Goal: Task Accomplishment & Management: Complete application form

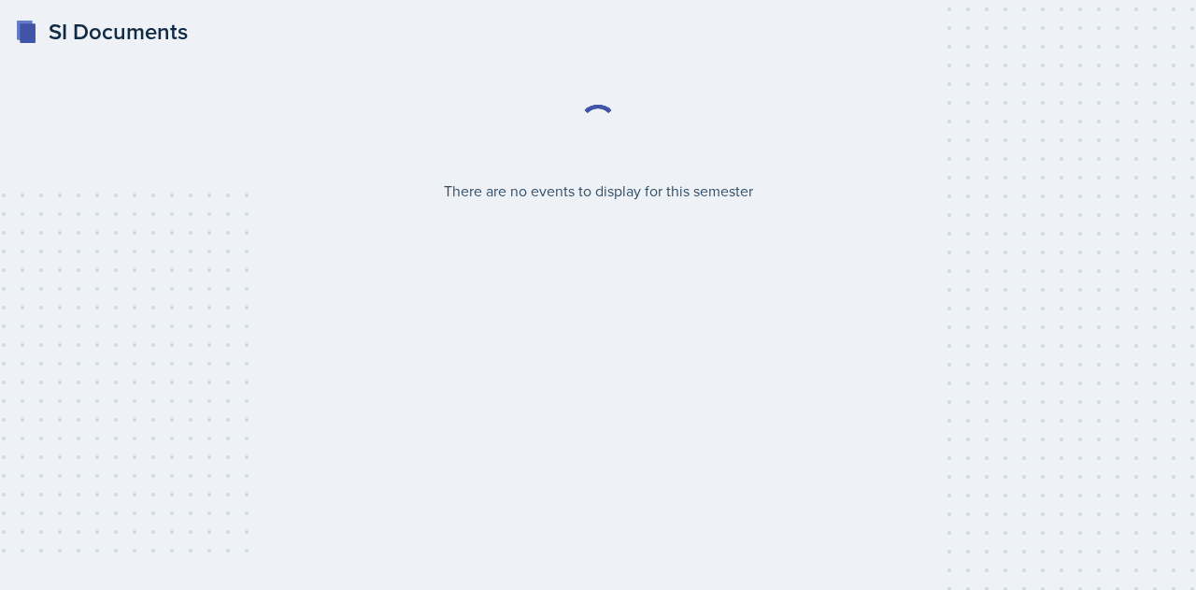
select select "2bed604d-1099-4043-b1bc-2365e8740244"
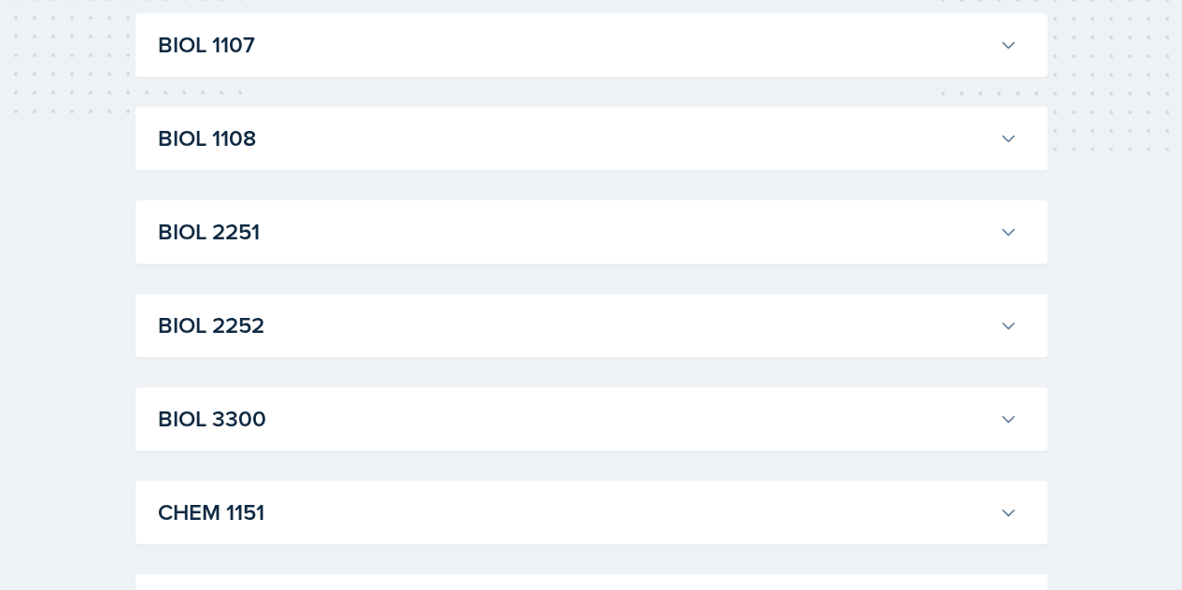
scroll to position [452, 0]
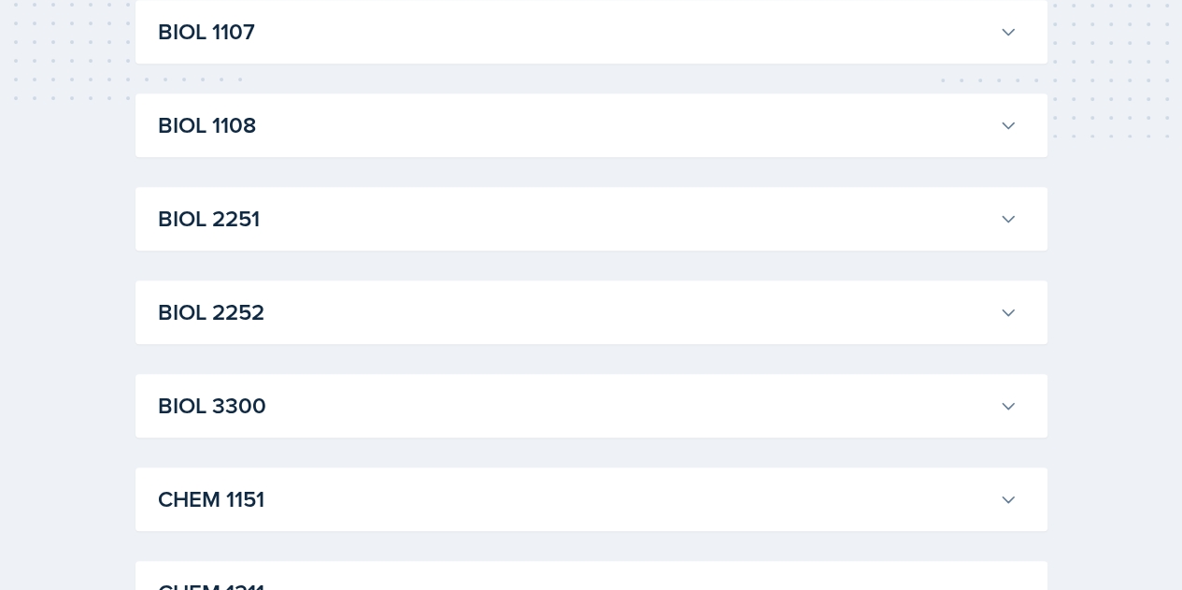
click at [690, 230] on h3 "BIOL 2251" at bounding box center [575, 219] width 834 height 34
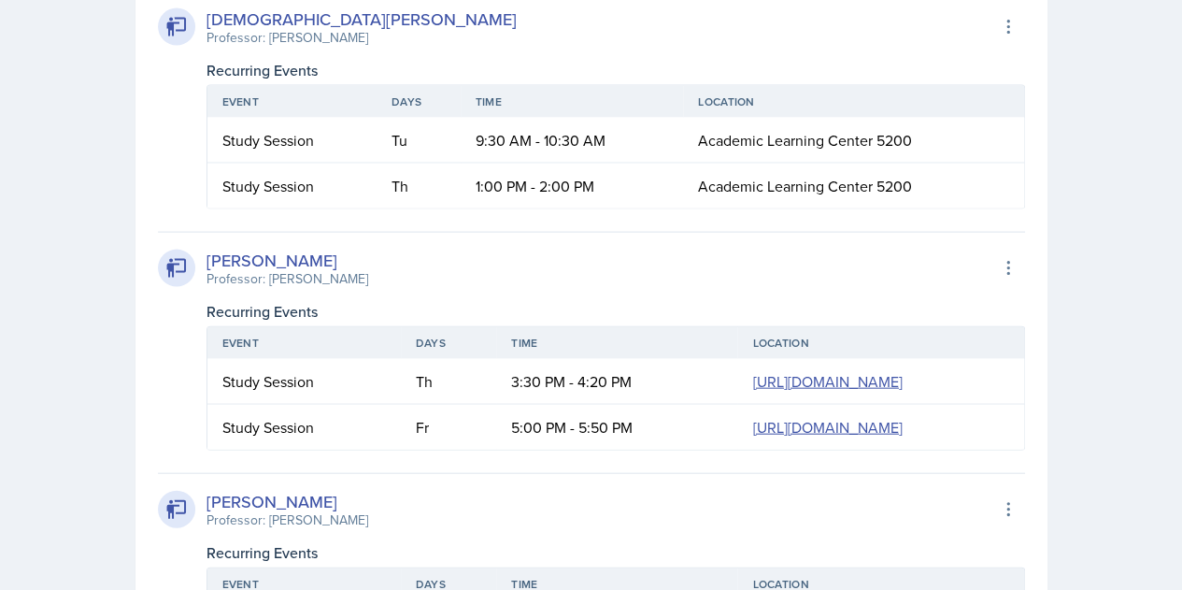
scroll to position [2097, 0]
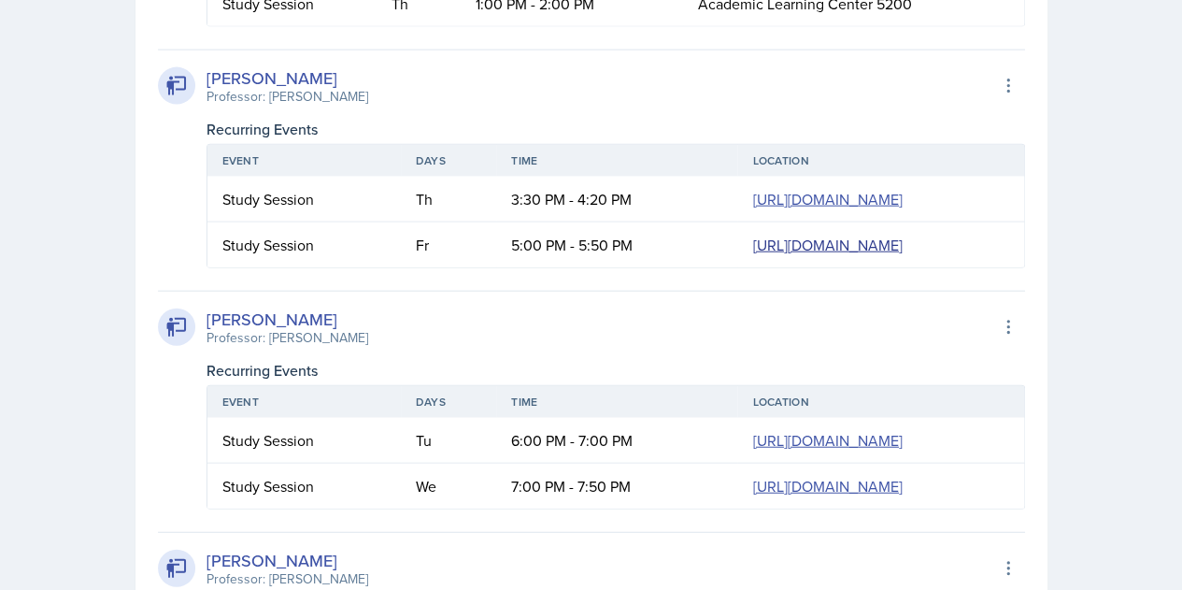
click at [752, 255] on link "https://teams.microsoft.com/l/meetup-join/19%3ameeting_ZWYwNjBmNjQtMDdmZS00MTM0…" at bounding box center [827, 245] width 150 height 21
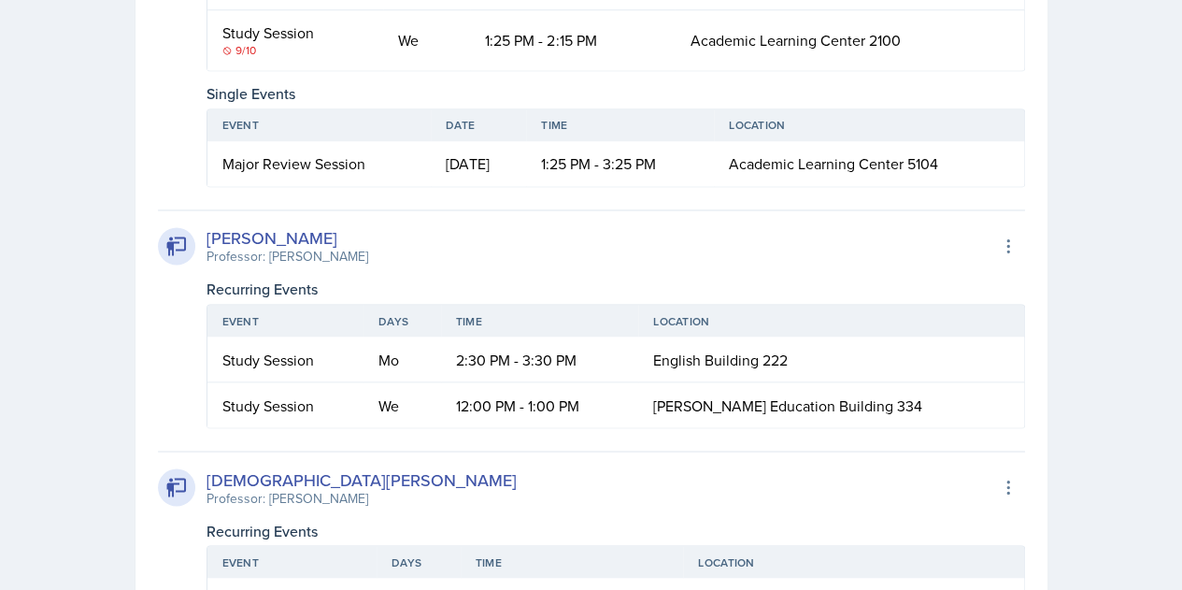
scroll to position [1256, 0]
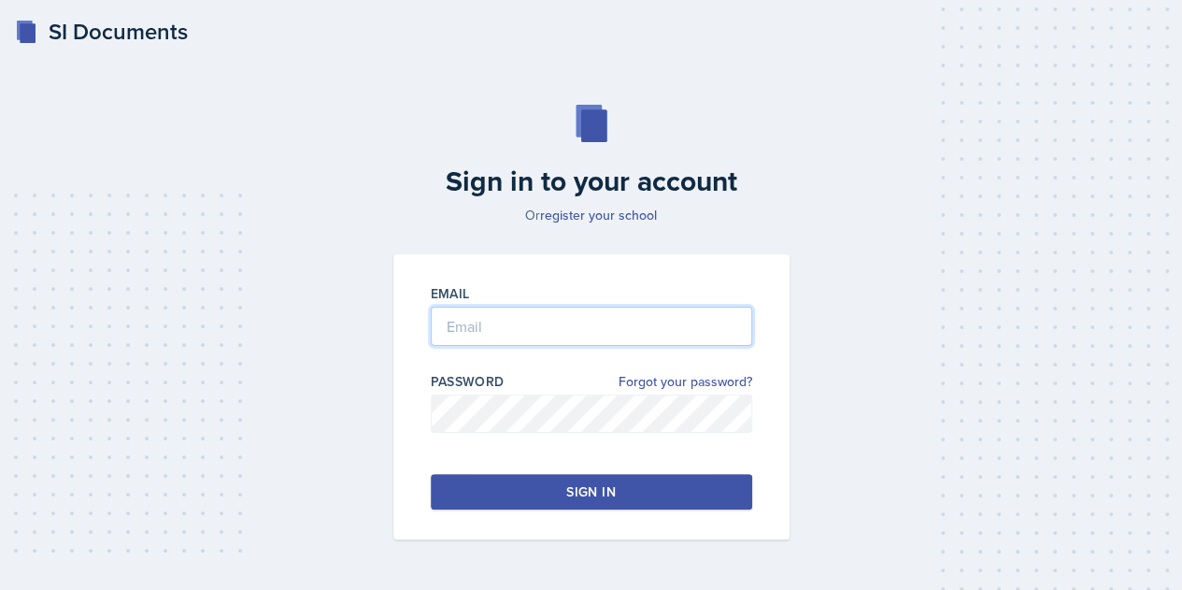
type input "[EMAIL_ADDRESS][DOMAIN_NAME]"
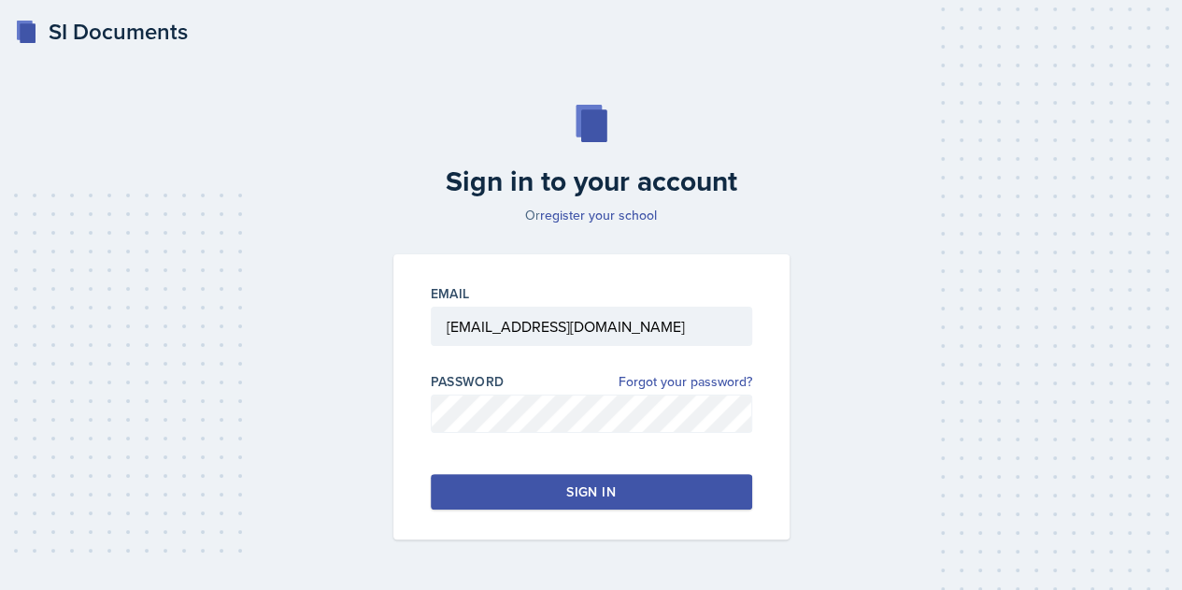
click at [734, 488] on button "Sign in" at bounding box center [591, 492] width 321 height 36
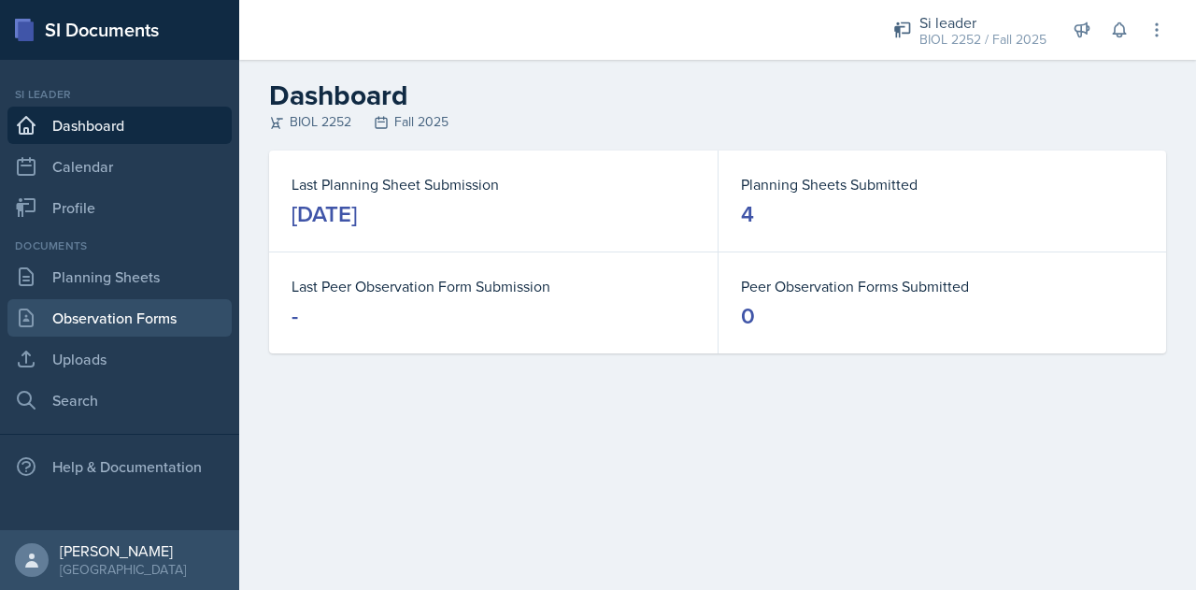
click at [88, 319] on link "Observation Forms" at bounding box center [119, 317] width 224 height 37
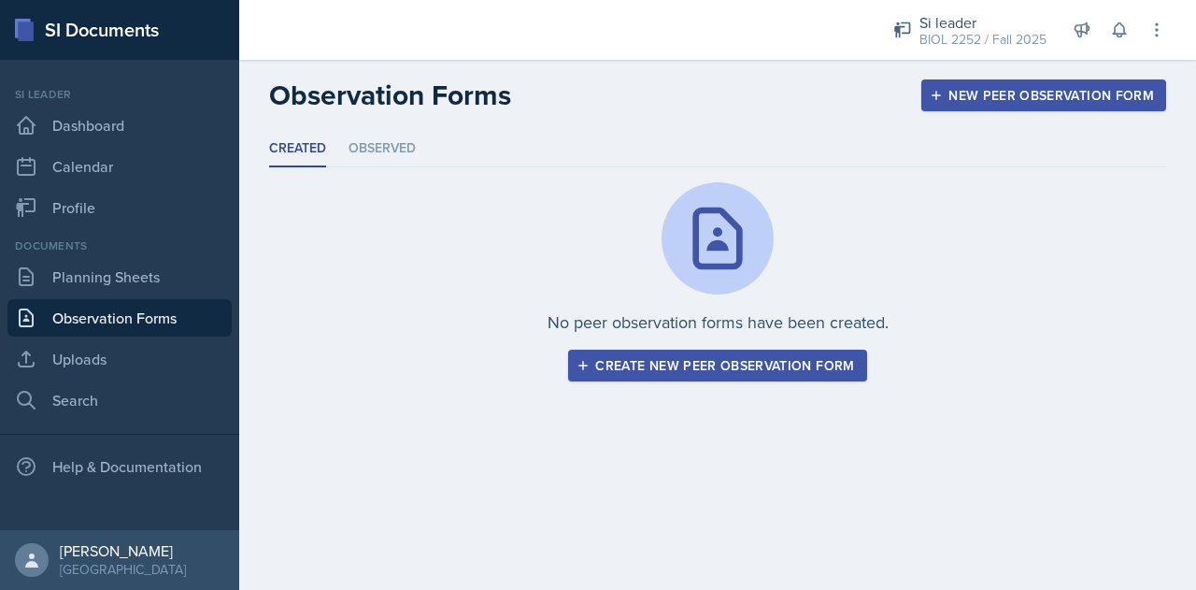
click at [800, 368] on div "Create new peer observation form" at bounding box center [717, 365] width 274 height 15
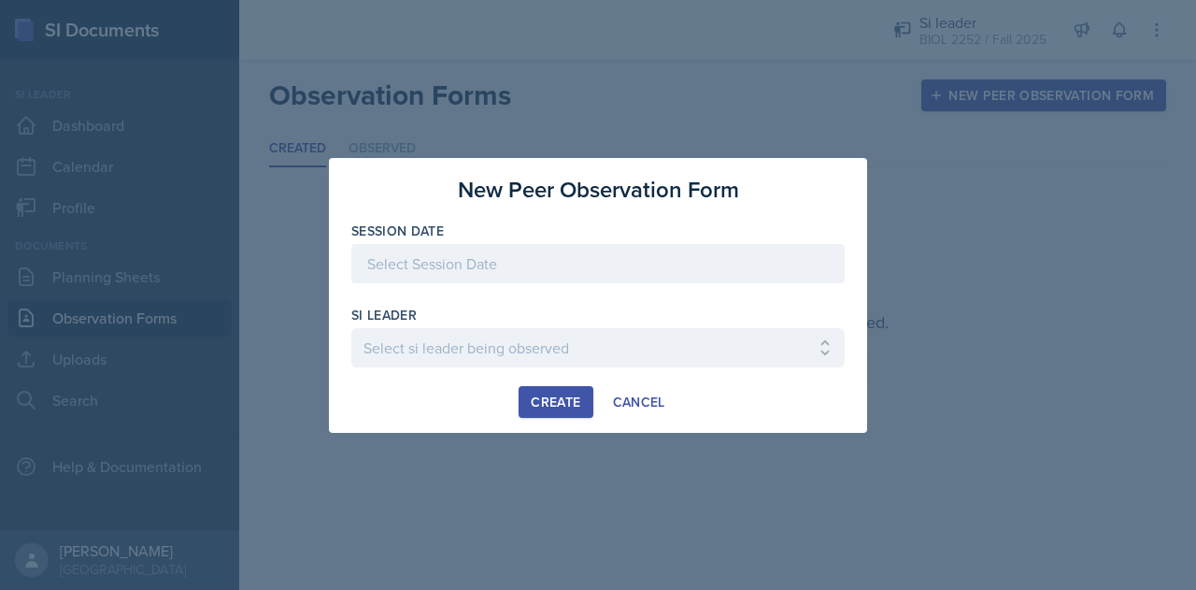
click at [516, 242] on div "Session Date" at bounding box center [597, 261] width 493 height 80
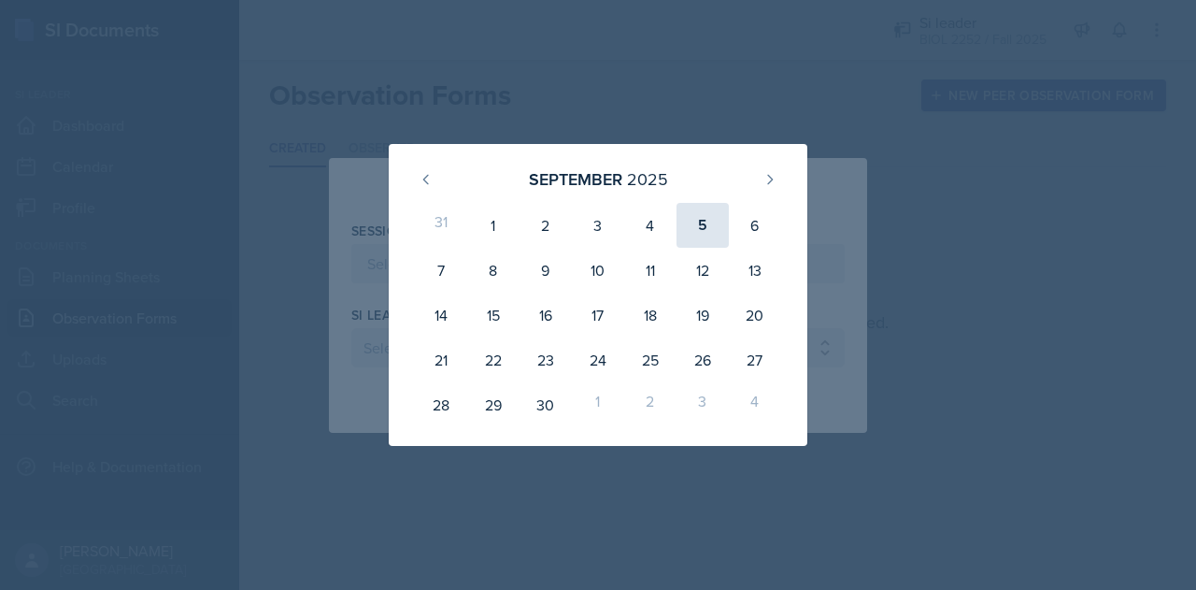
click at [693, 232] on div "5" at bounding box center [703, 225] width 52 height 45
type input "[DATE]"
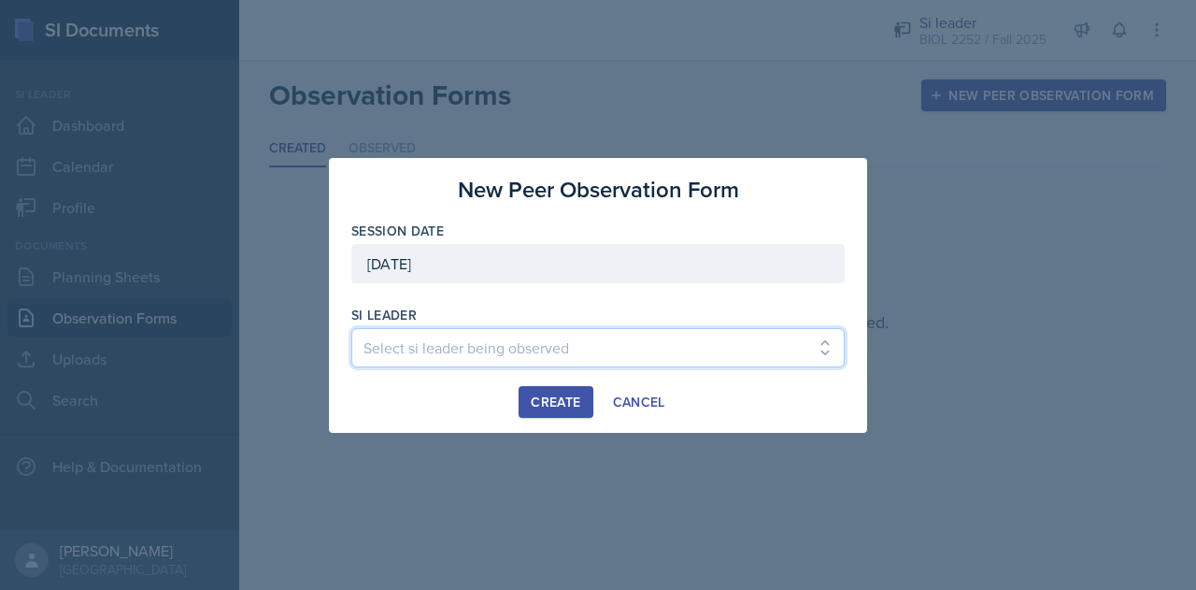
click at [542, 335] on select "Select si leader being observed [PERSON_NAME] / PSYC 2500 / The Phantoms of The…" at bounding box center [597, 347] width 493 height 39
select select "232d7b9f-44a7-4b60-babf-40ff6c9e1a60"
click at [351, 328] on select "Select si leader being observed [PERSON_NAME] / PSYC 2500 / The Phantoms of The…" at bounding box center [597, 347] width 493 height 39
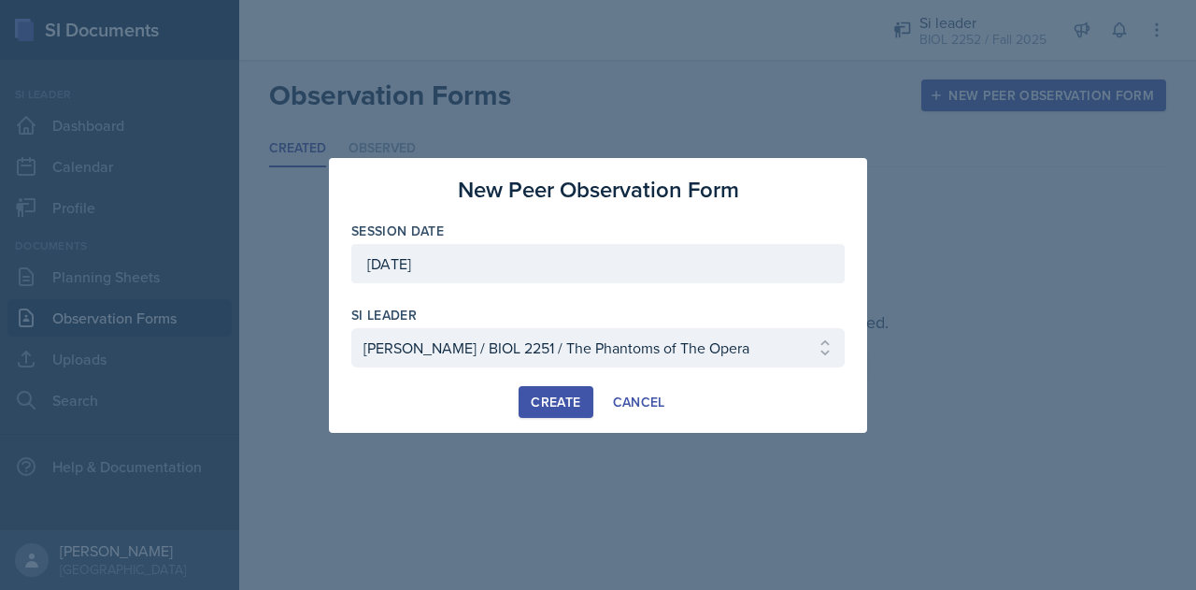
click at [570, 408] on div "Create" at bounding box center [556, 401] width 50 height 15
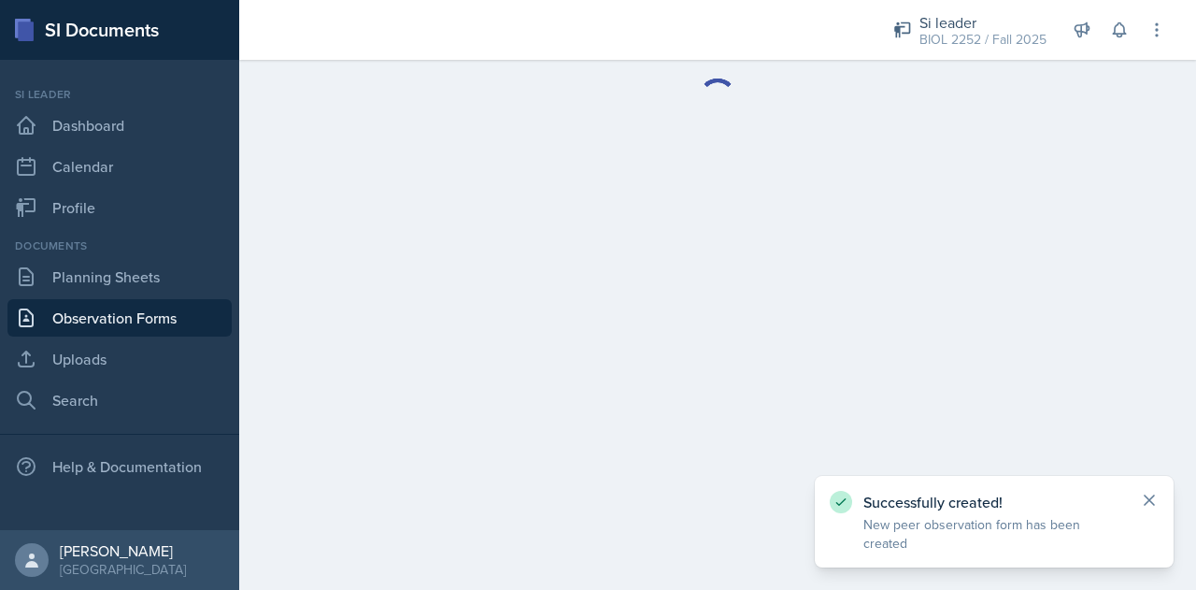
click at [1146, 509] on icon at bounding box center [1149, 500] width 19 height 19
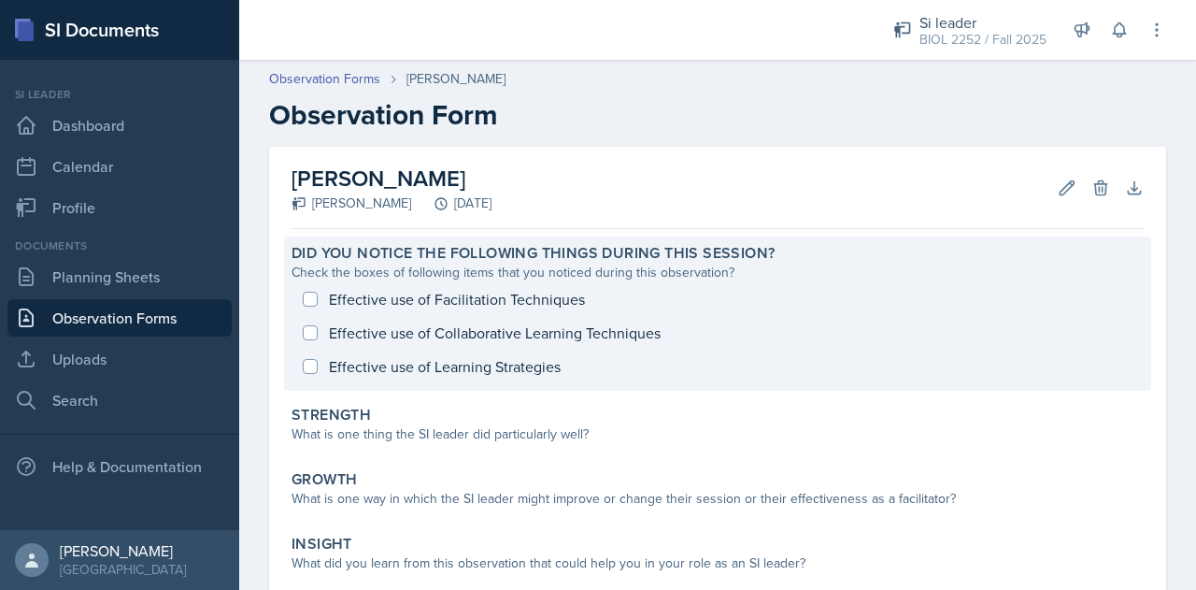
click at [315, 298] on div "Effective use of Facilitation Techniques Effective use of Collaborative Learnin…" at bounding box center [718, 332] width 852 height 101
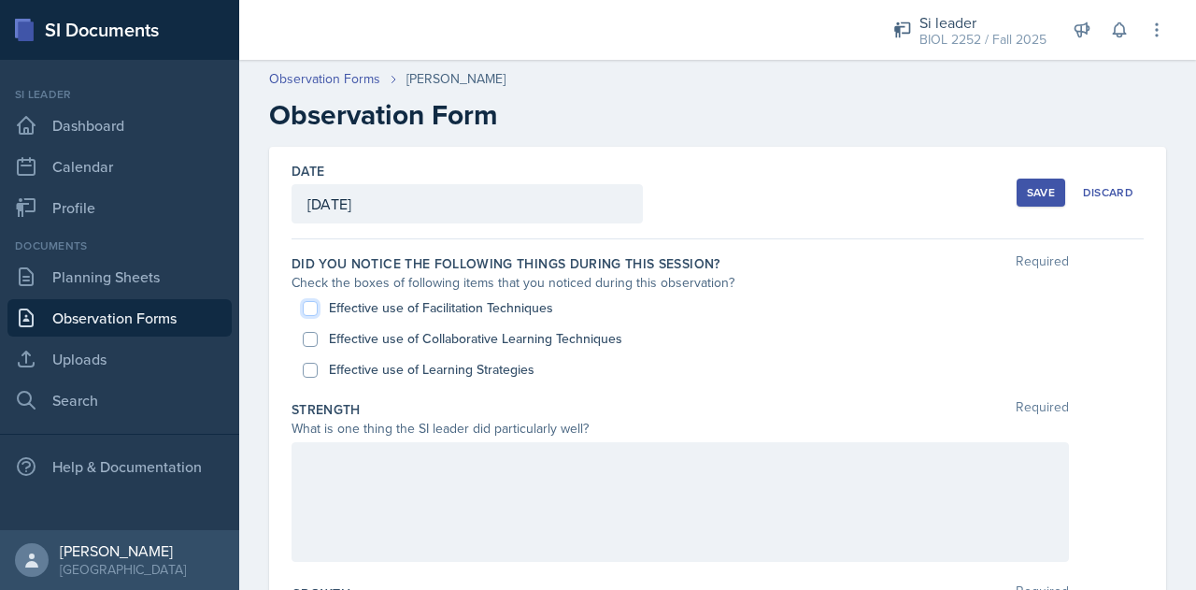
click at [311, 313] on input "Effective use of Facilitation Techniques" at bounding box center [310, 308] width 15 height 15
checkbox input "true"
click at [320, 350] on div "Effective use of Collaborative Learning Techniques" at bounding box center [718, 338] width 830 height 31
click at [307, 332] on input "Effective use of Collaborative Learning Techniques" at bounding box center [310, 339] width 15 height 15
checkbox input "true"
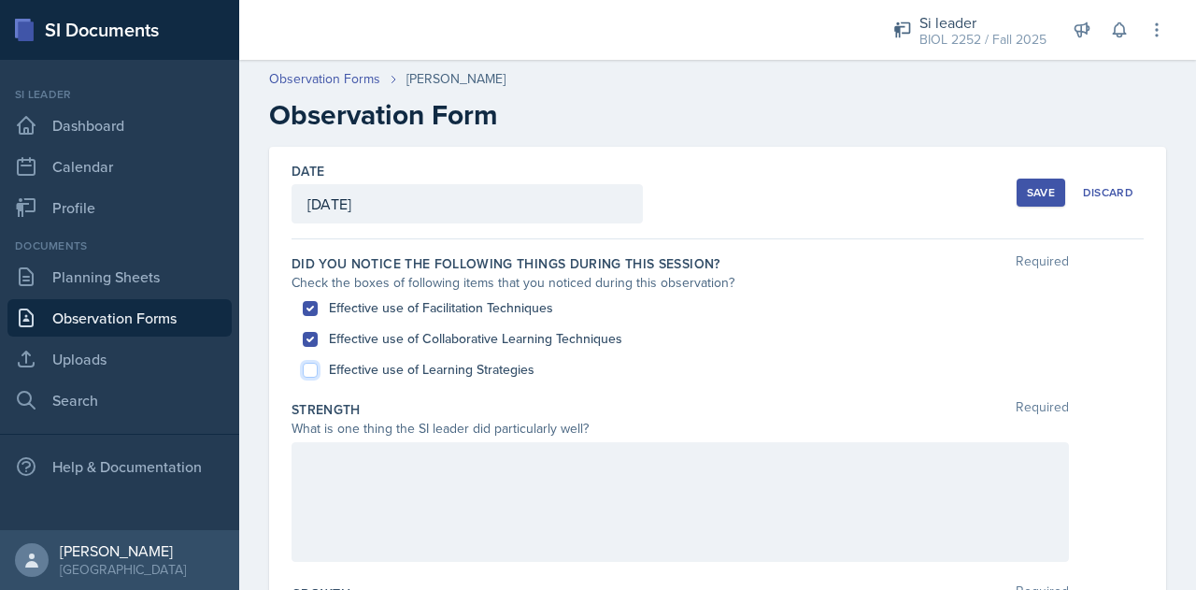
click at [310, 371] on input "Effective use of Learning Strategies" at bounding box center [310, 370] width 15 height 15
checkbox input "true"
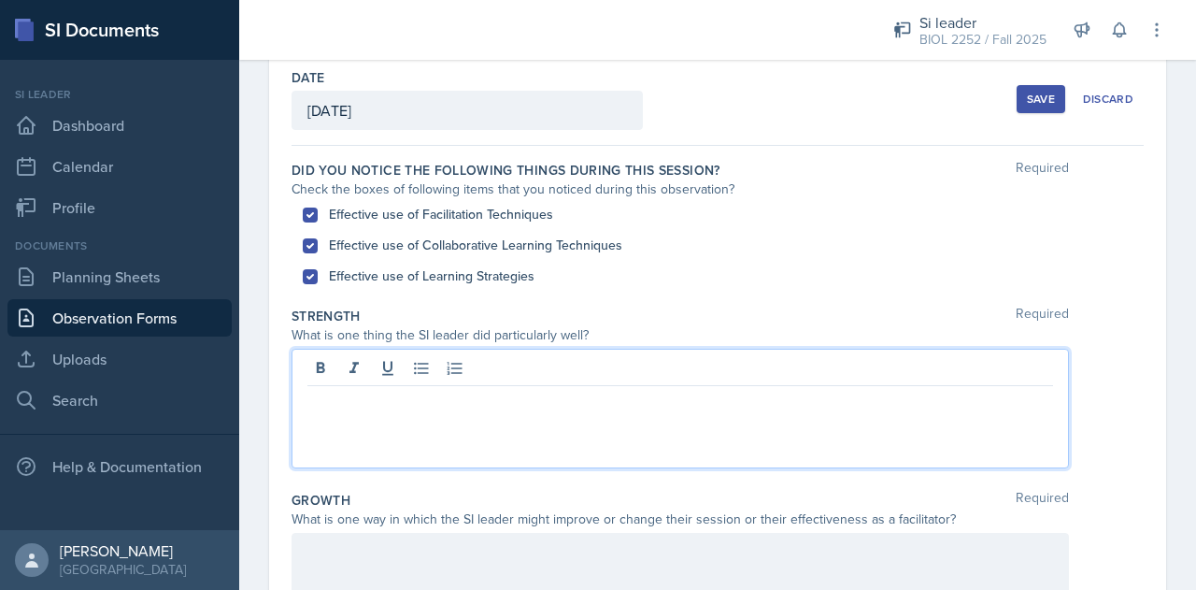
click at [440, 390] on p at bounding box center [680, 401] width 746 height 22
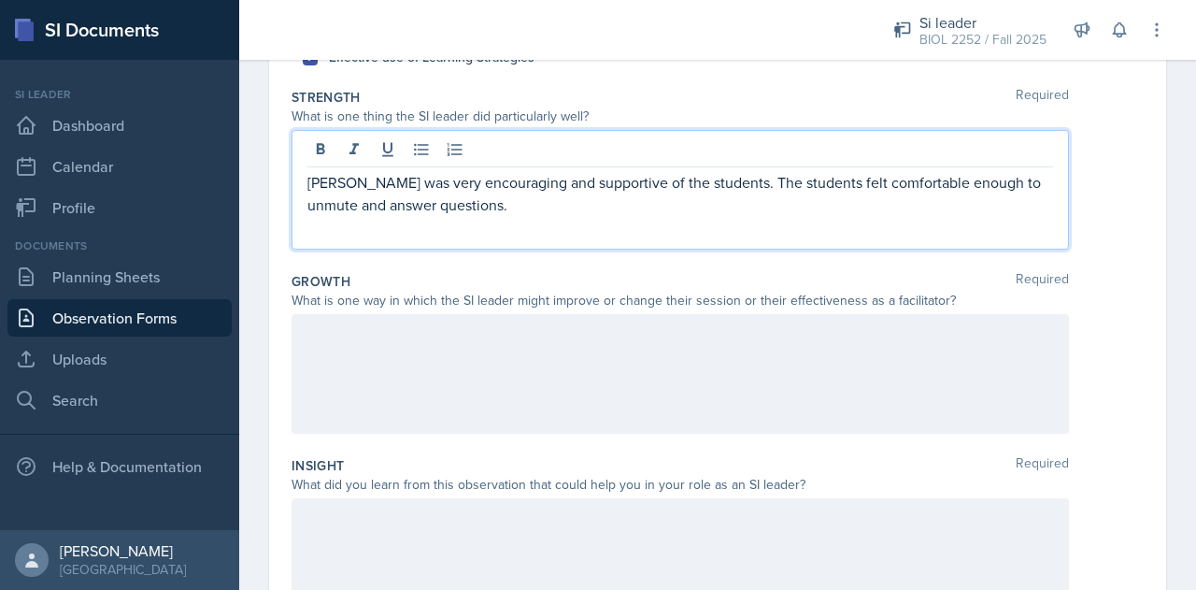
click at [415, 393] on div at bounding box center [681, 374] width 778 height 120
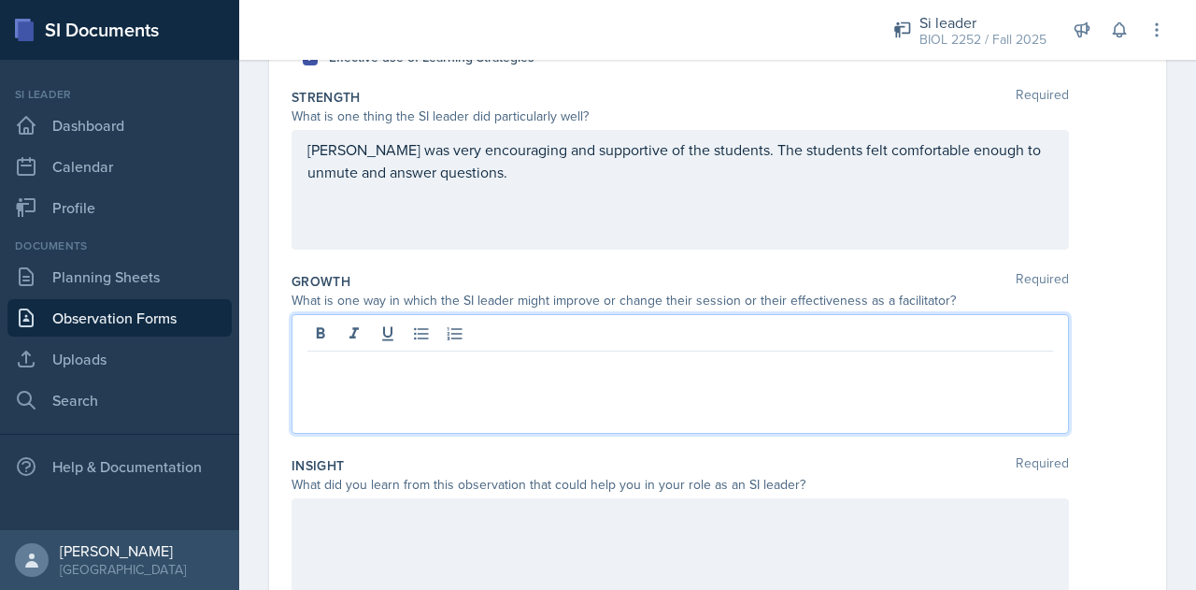
scroll to position [345, 0]
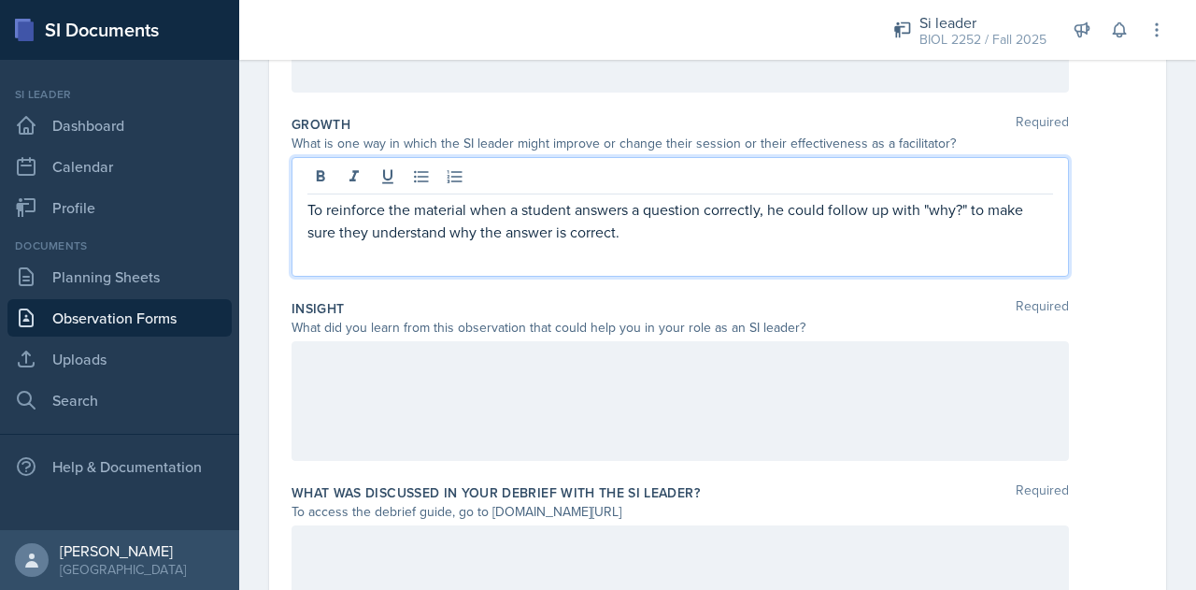
click at [467, 408] on div at bounding box center [681, 401] width 778 height 120
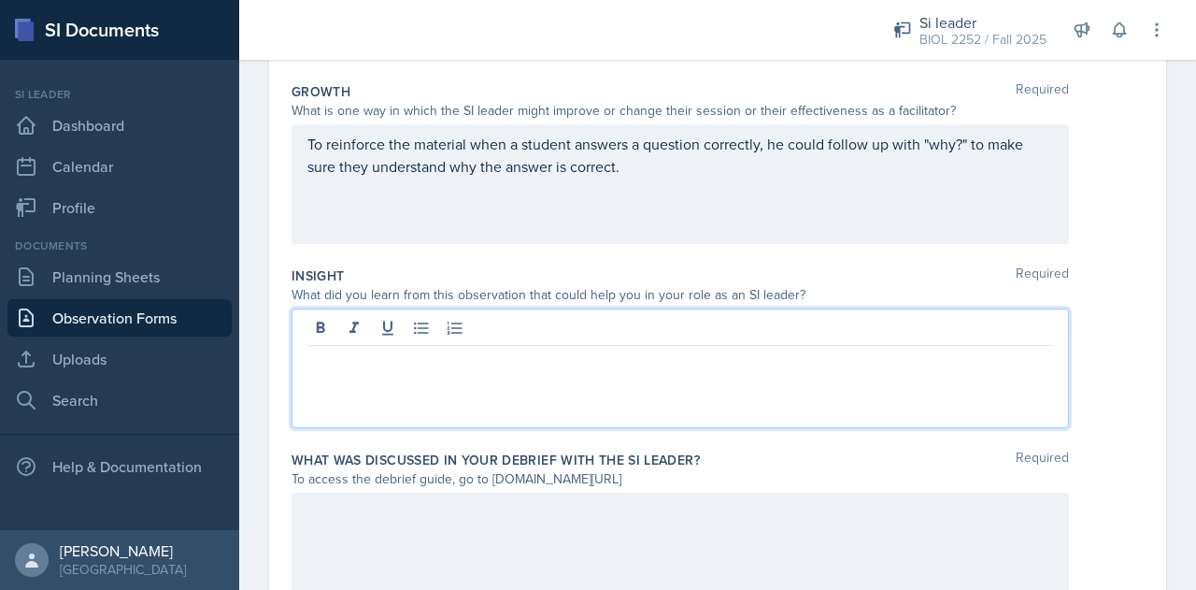
scroll to position [598, 0]
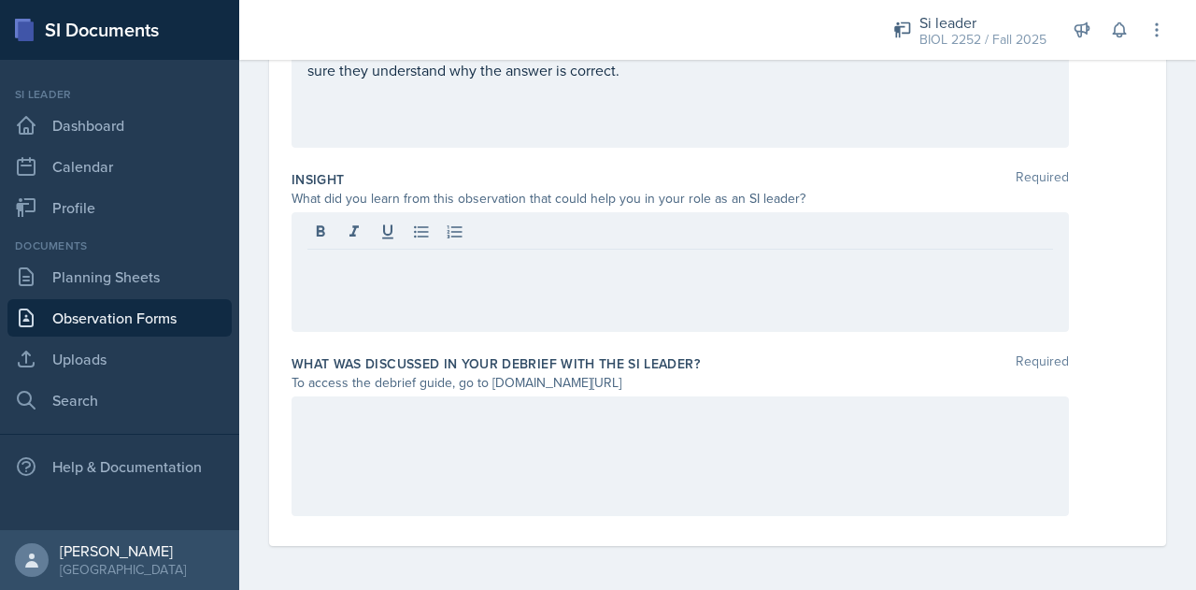
drag, startPoint x: 488, startPoint y: 377, endPoint x: 686, endPoint y: 375, distance: 198.1
click at [686, 375] on div "To access the debrief guide, go to [DOMAIN_NAME][URL]" at bounding box center [681, 383] width 778 height 20
copy div "[DOMAIN_NAME][URL]"
click at [649, 255] on div at bounding box center [681, 272] width 778 height 120
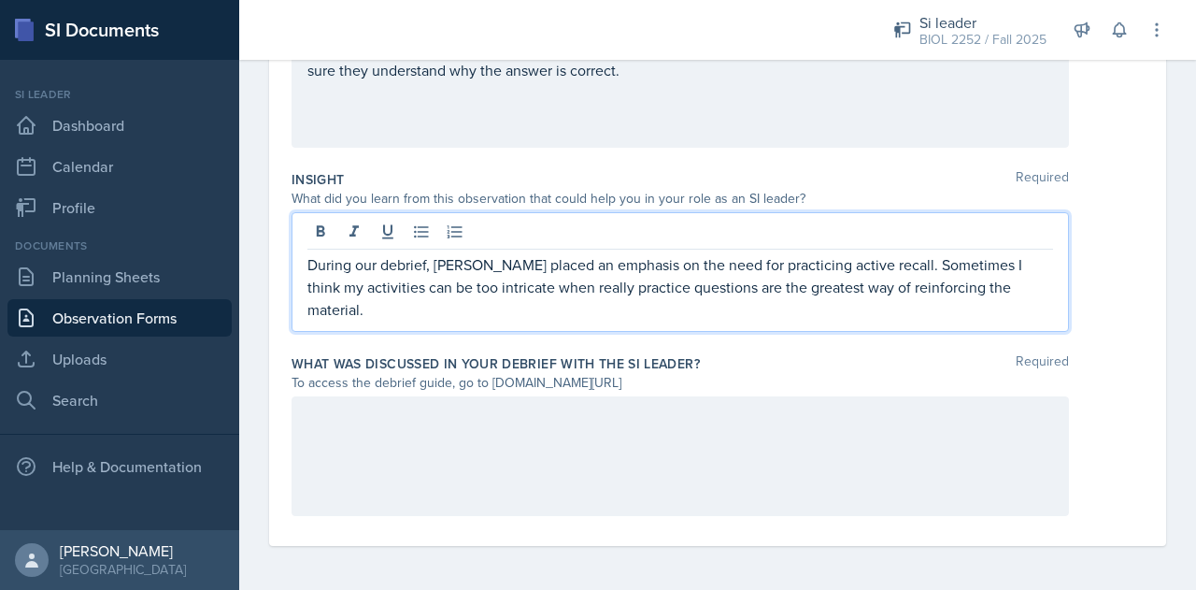
click at [580, 453] on div at bounding box center [681, 456] width 778 height 120
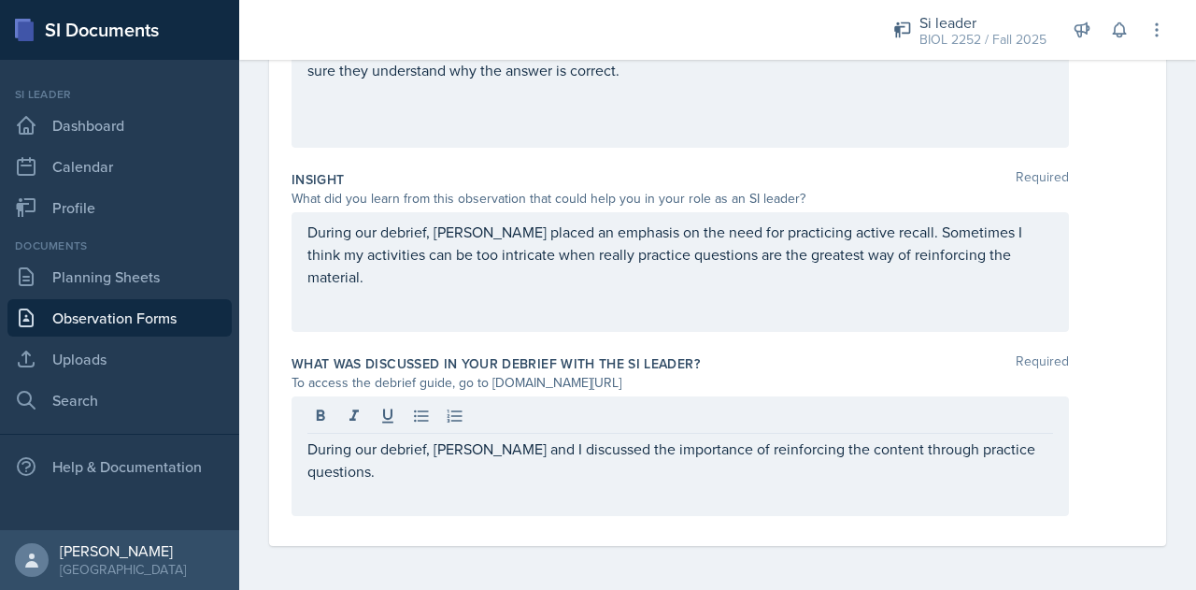
drag, startPoint x: 1039, startPoint y: 457, endPoint x: 342, endPoint y: 446, distance: 697.2
click at [342, 446] on div "During our debrief, [PERSON_NAME] and I discussed the importance of reinforcing…" at bounding box center [681, 456] width 778 height 120
click at [342, 446] on p "During our debrief, [PERSON_NAME] and I discussed the importance of reinforcing…" at bounding box center [680, 459] width 746 height 45
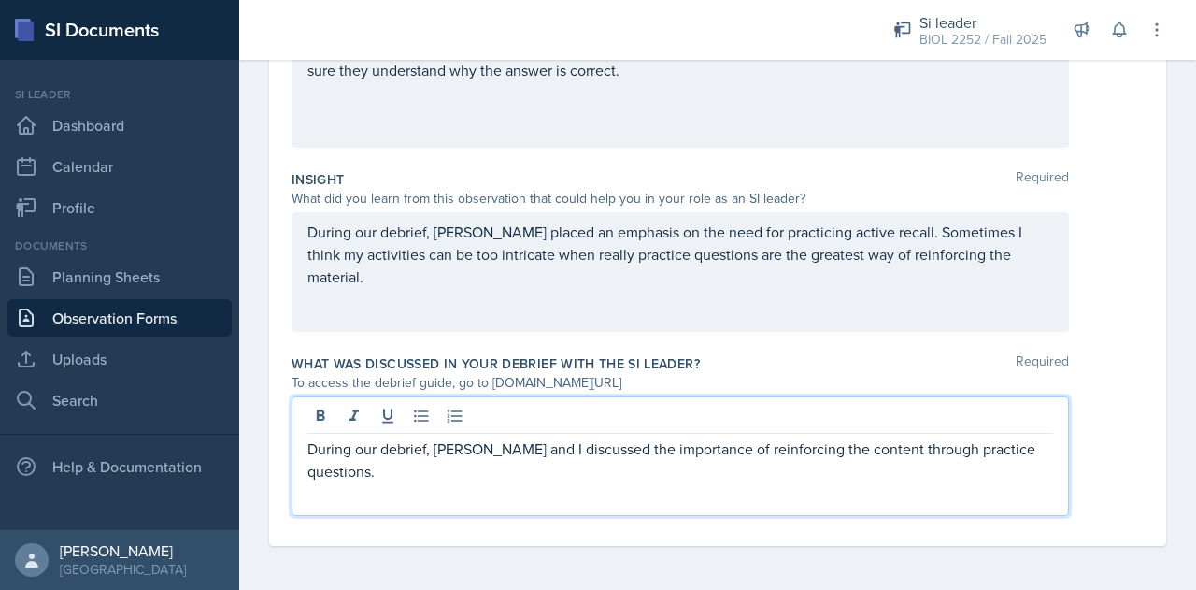
click at [338, 448] on p "During our debrief, [PERSON_NAME] and I discussed the importance of reinforcing…" at bounding box center [680, 459] width 746 height 45
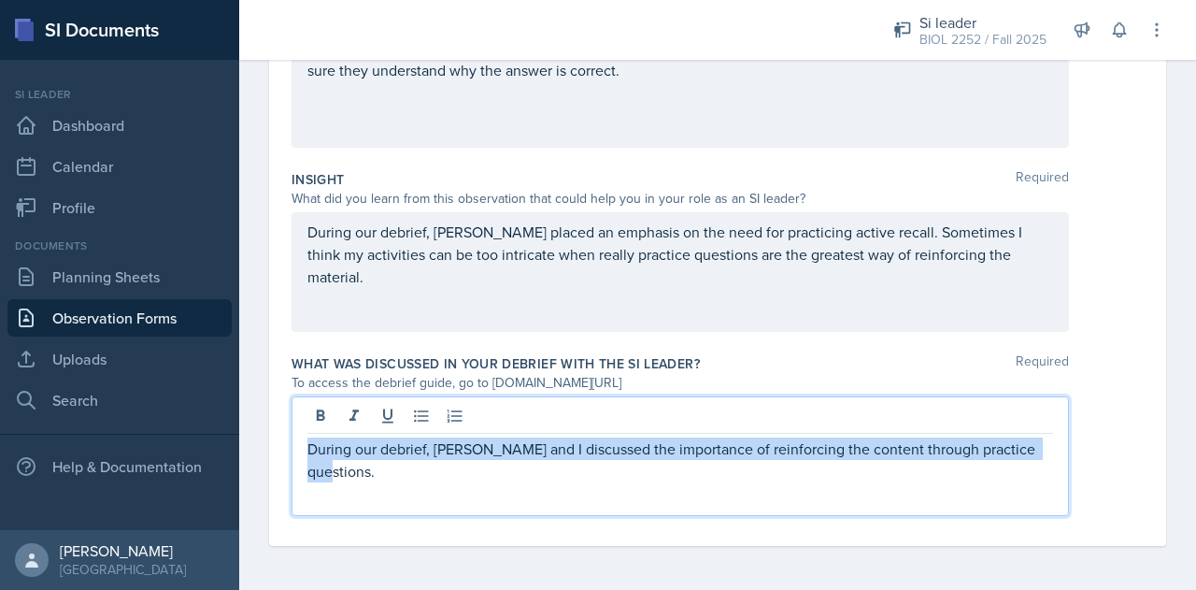
click at [338, 448] on p "During our debrief, [PERSON_NAME] and I discussed the importance of reinforcing…" at bounding box center [680, 459] width 746 height 45
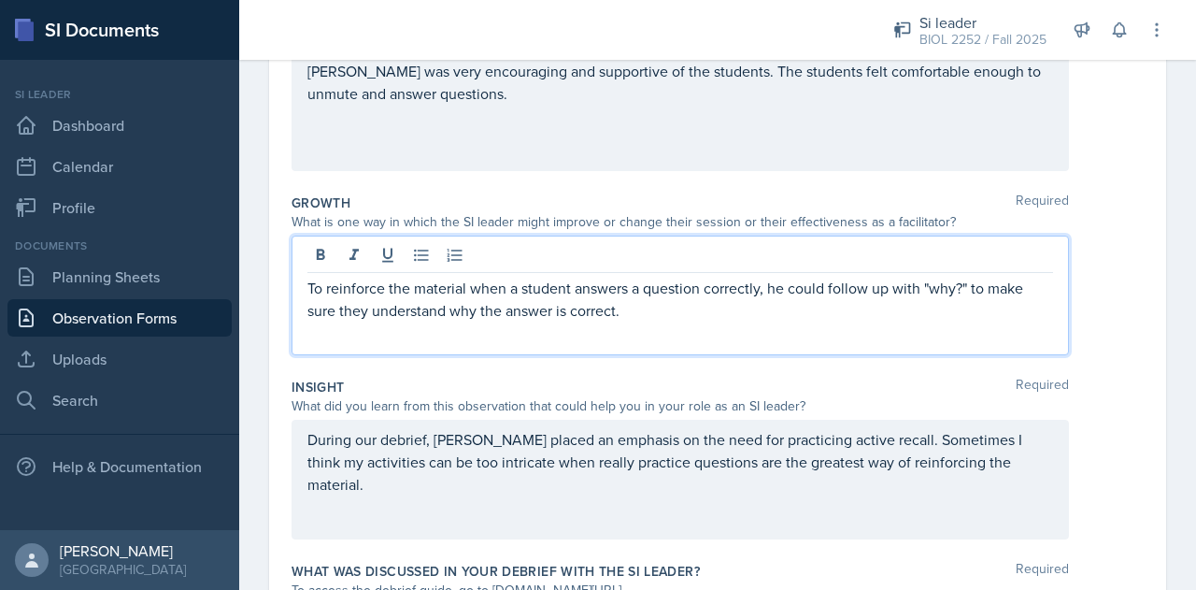
scroll to position [422, 0]
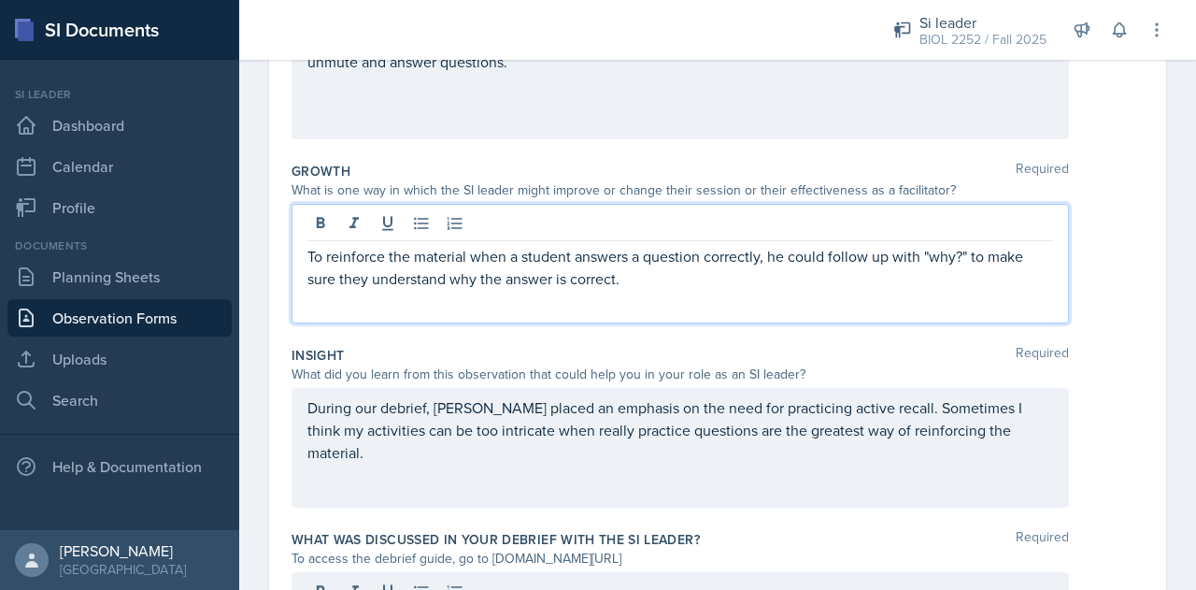
click at [962, 258] on p "To reinforce the material when a student answers a question correctly, he could…" at bounding box center [680, 267] width 746 height 45
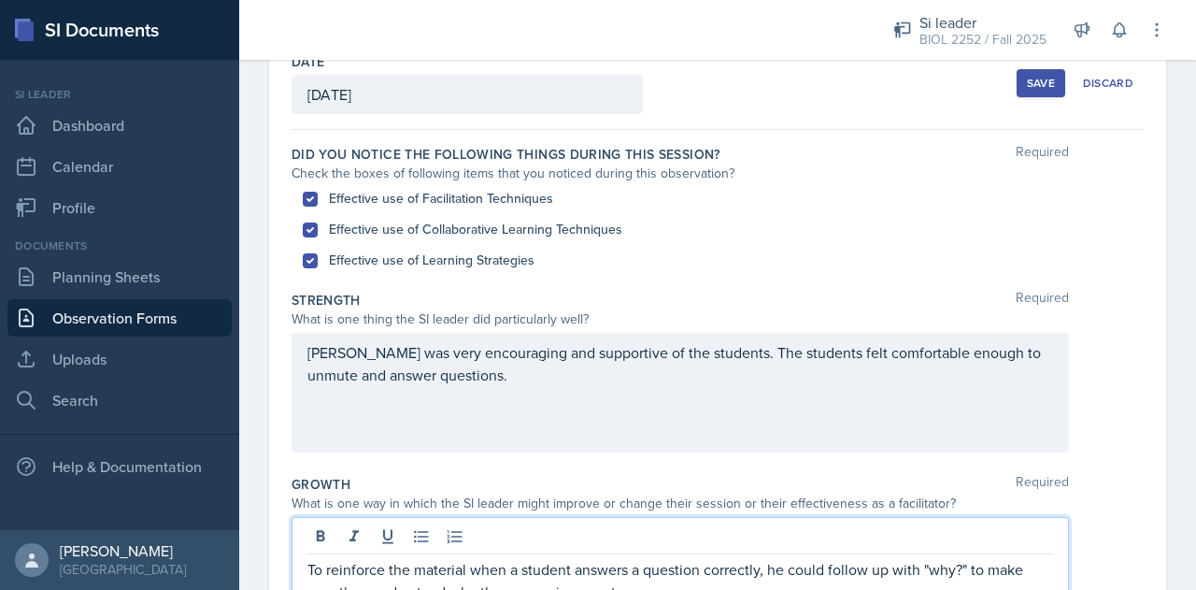
scroll to position [31, 0]
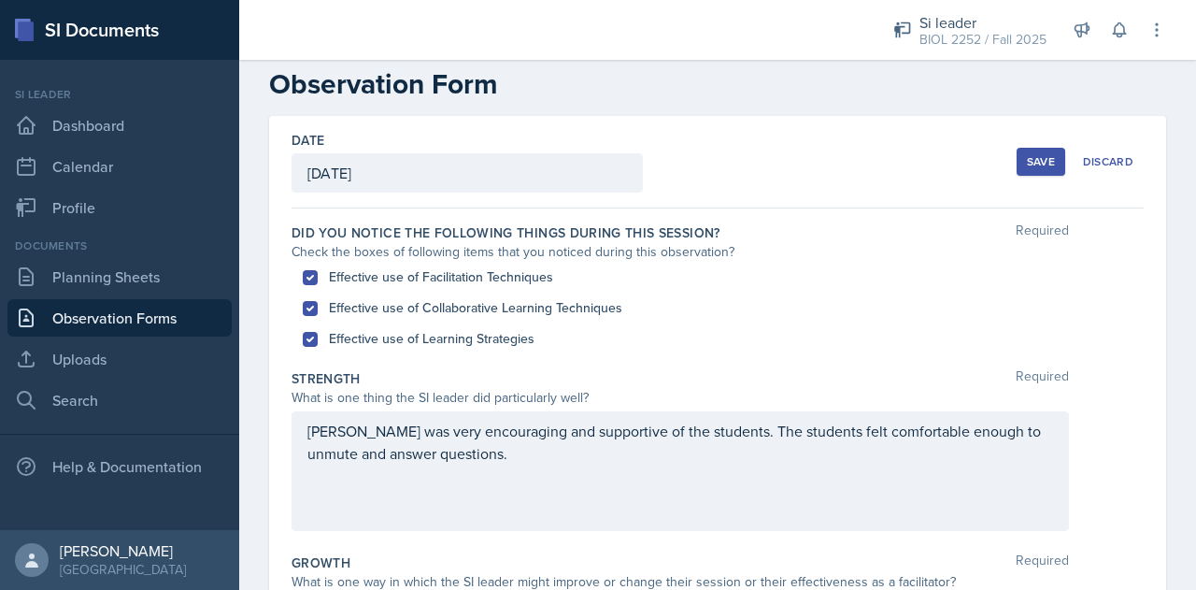
click at [1028, 171] on button "Save" at bounding box center [1041, 162] width 49 height 28
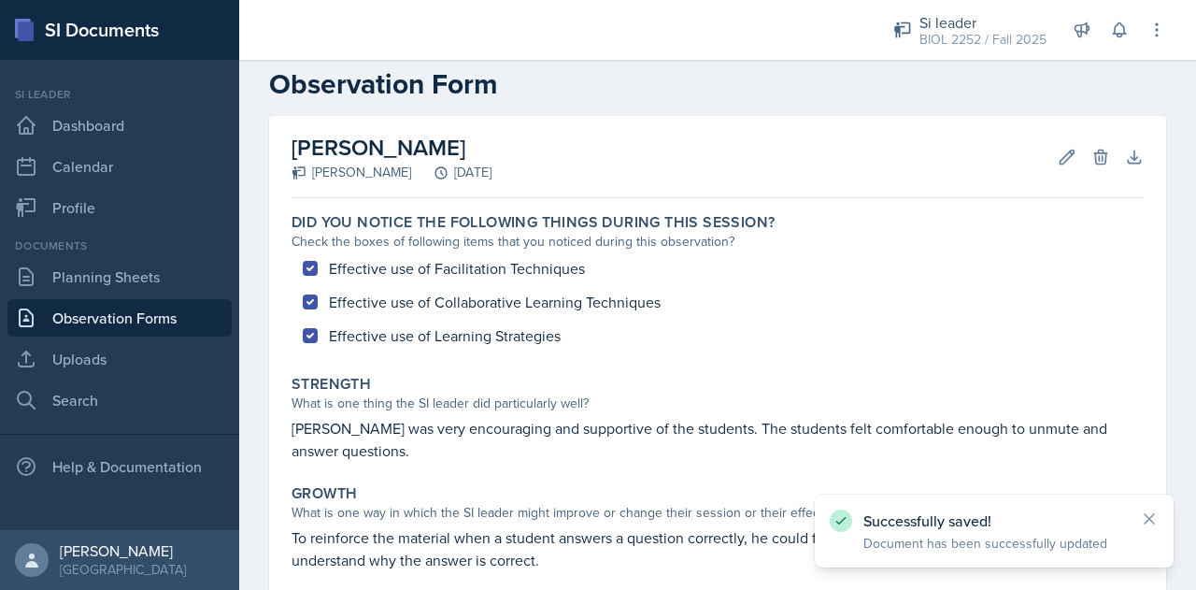
scroll to position [381, 0]
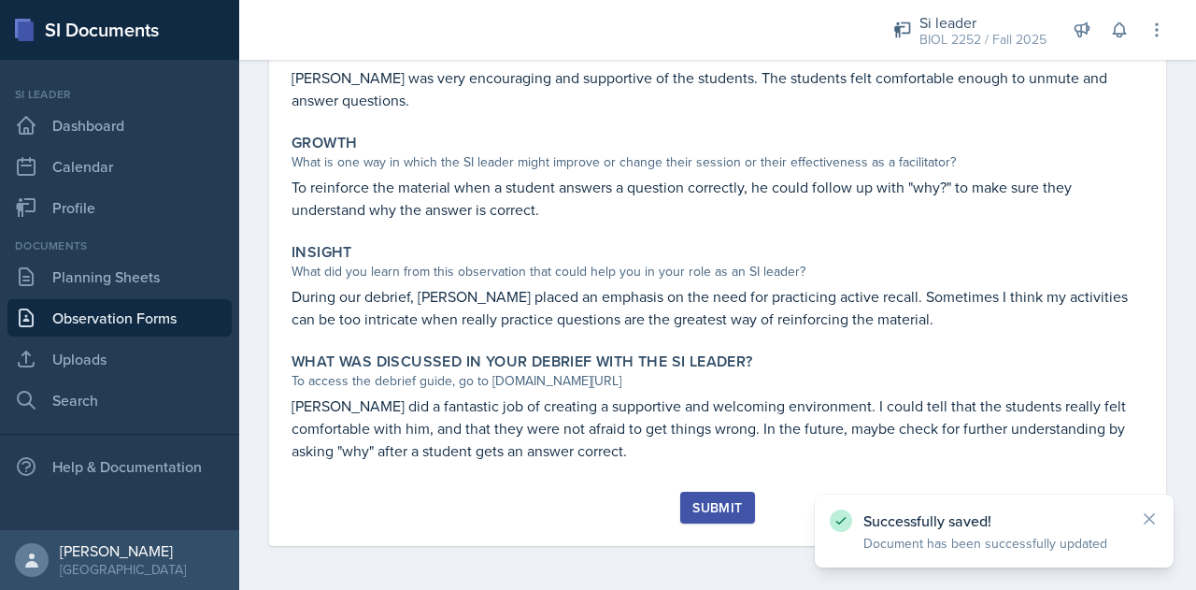
click at [700, 500] on div "Submit" at bounding box center [717, 507] width 50 height 15
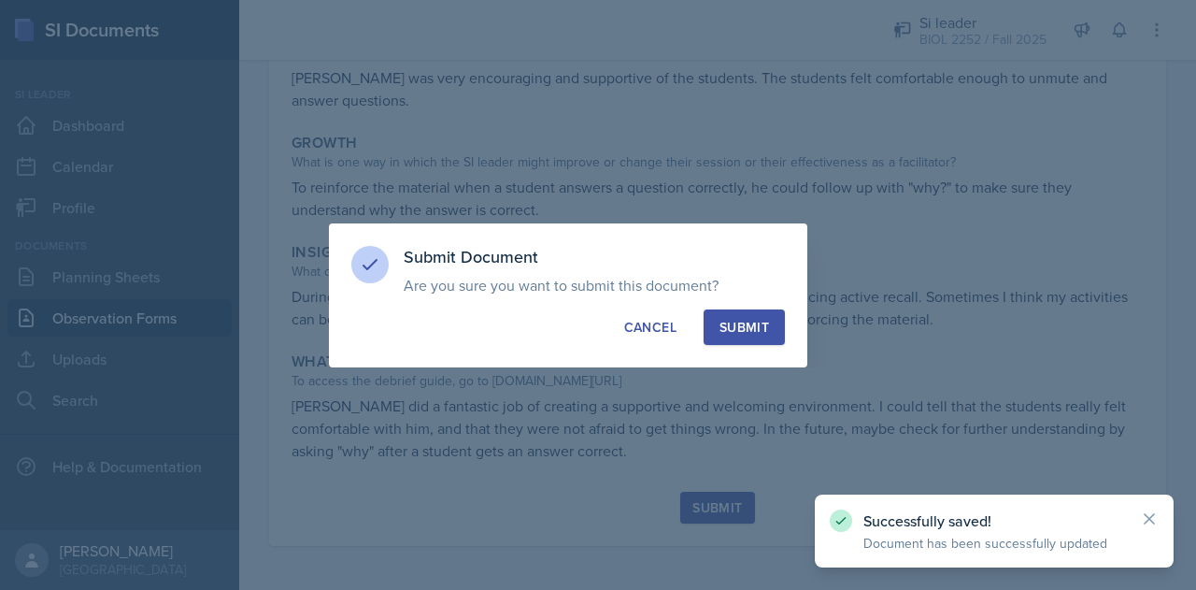
click at [764, 323] on div "Submit" at bounding box center [745, 327] width 50 height 19
click at [764, 323] on button "Submit" at bounding box center [744, 327] width 81 height 36
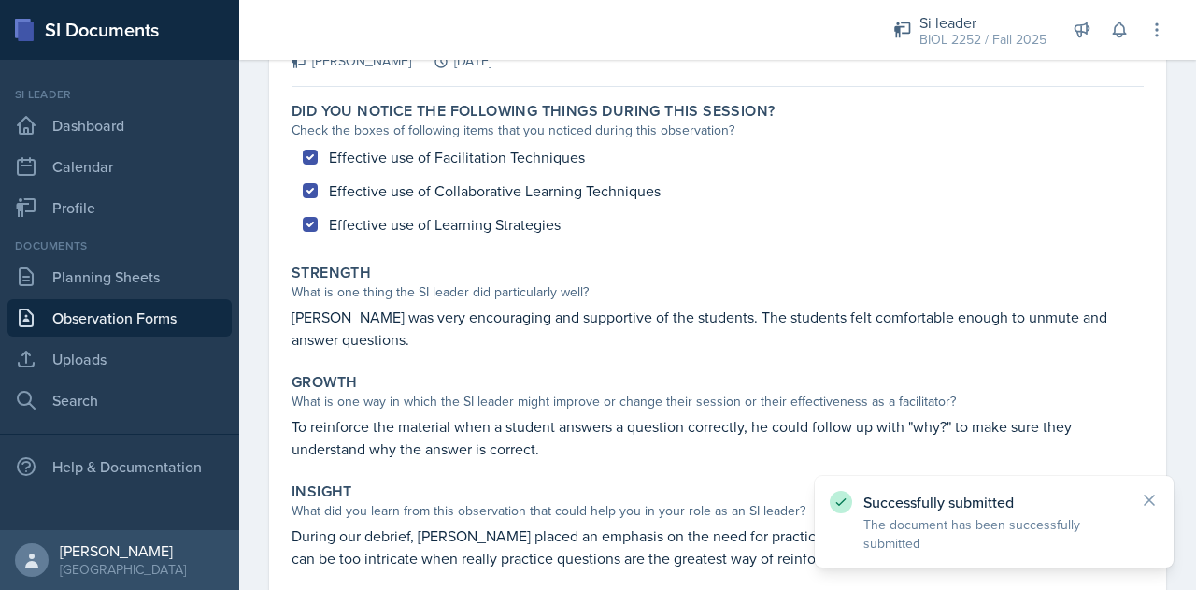
scroll to position [127, 0]
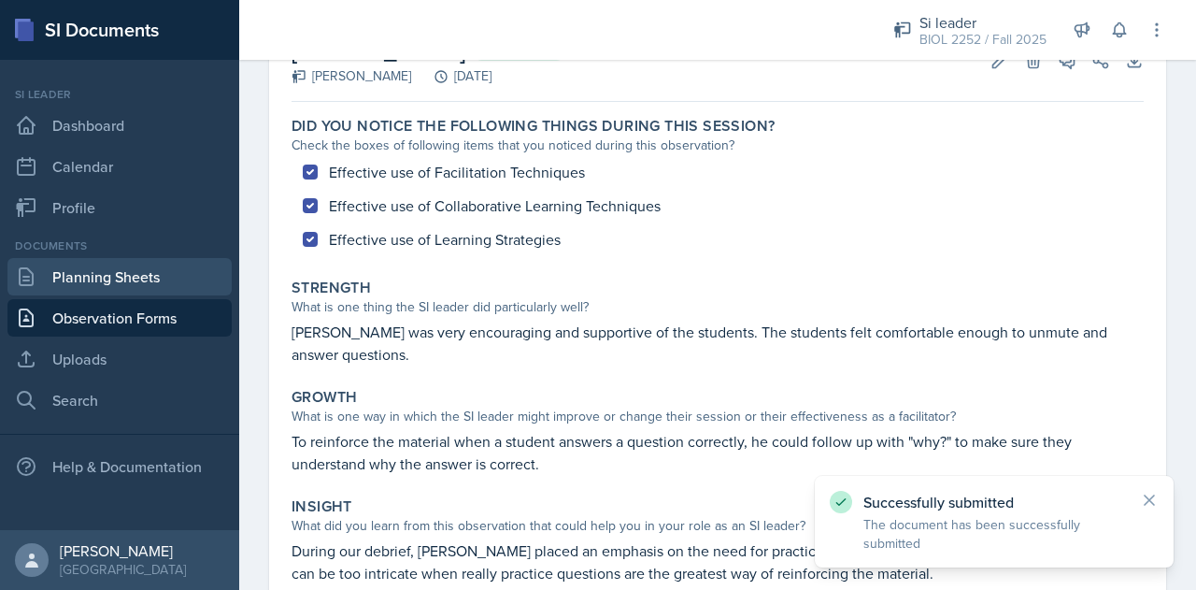
click at [167, 287] on link "Planning Sheets" at bounding box center [119, 276] width 224 height 37
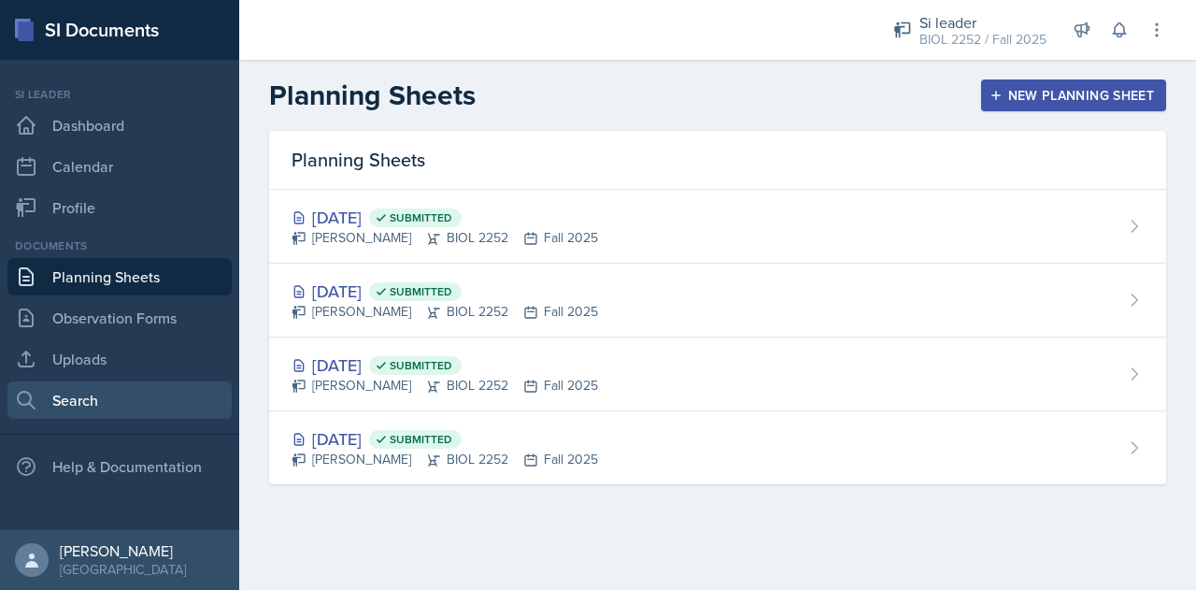
click at [85, 390] on link "Search" at bounding box center [119, 399] width 224 height 37
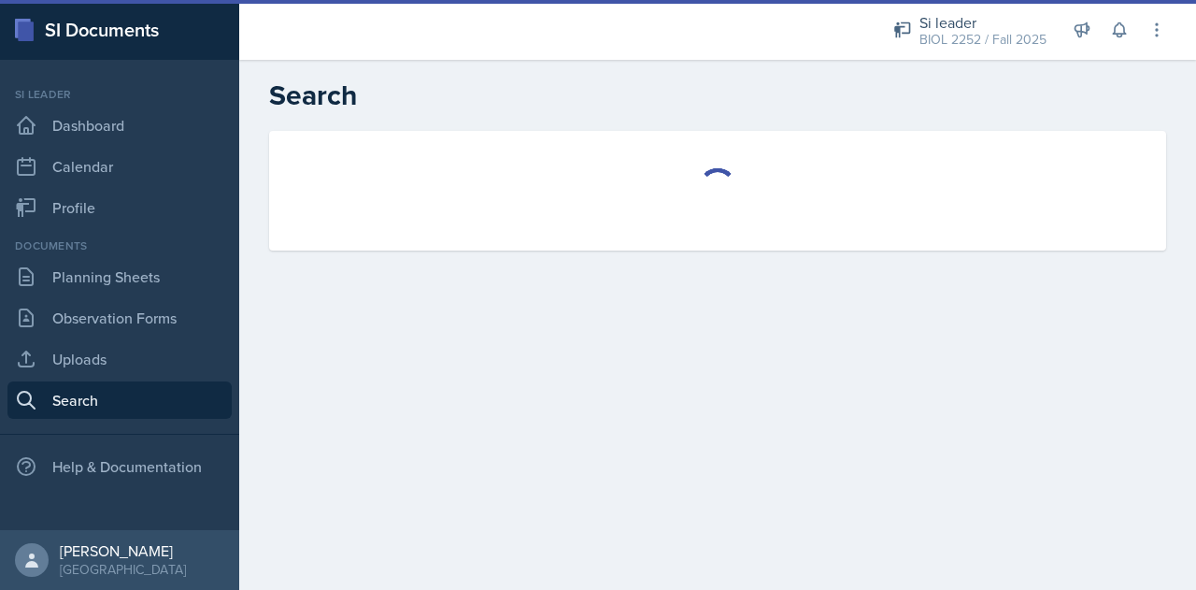
select select "all"
select select "1"
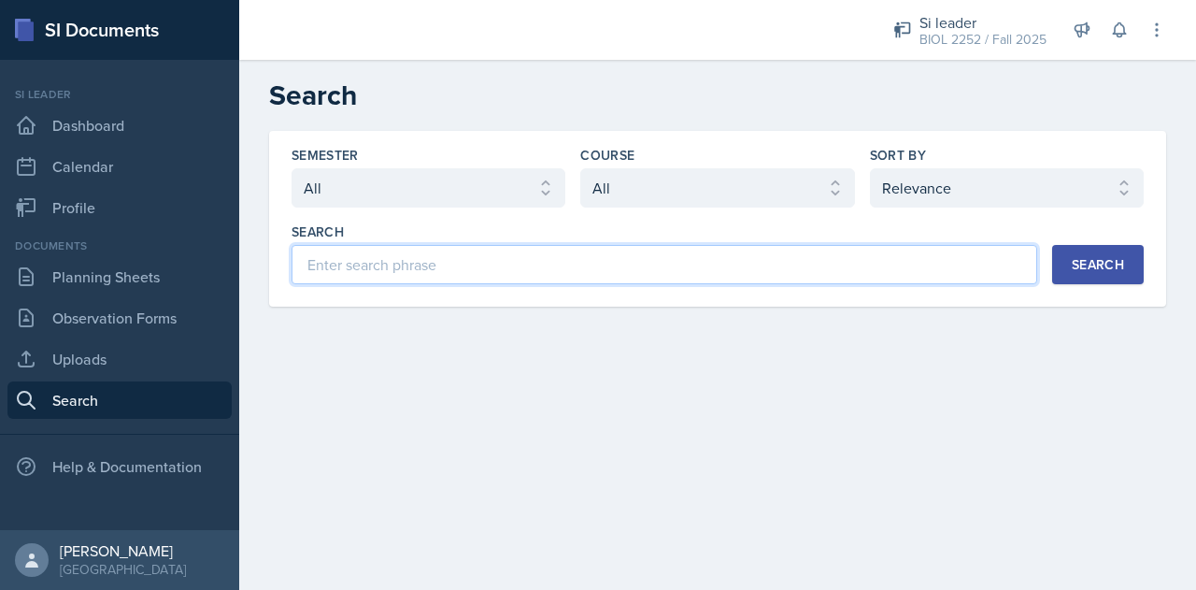
click at [601, 266] on input at bounding box center [665, 264] width 746 height 39
type input "[PERSON_NAME]"
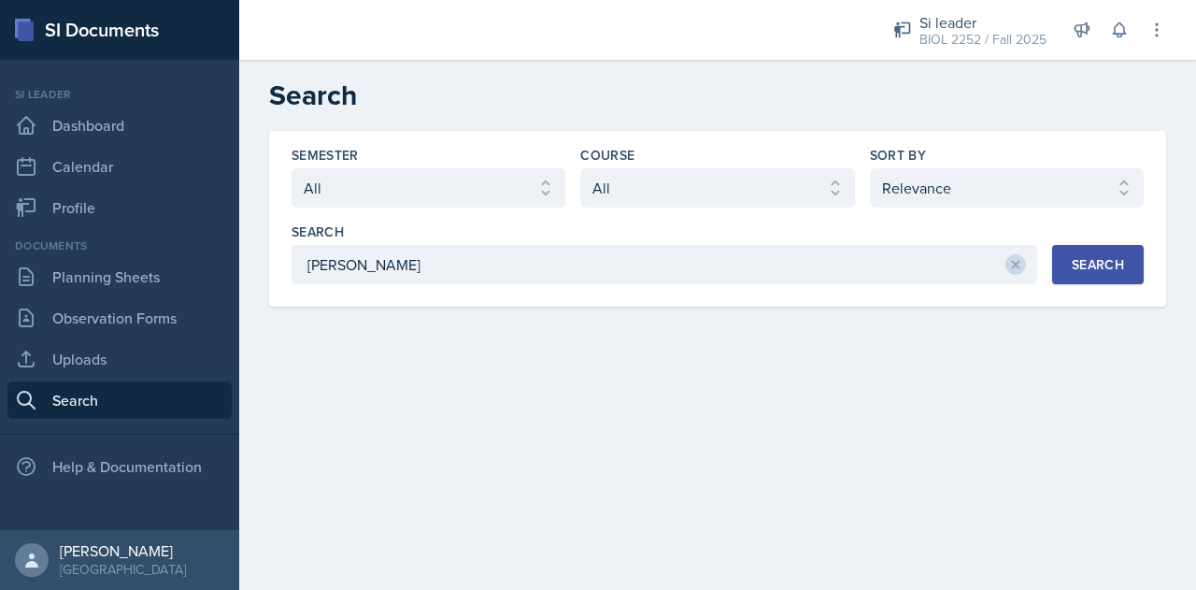
click at [1079, 247] on button "Search" at bounding box center [1098, 264] width 92 height 39
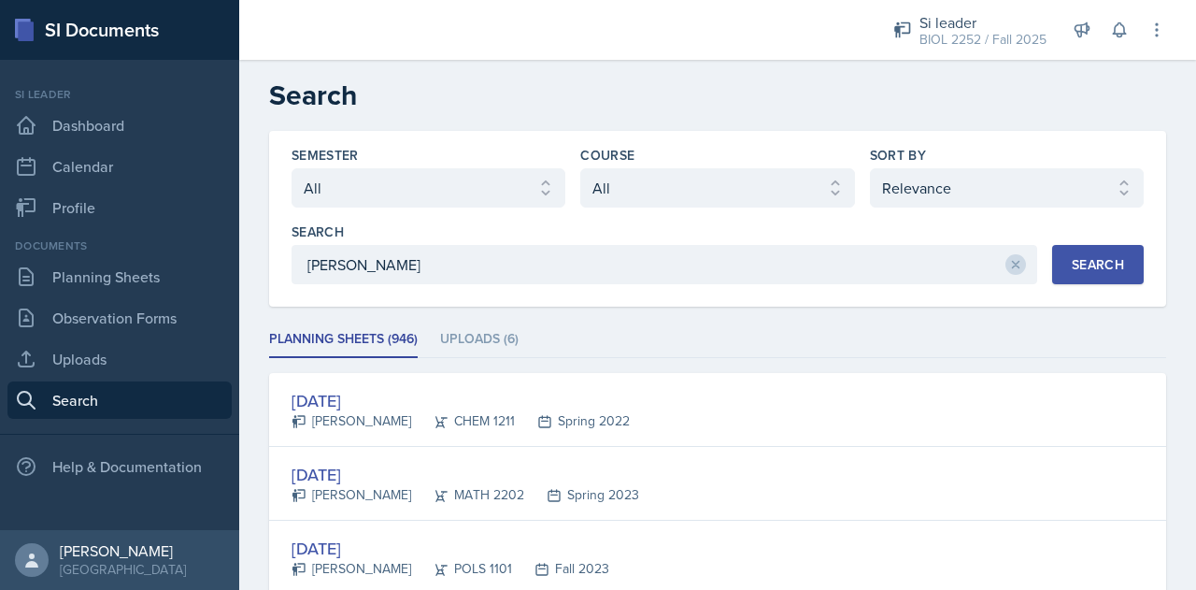
scroll to position [101, 0]
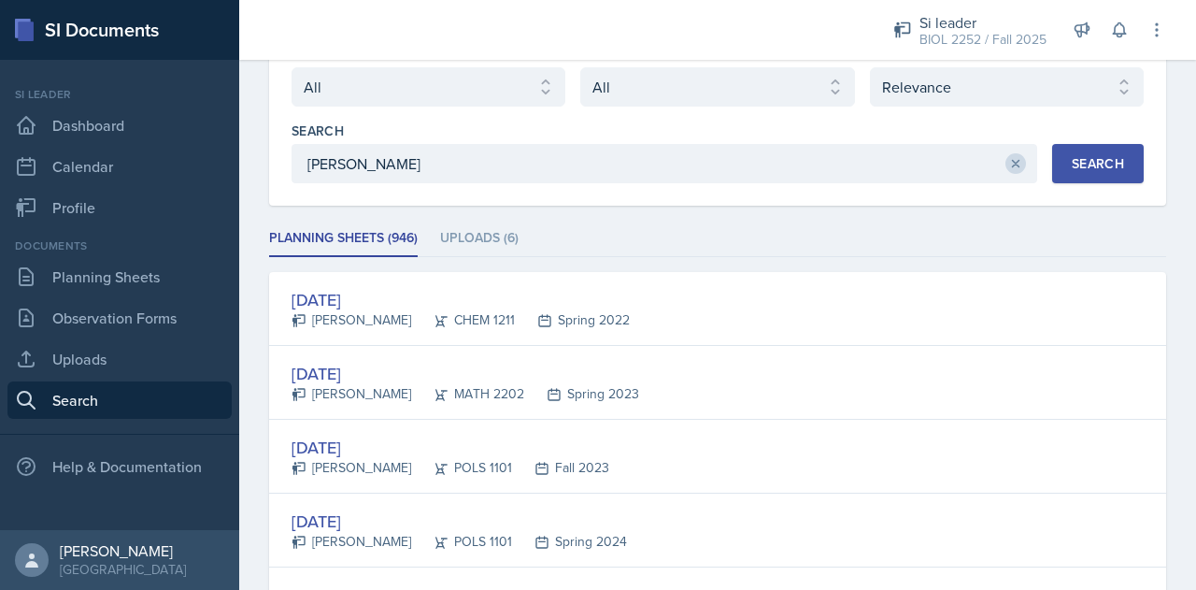
click at [1006, 164] on button at bounding box center [1016, 163] width 21 height 21
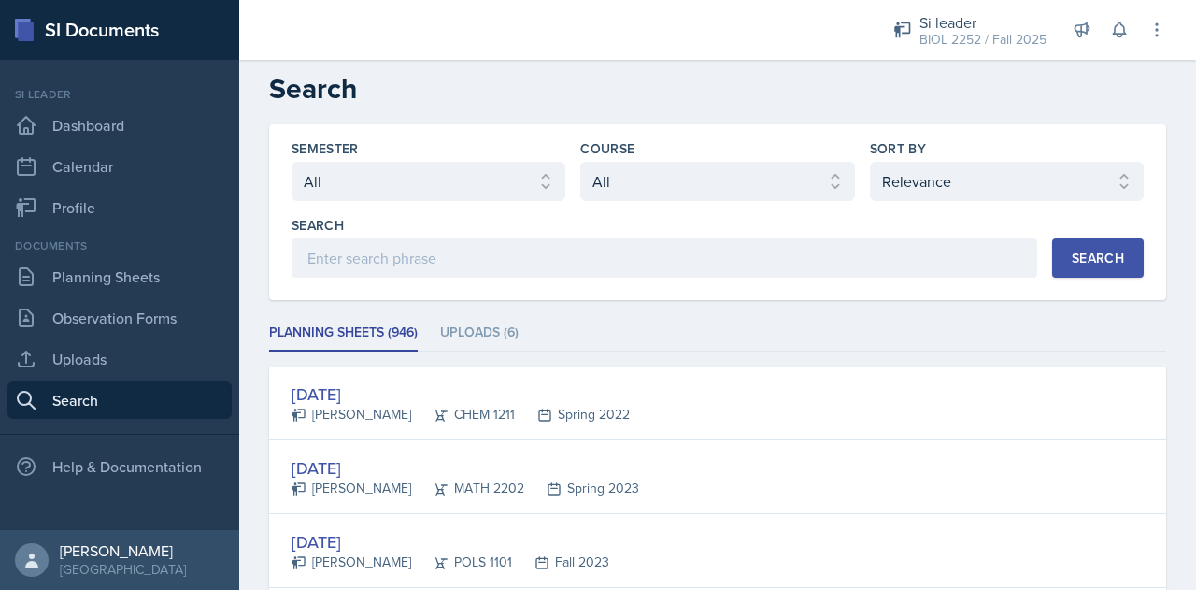
scroll to position [6, 0]
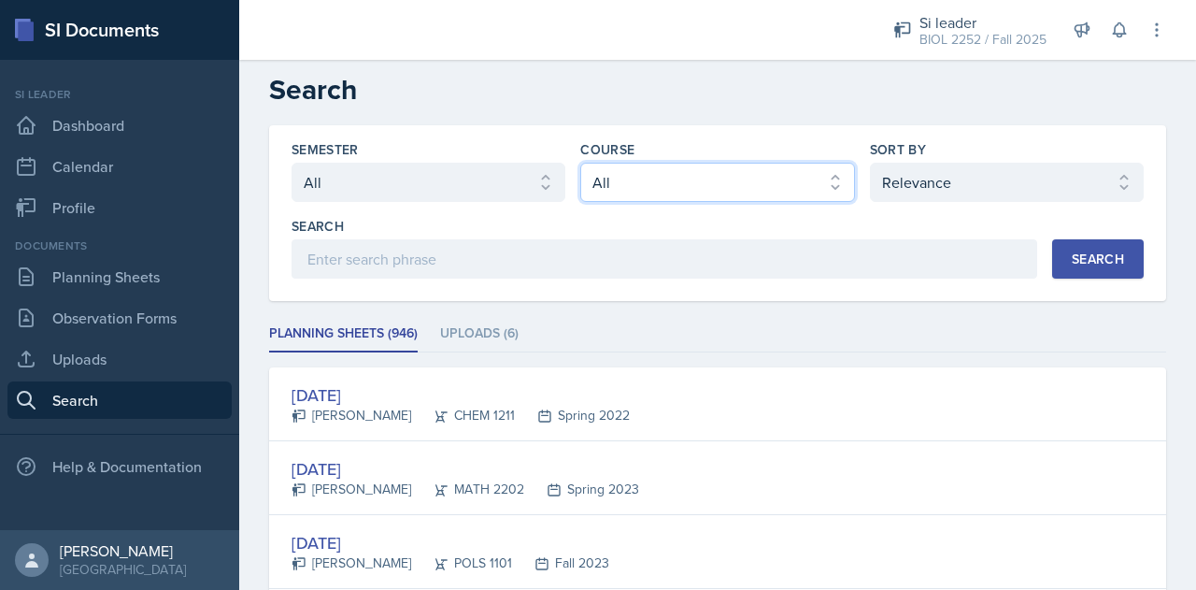
click at [640, 175] on select "Select course All ACCT 2101 ACCT 2102 ACCT 4050 ANTH 1102 ANTH 3301 ARCH 1000 A…" at bounding box center [717, 182] width 274 height 39
click at [580, 163] on select "Select course All ACCT 2101 ACCT 2102 ACCT 4050 ANTH 1102 ANTH 3301 ARCH 1000 A…" at bounding box center [717, 182] width 274 height 39
click at [1060, 246] on button "Search" at bounding box center [1098, 258] width 92 height 39
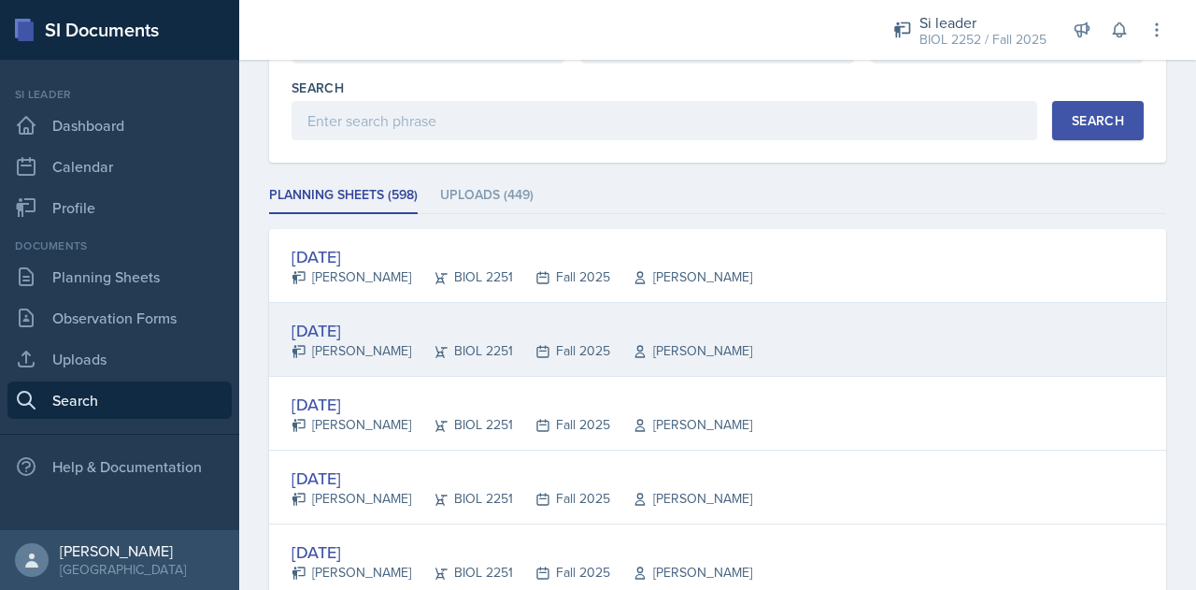
scroll to position [207, 0]
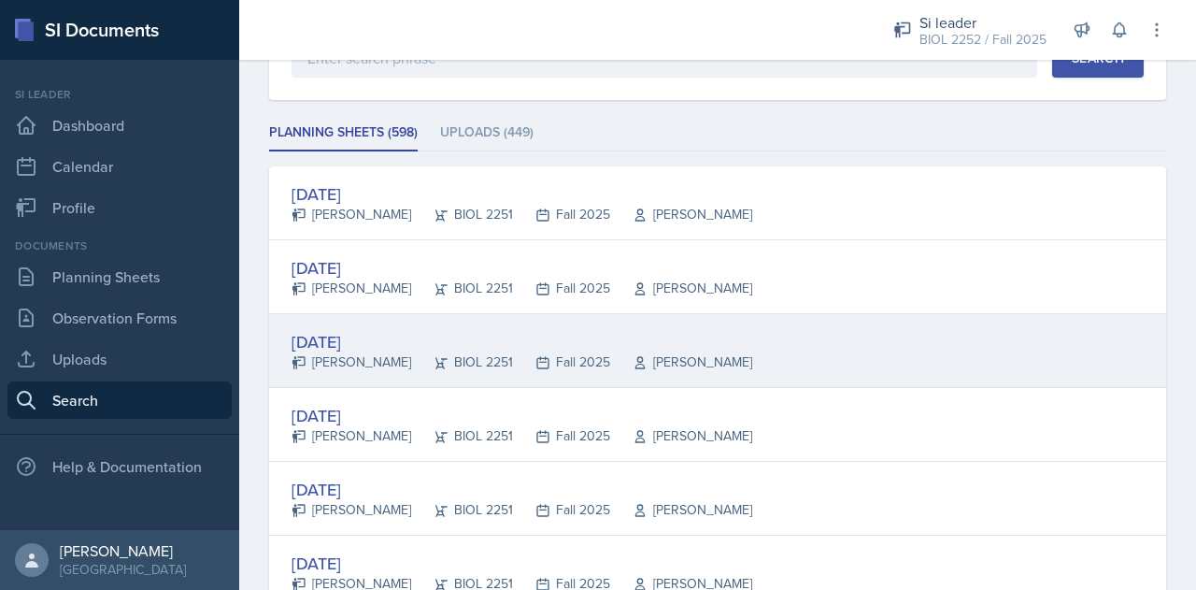
click at [782, 358] on div "[DATE] [PERSON_NAME] BIOL 2251 Fall 2025 Vennece [PERSON_NAME]" at bounding box center [717, 351] width 897 height 74
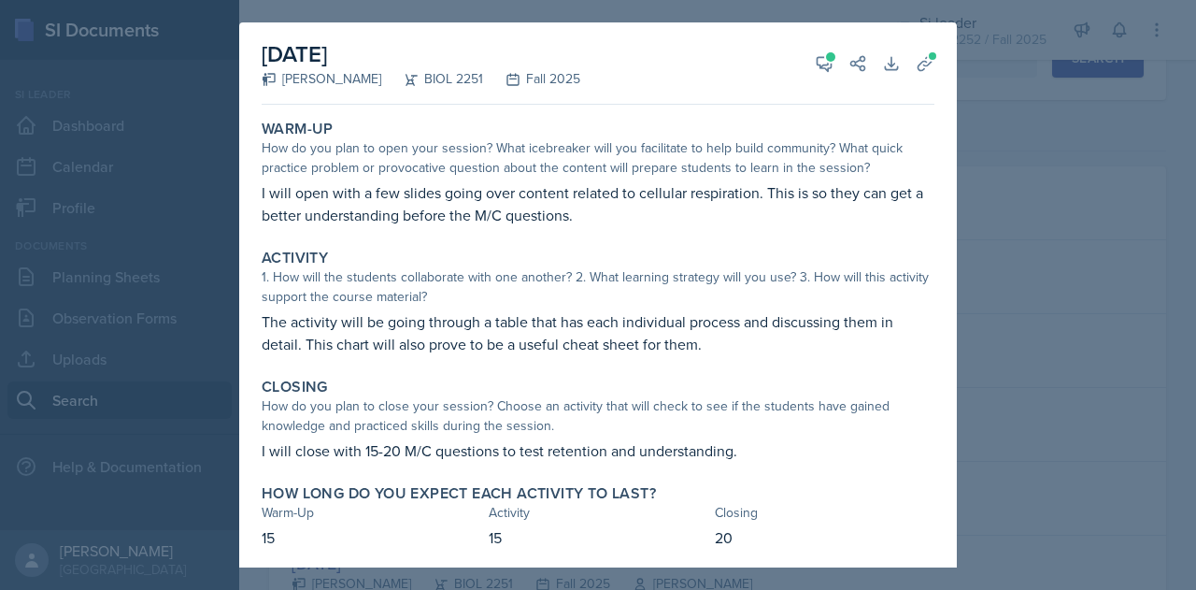
scroll to position [10, 0]
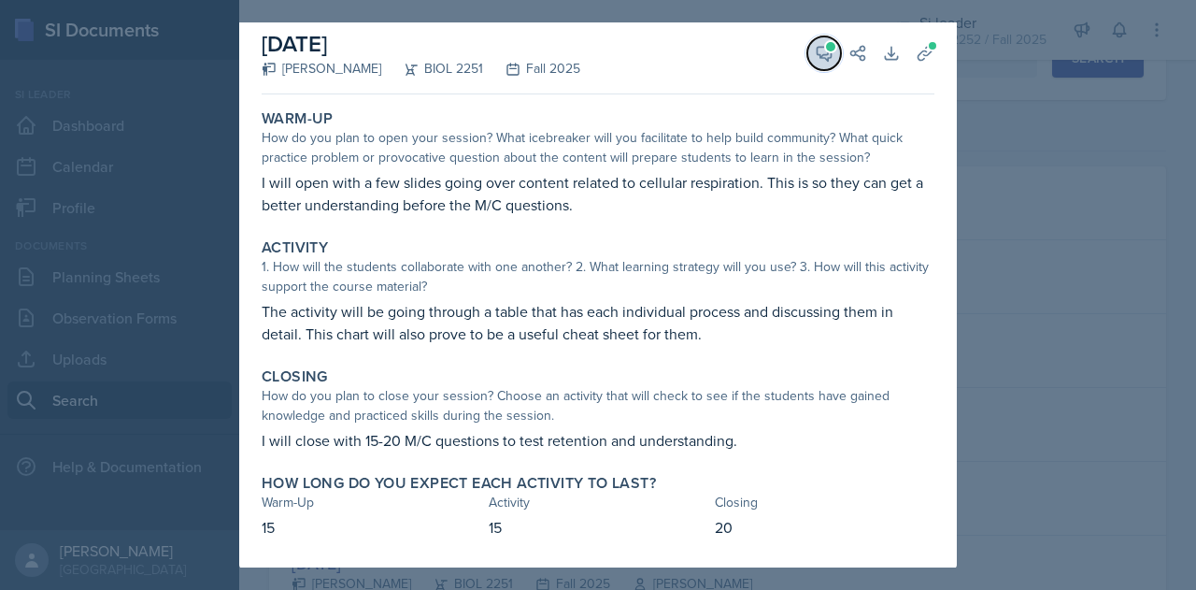
click at [826, 44] on span at bounding box center [830, 46] width 9 height 9
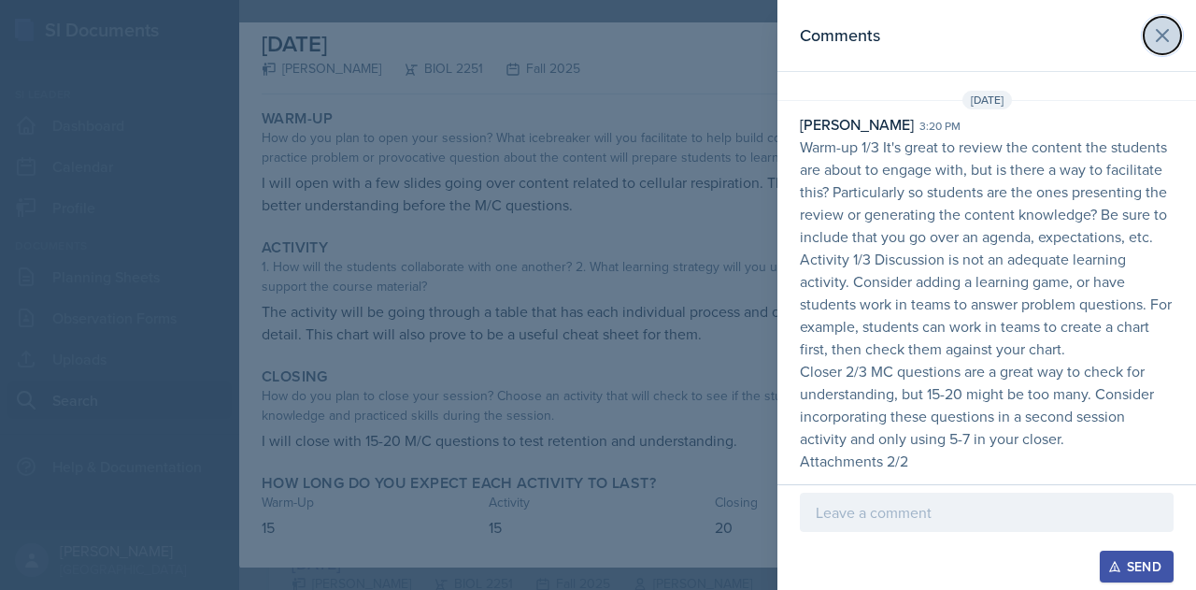
click at [1159, 42] on icon at bounding box center [1162, 35] width 22 height 22
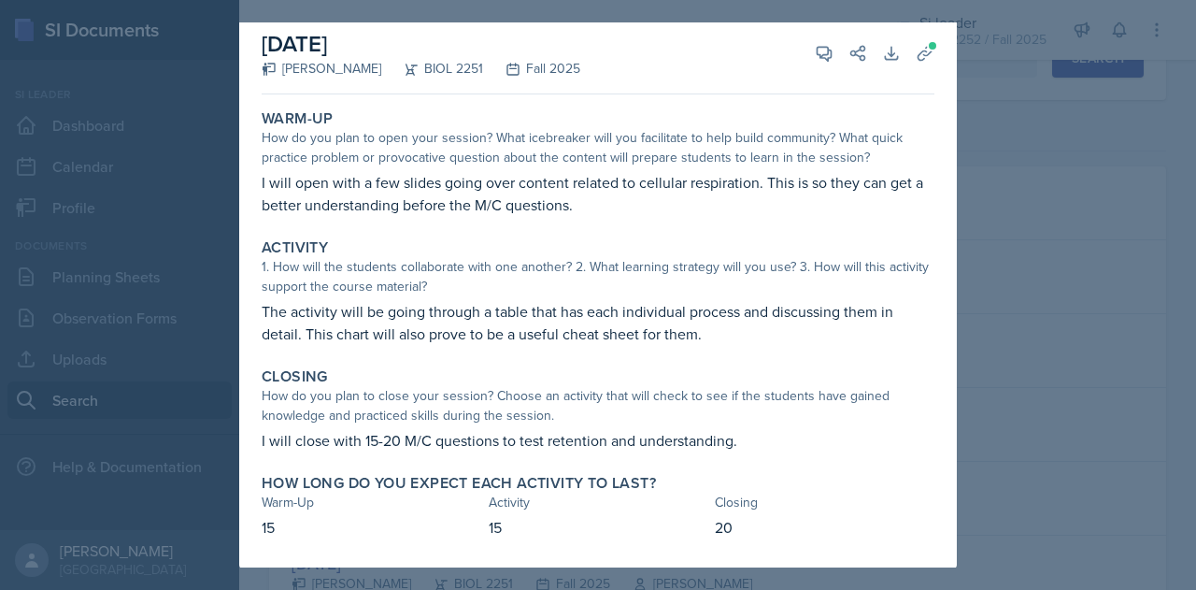
click at [1054, 78] on div at bounding box center [598, 295] width 1196 height 590
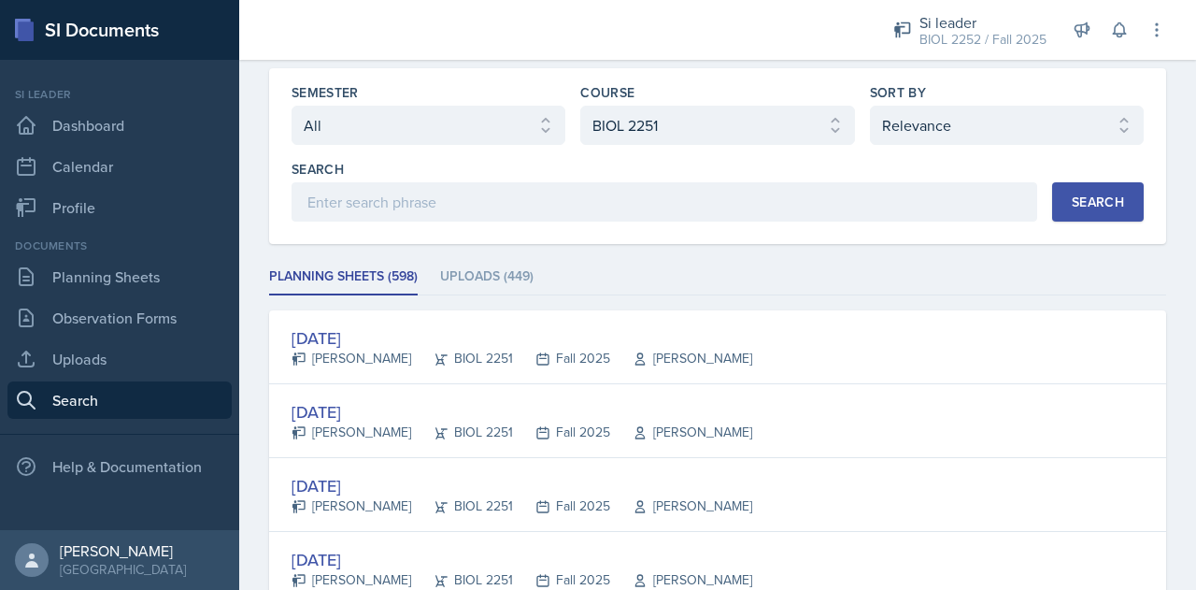
scroll to position [57, 0]
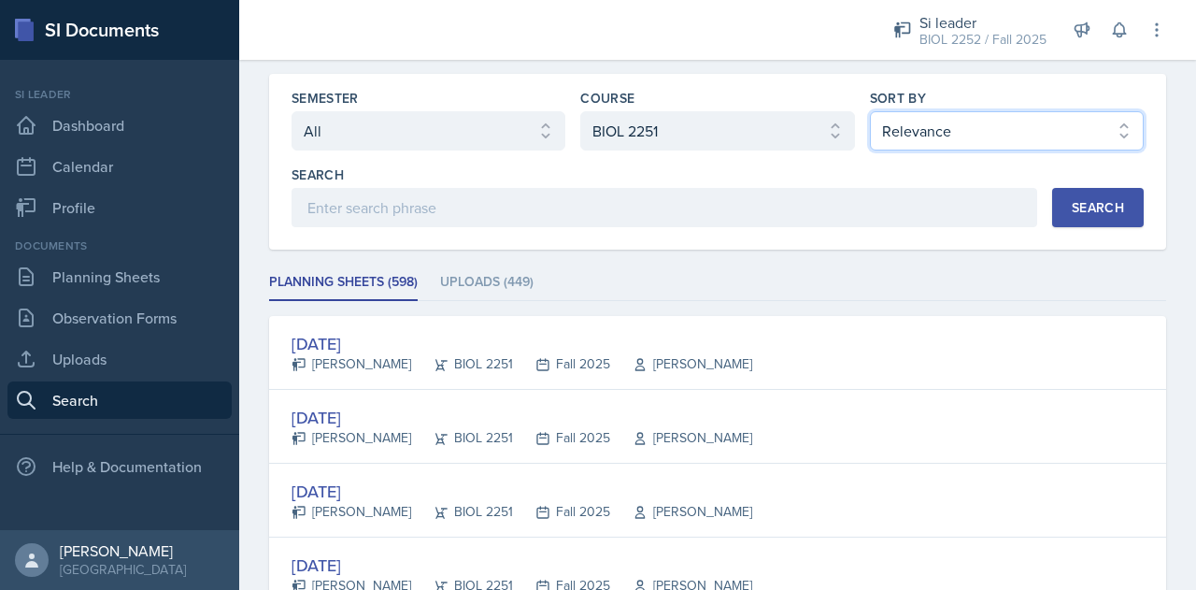
click at [880, 120] on select "Select sort by Relevance Document Date (Asc) Document Date (Desc)" at bounding box center [1007, 130] width 274 height 39
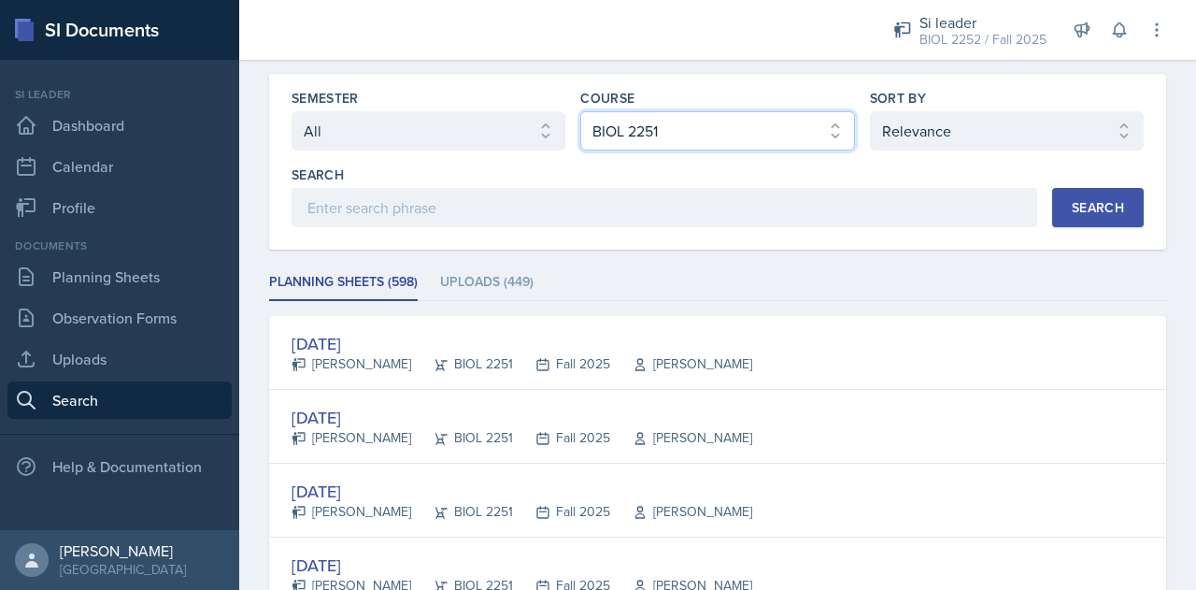
click at [807, 121] on select "Select course All ACCT 2101 ACCT 2102 ACCT 4050 ANTH 1102 ANTH 3301 ARCH 1000 A…" at bounding box center [717, 130] width 274 height 39
select select "da9ed670-e0a2-421b-8f9e-99cd10859a1d"
click at [580, 111] on select "Select course All ACCT 2101 ACCT 2102 ACCT 4050 ANTH 1102 ANTH 3301 ARCH 1000 A…" at bounding box center [717, 130] width 274 height 39
click at [1080, 194] on button "Search" at bounding box center [1098, 207] width 92 height 39
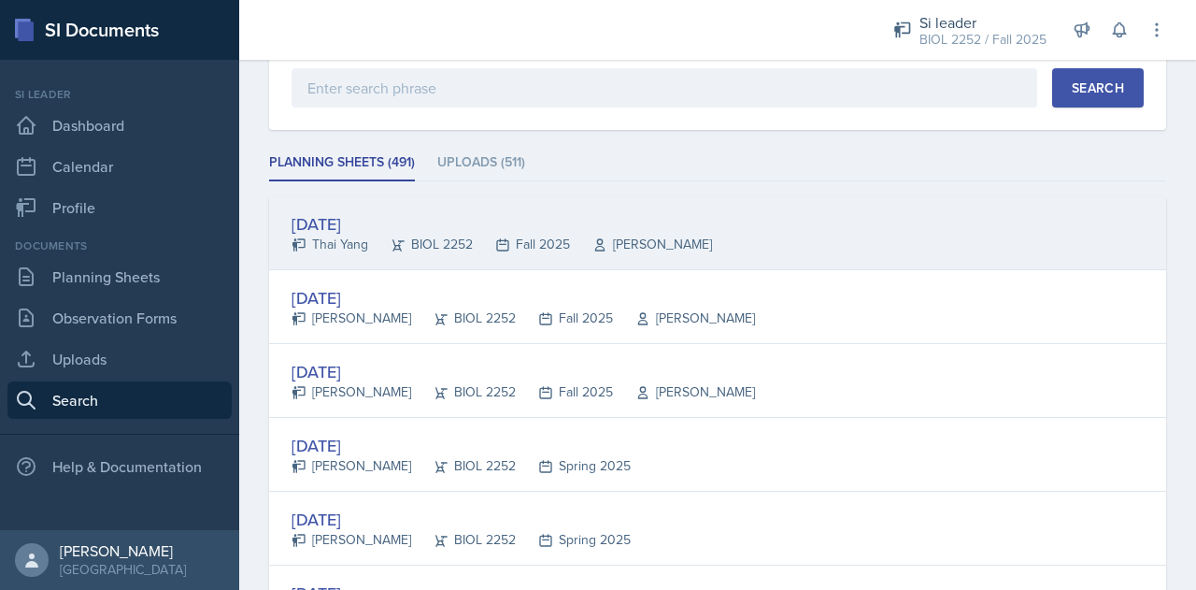
scroll to position [178, 0]
click at [860, 254] on div "[DATE] Thai Yang BIOL 2252 Fall 2025 [PERSON_NAME]" at bounding box center [717, 232] width 897 height 74
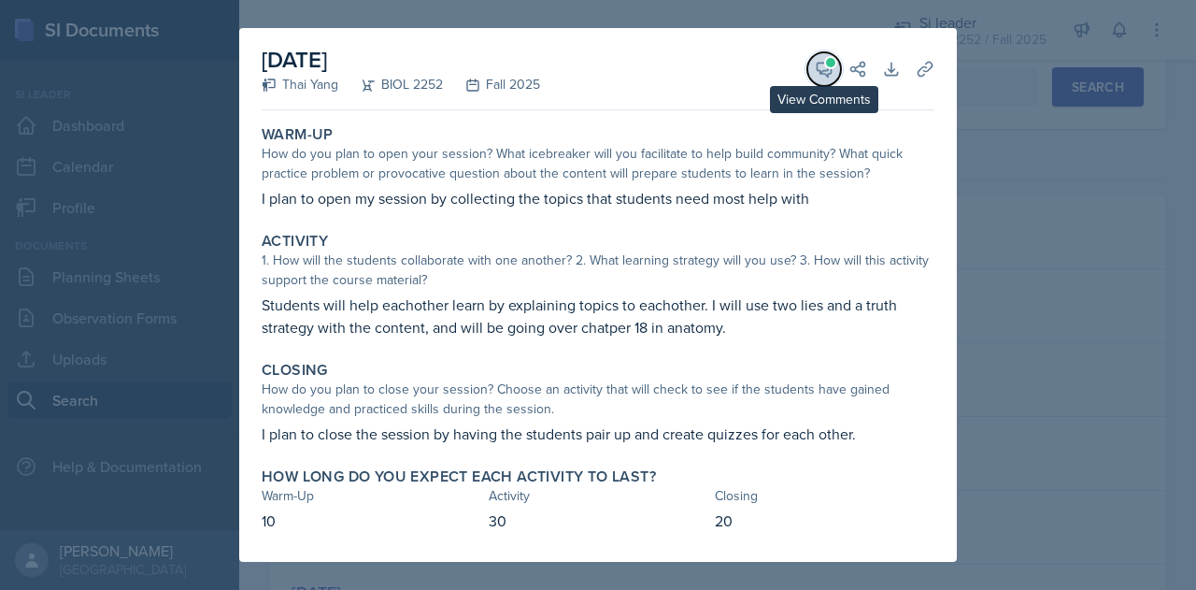
click at [820, 79] on button "View Comments" at bounding box center [824, 69] width 34 height 34
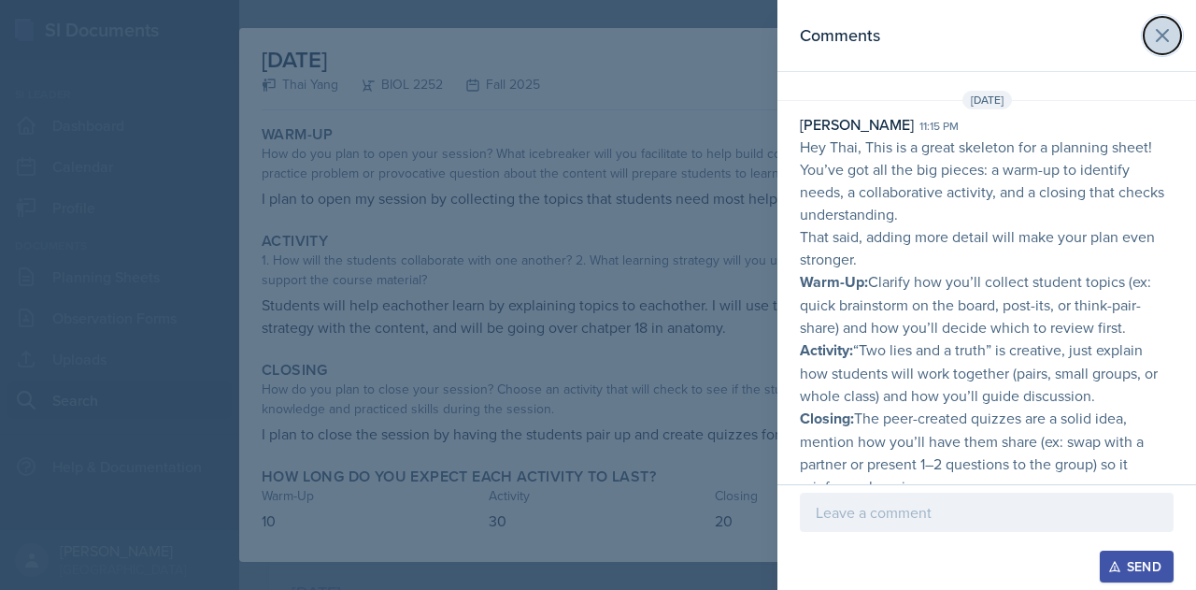
click at [1151, 28] on icon at bounding box center [1162, 35] width 22 height 22
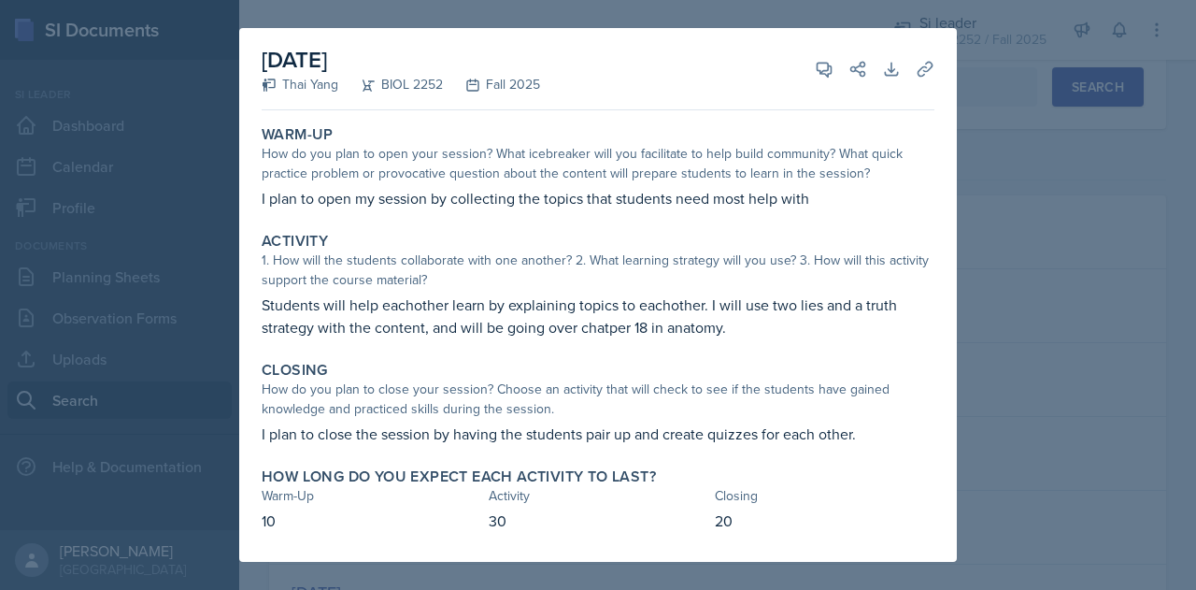
click at [985, 44] on div at bounding box center [598, 295] width 1196 height 590
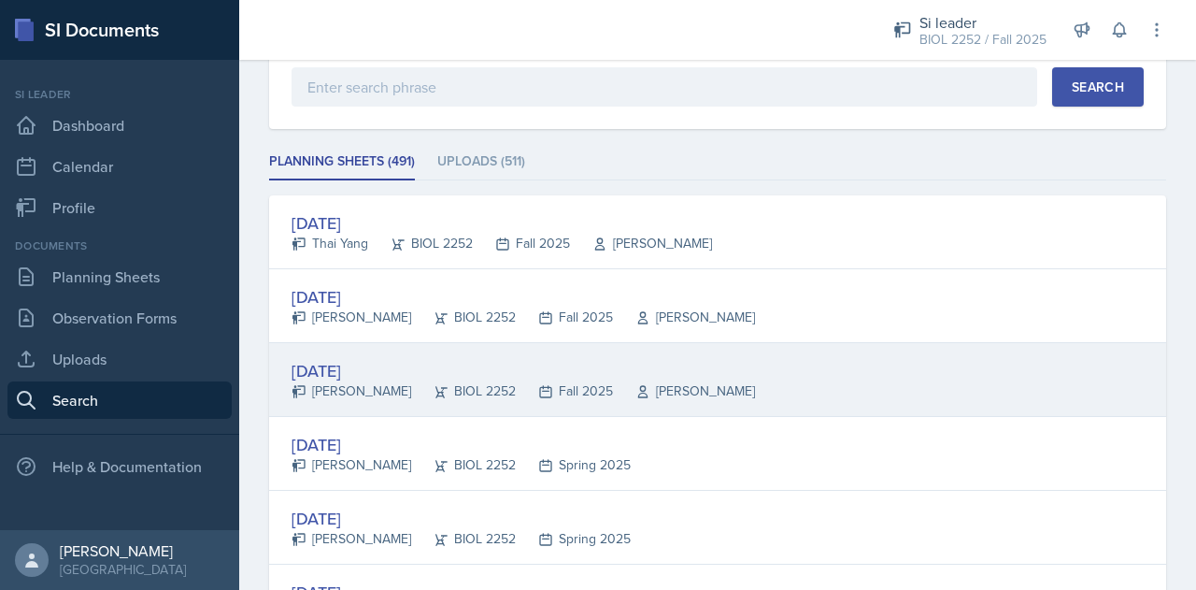
click at [656, 360] on div "[DATE]" at bounding box center [524, 370] width 464 height 25
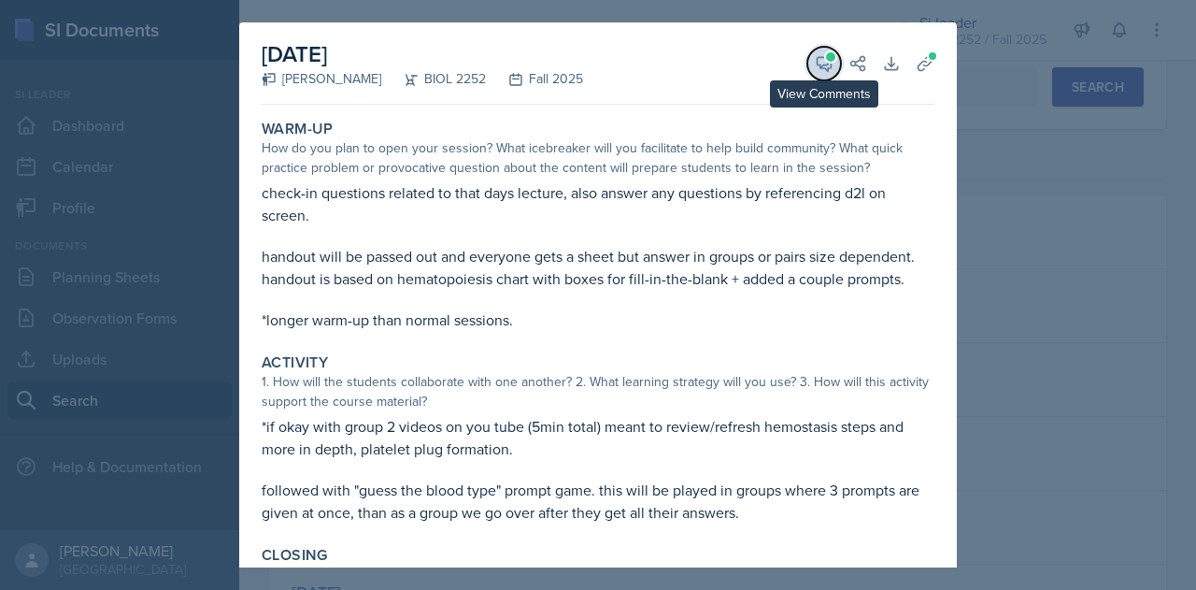
click at [815, 70] on icon at bounding box center [824, 63] width 19 height 19
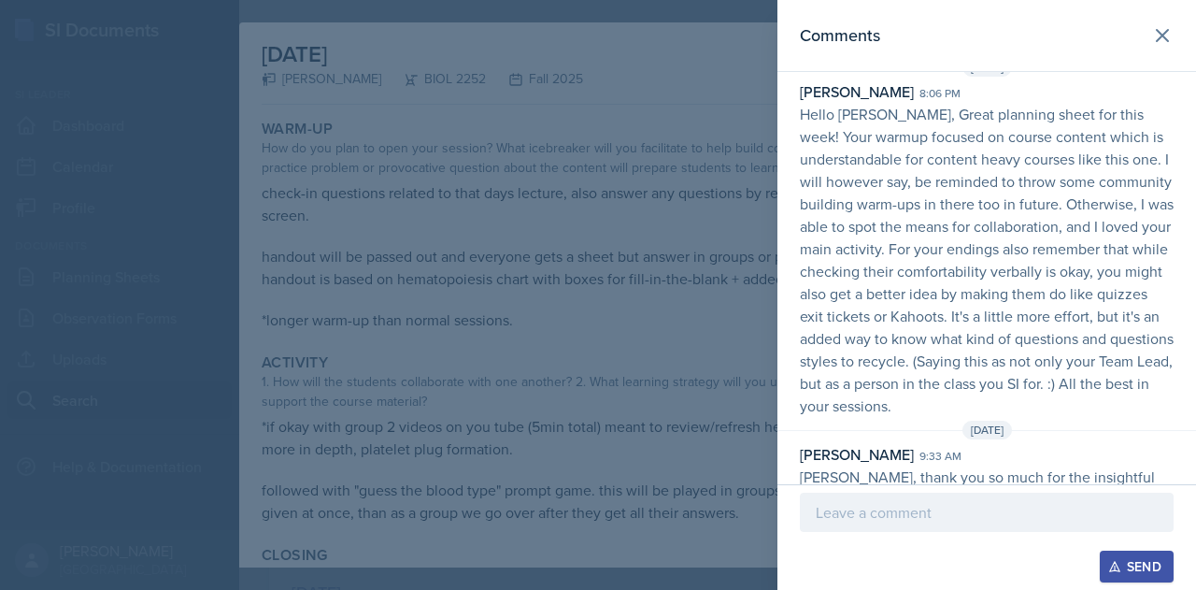
scroll to position [32, 0]
click at [1154, 31] on icon at bounding box center [1162, 35] width 22 height 22
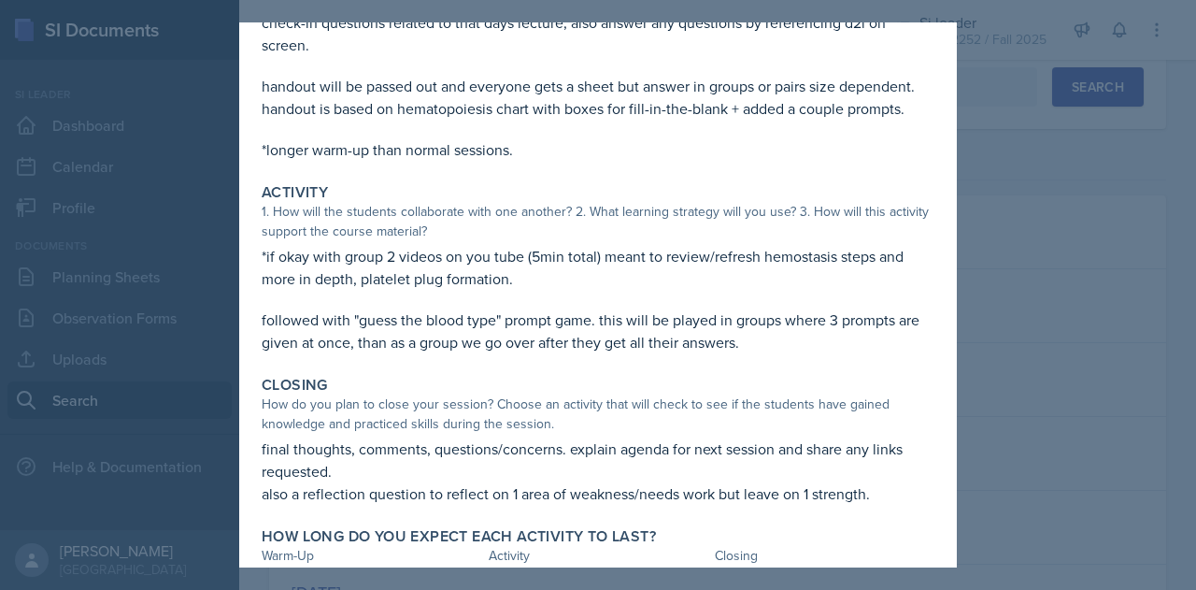
scroll to position [223, 0]
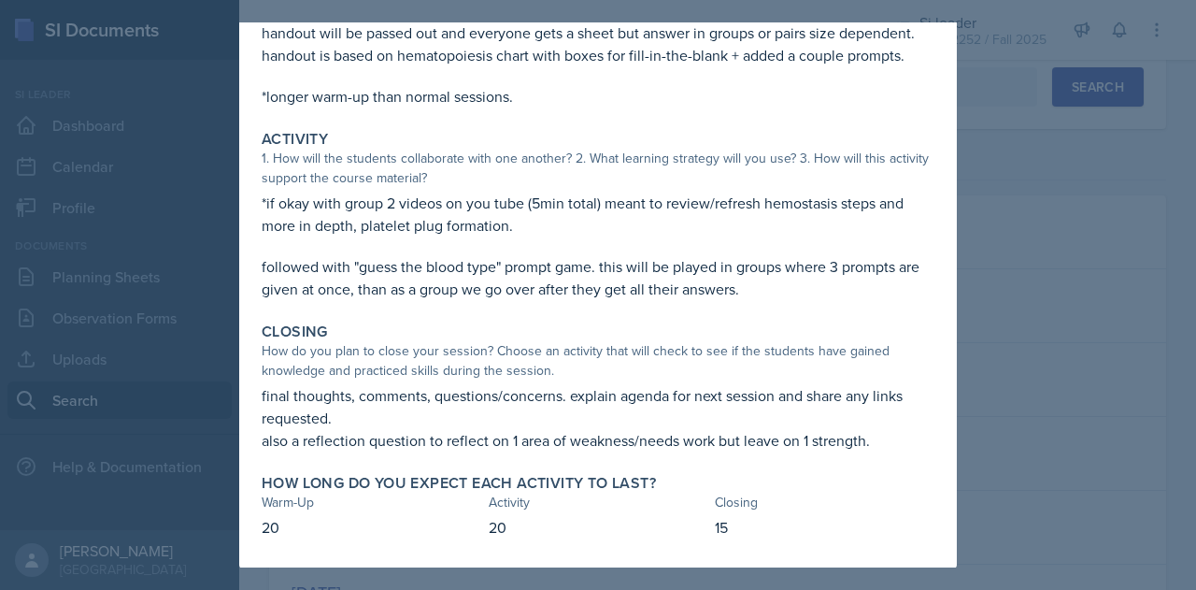
click at [1015, 133] on div at bounding box center [598, 295] width 1196 height 590
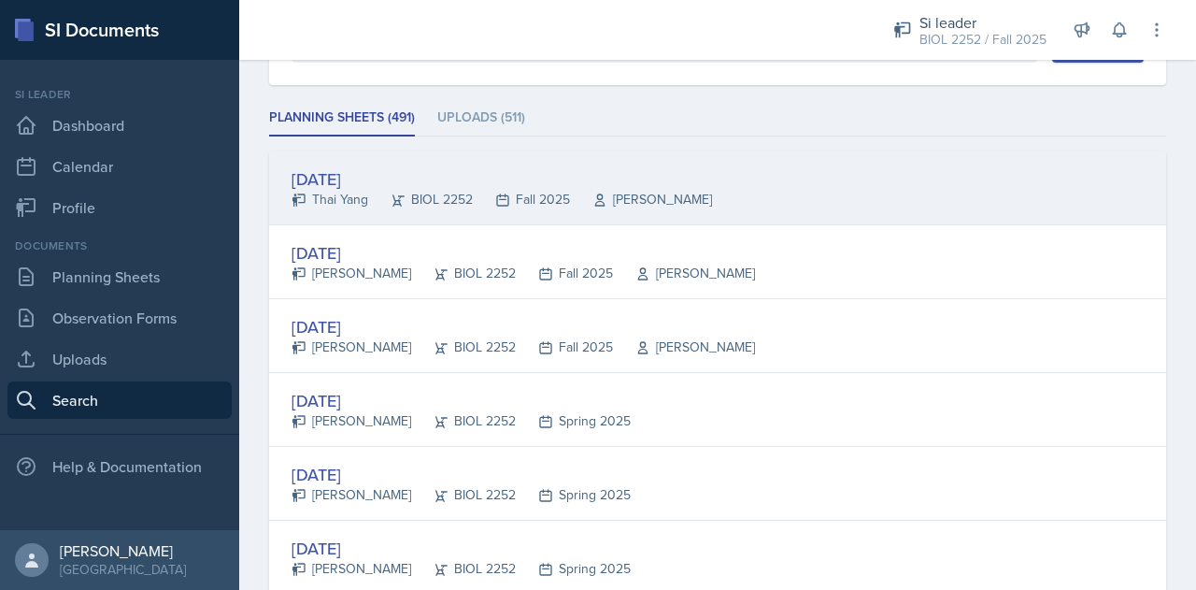
scroll to position [222, 0]
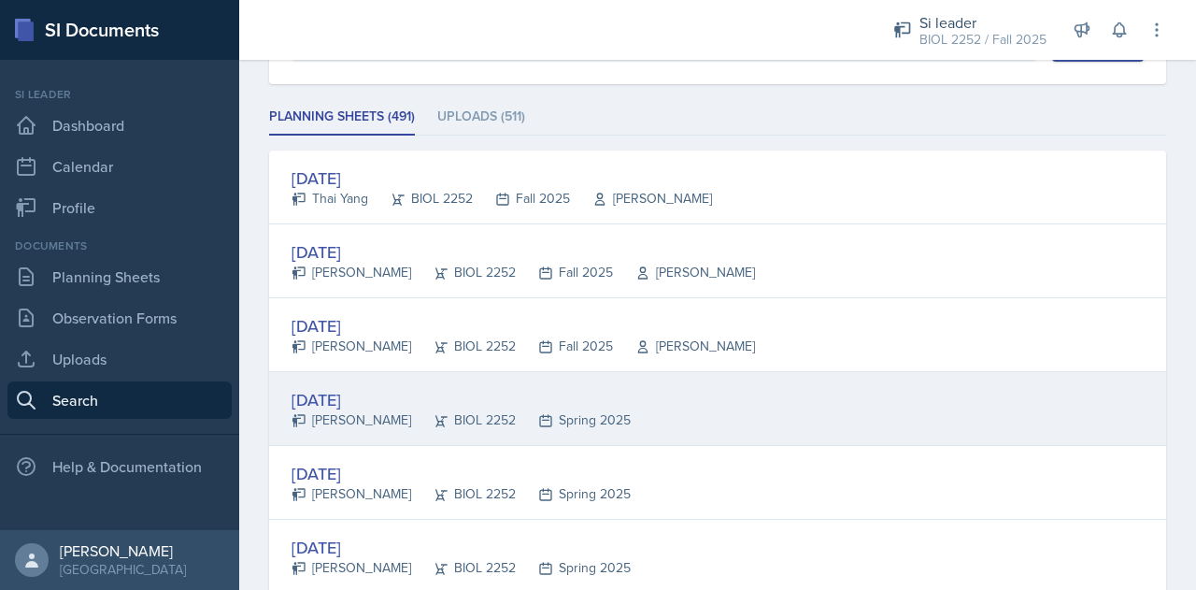
click at [815, 405] on div "[DATE] [PERSON_NAME] BIOL 2252 Spring 2025" at bounding box center [717, 409] width 897 height 74
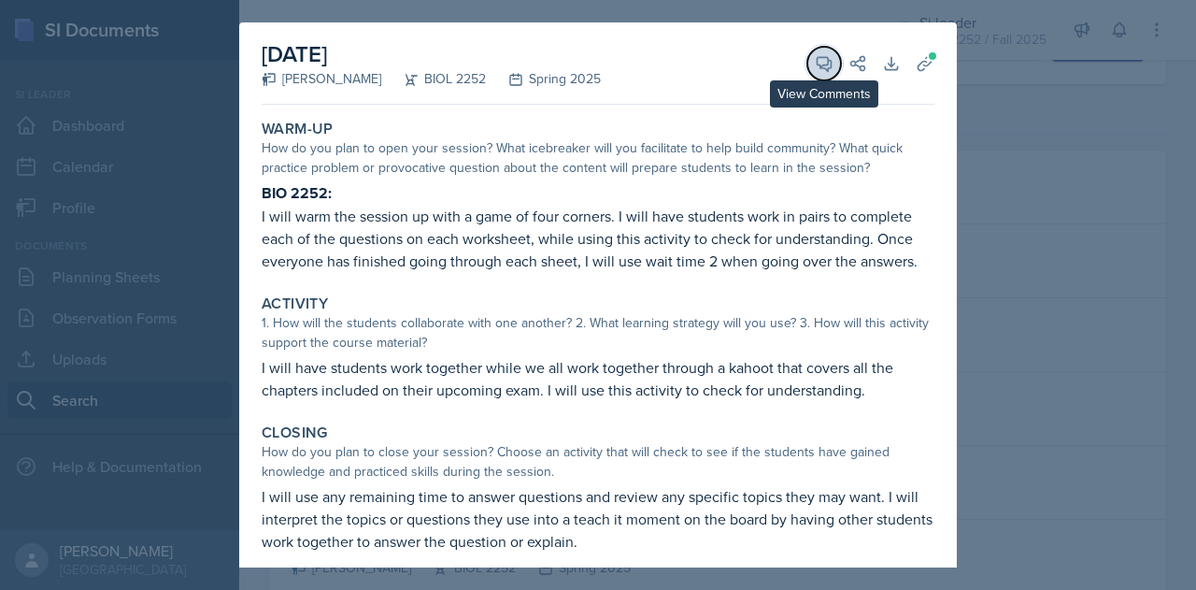
click at [807, 50] on button "View Comments" at bounding box center [824, 64] width 34 height 34
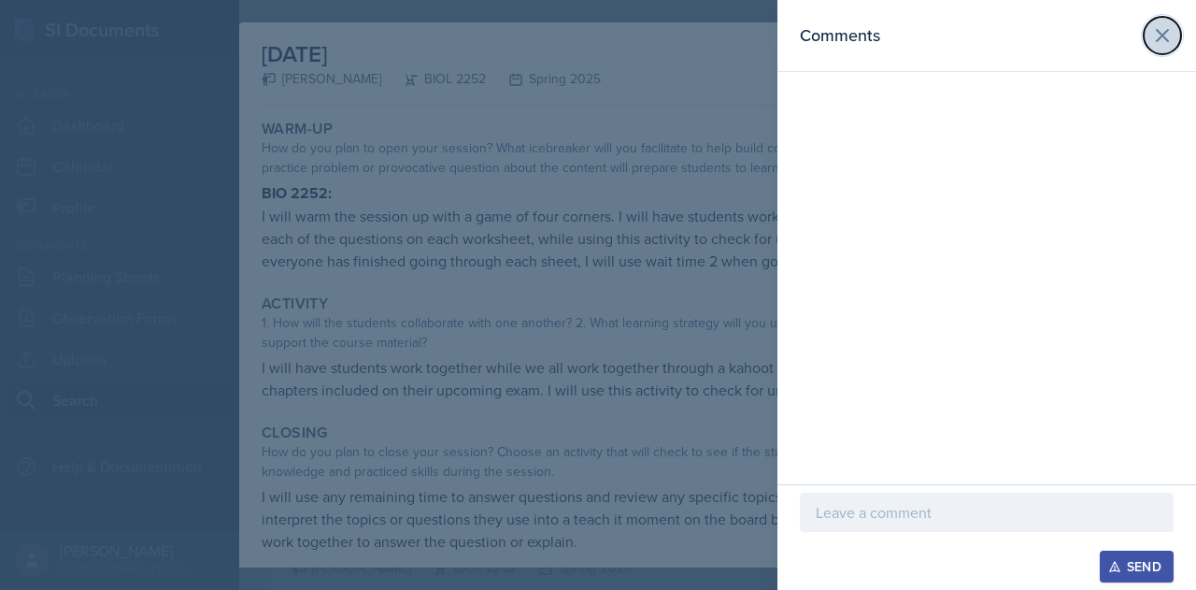
click at [1163, 42] on icon at bounding box center [1162, 35] width 22 height 22
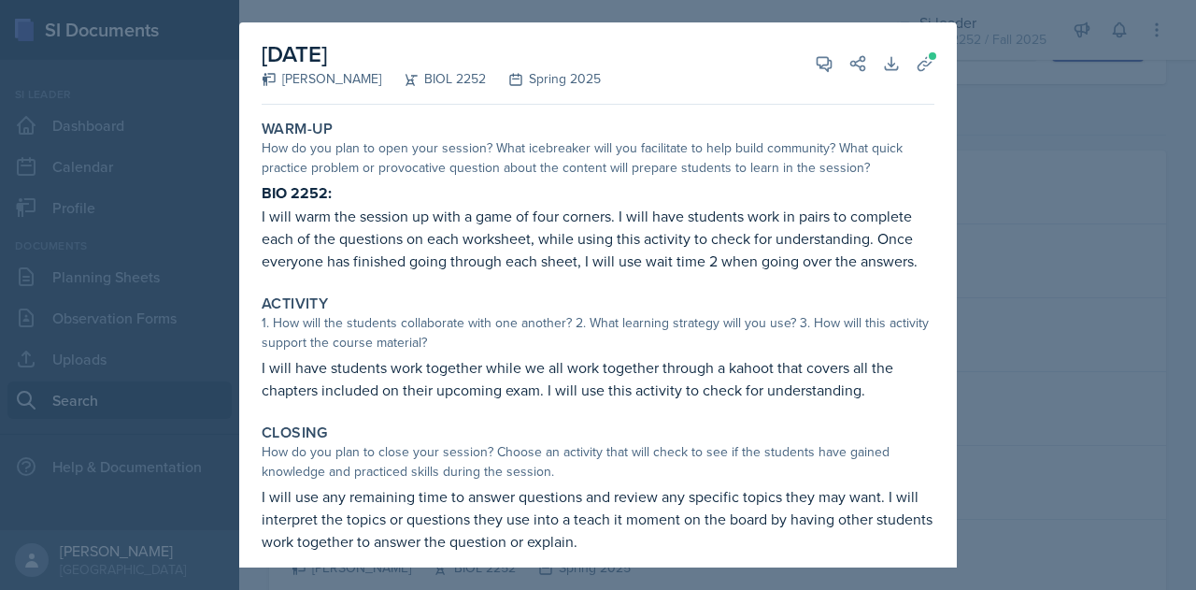
scroll to position [14, 0]
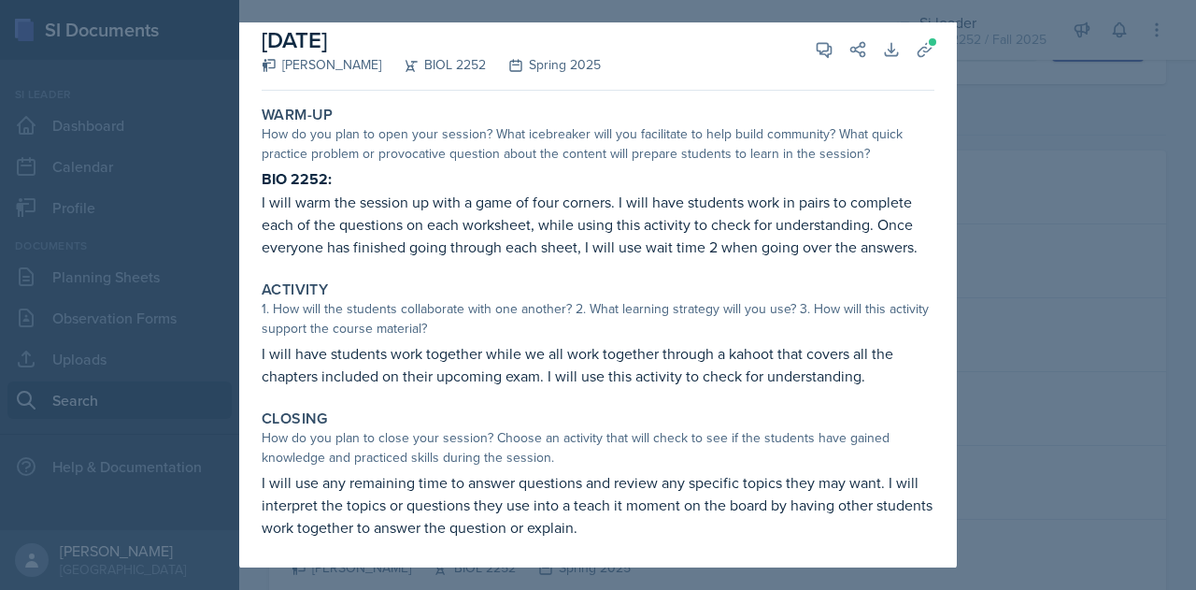
click at [1064, 317] on div at bounding box center [598, 295] width 1196 height 590
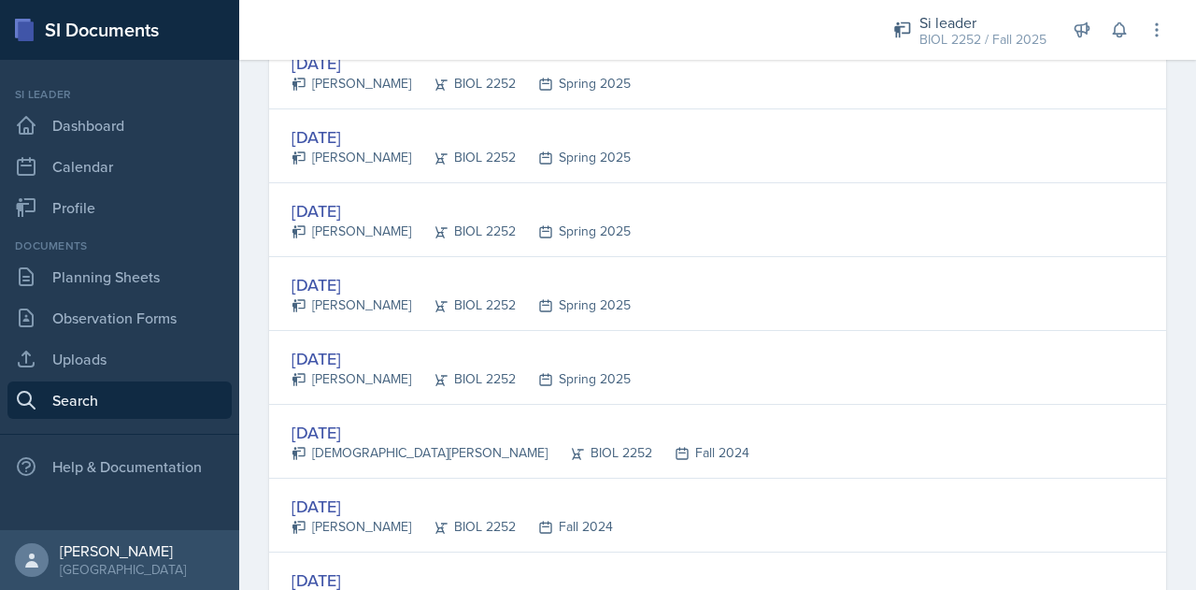
scroll to position [2158, 0]
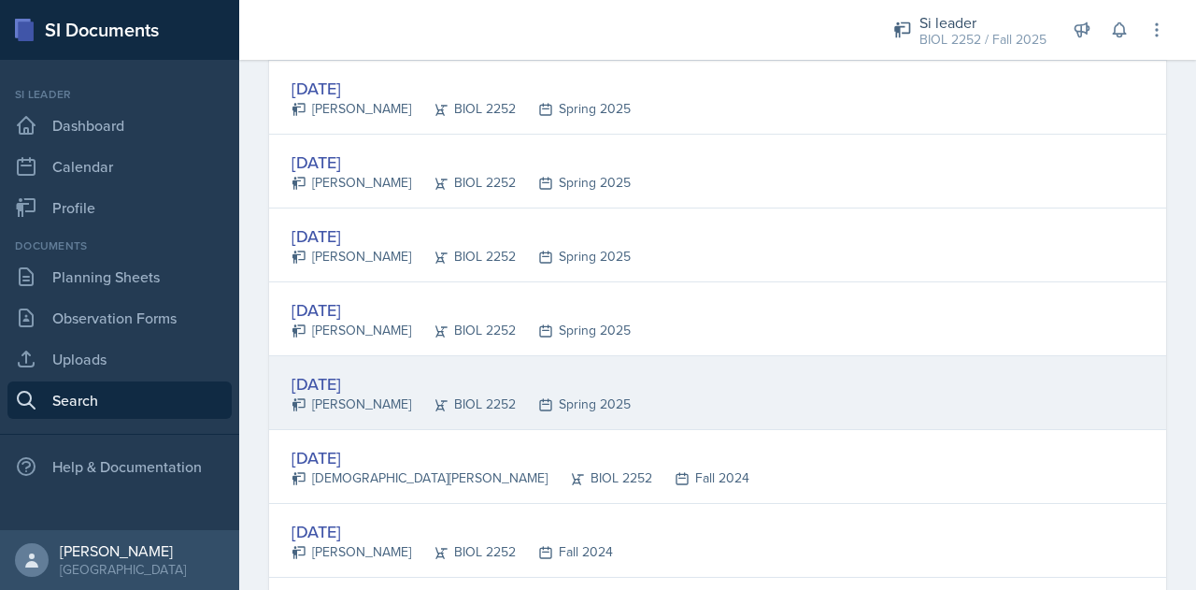
click at [742, 371] on div "[DATE] [PERSON_NAME] BIOL 2252 Spring 2025" at bounding box center [717, 393] width 897 height 74
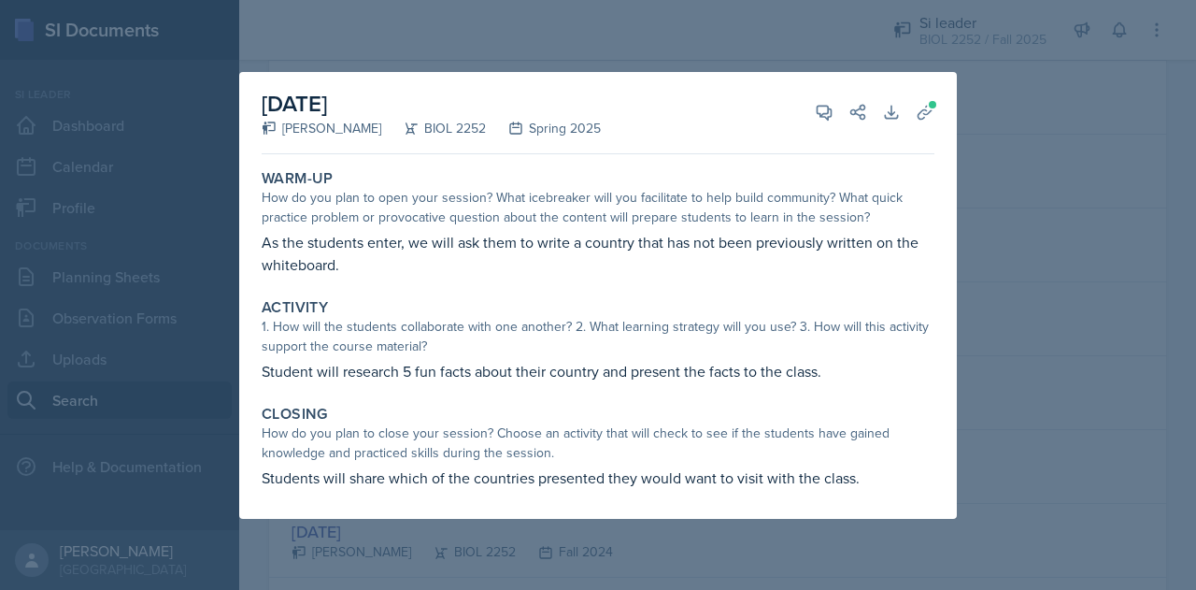
click at [1048, 380] on div at bounding box center [598, 295] width 1196 height 590
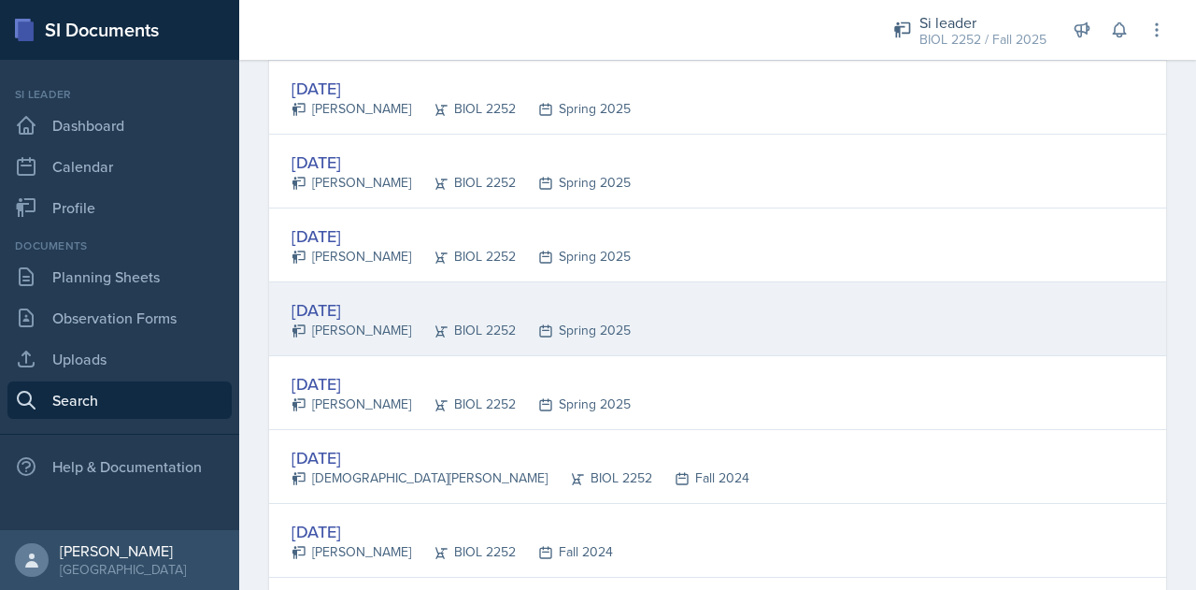
click at [819, 290] on div "[DATE] [PERSON_NAME] BIOL 2252 Spring 2025" at bounding box center [717, 319] width 897 height 74
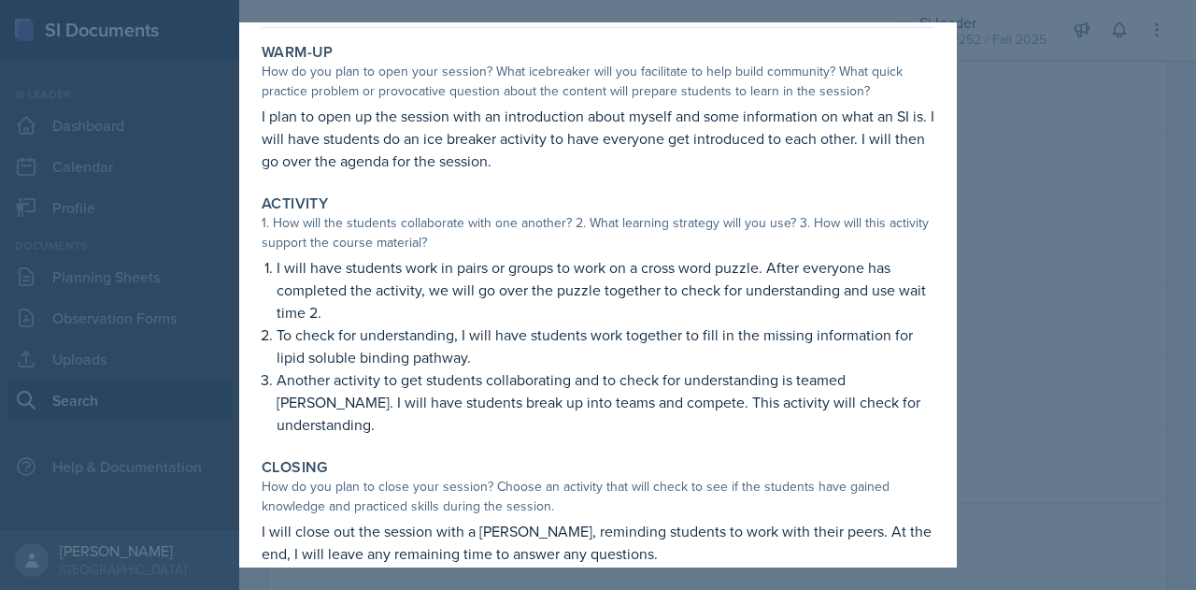
scroll to position [80, 0]
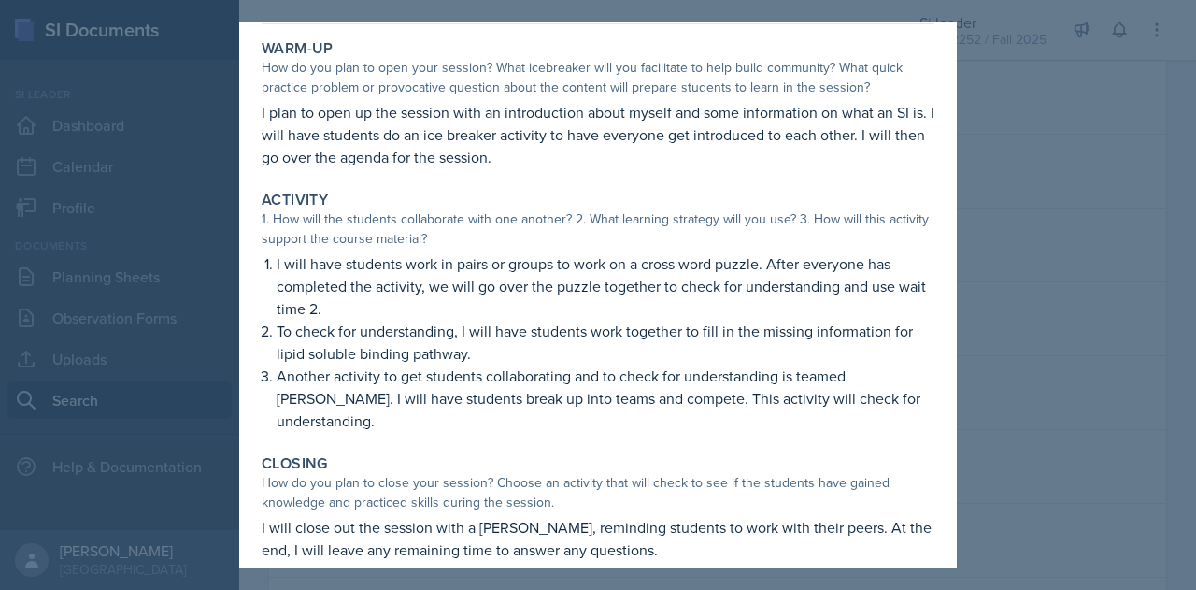
click at [1008, 344] on div at bounding box center [598, 295] width 1196 height 590
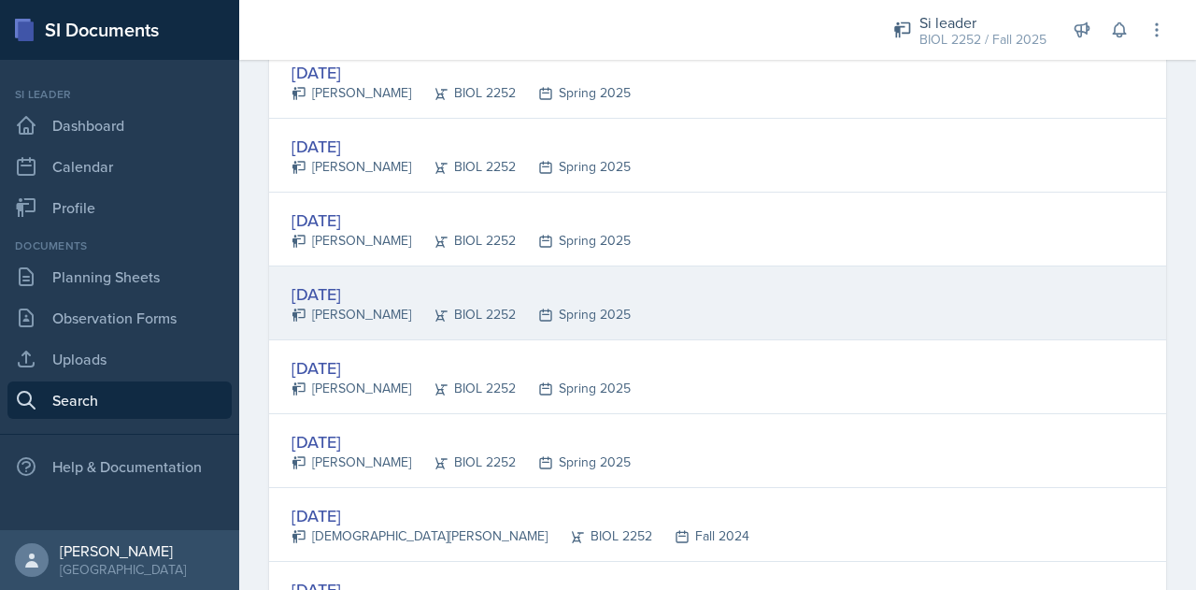
scroll to position [2096, 0]
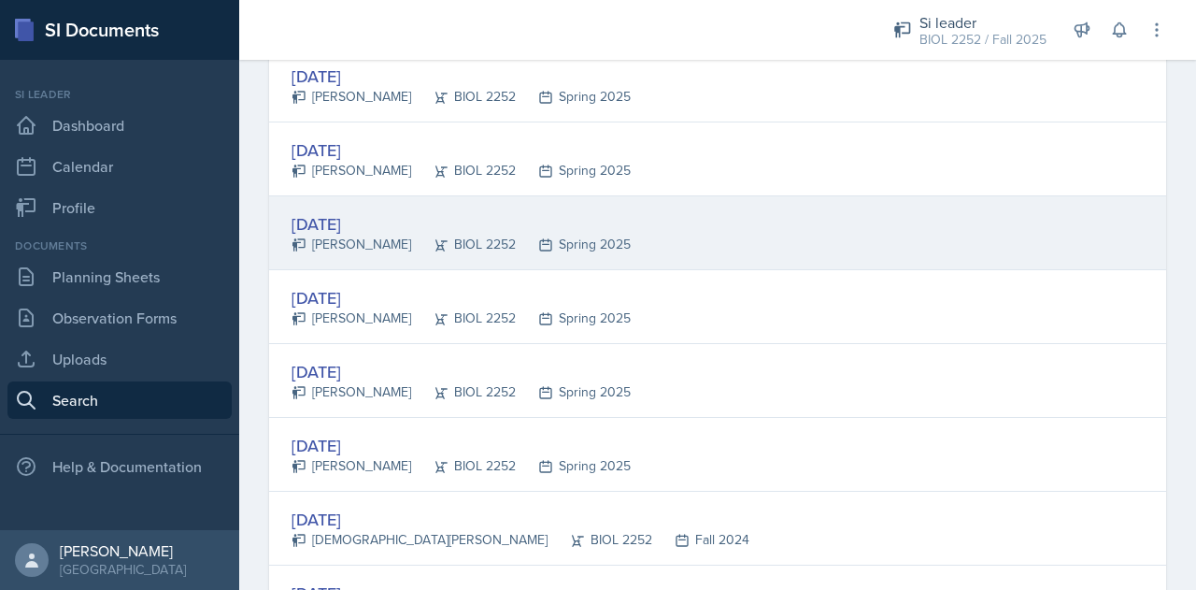
click at [810, 242] on div "[DATE] [PERSON_NAME] BIOL 2252 Spring 2025" at bounding box center [717, 233] width 897 height 74
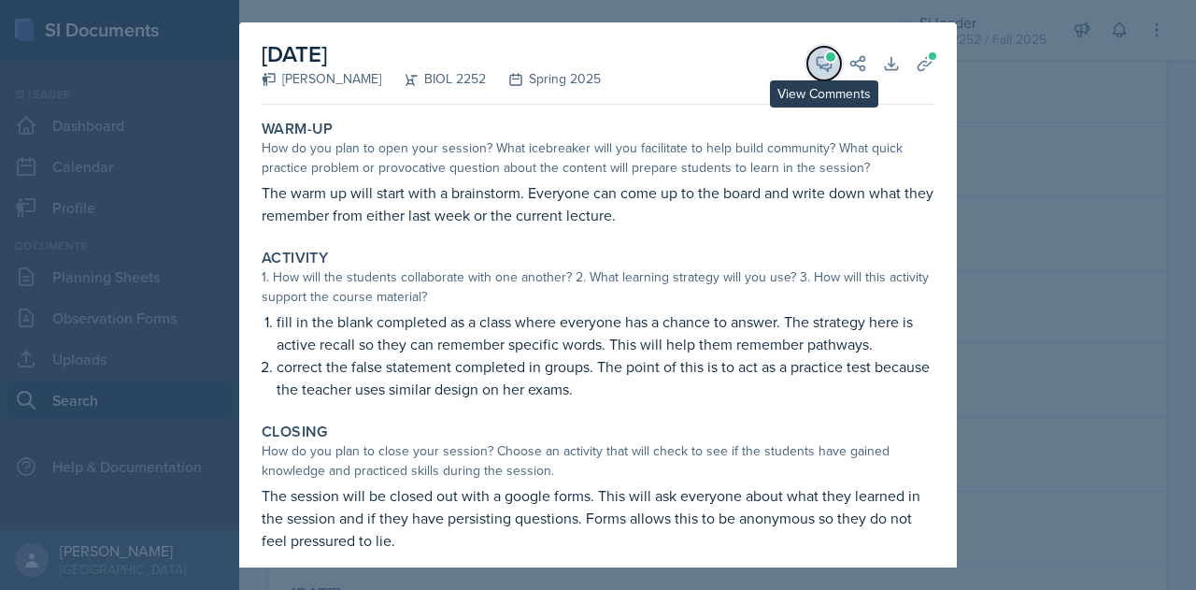
click at [815, 70] on icon at bounding box center [824, 63] width 19 height 19
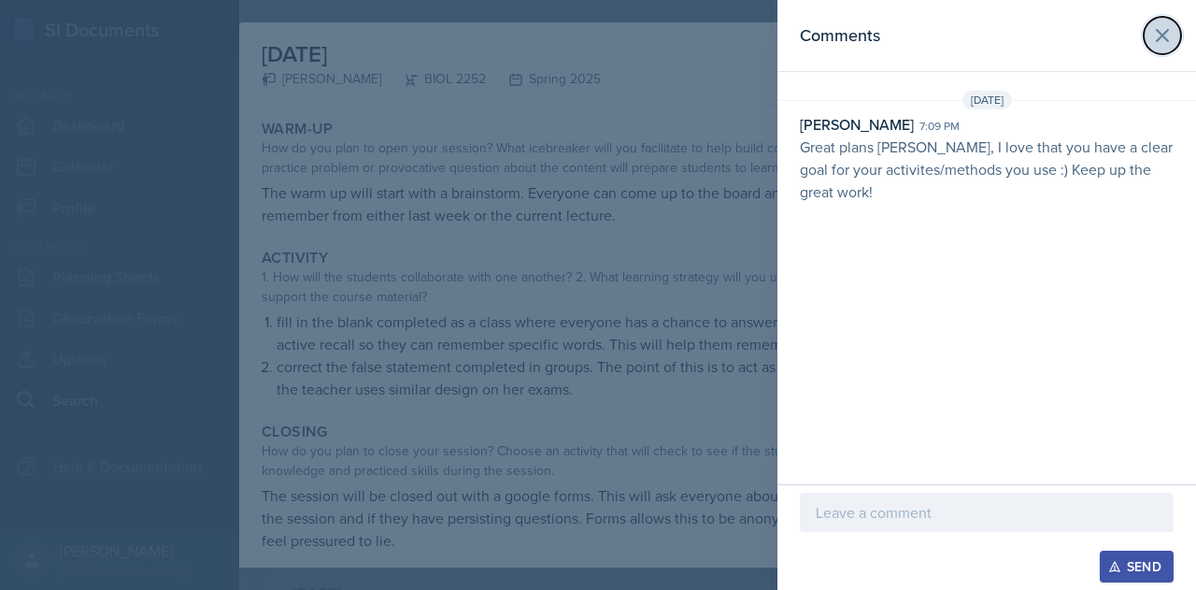
click at [1167, 37] on icon at bounding box center [1162, 35] width 22 height 22
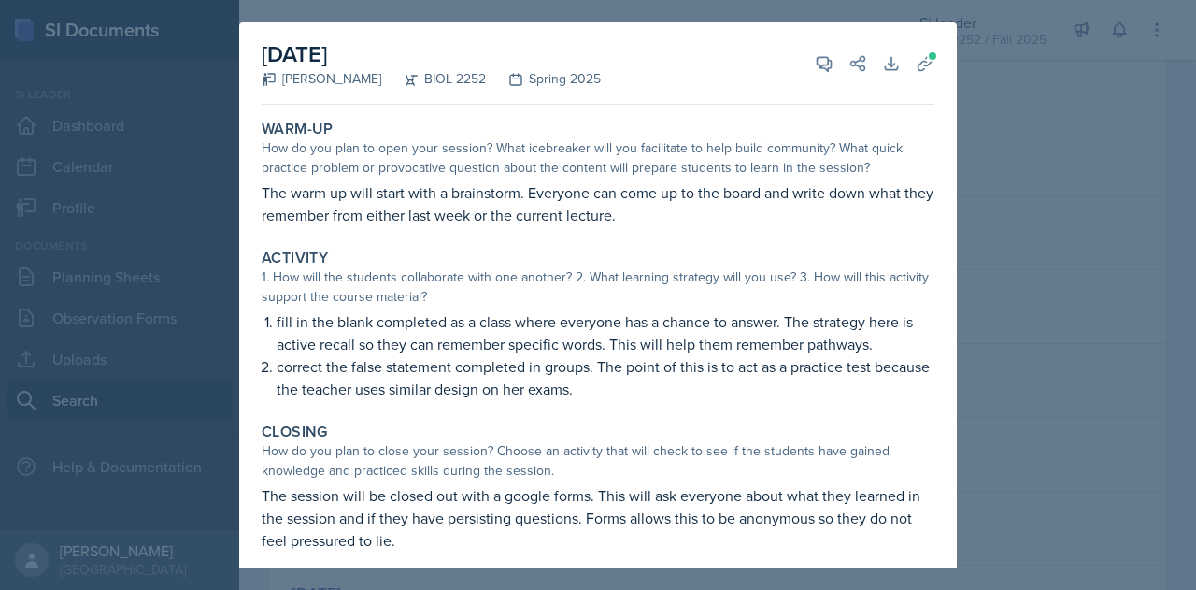
scroll to position [13, 0]
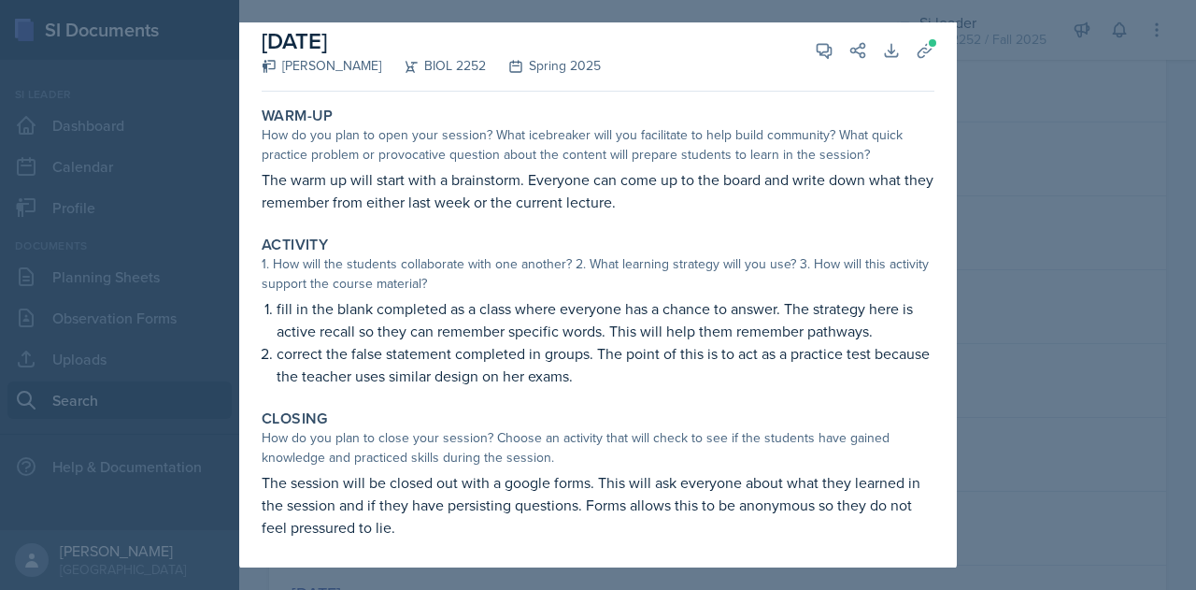
click at [1103, 313] on div at bounding box center [598, 295] width 1196 height 590
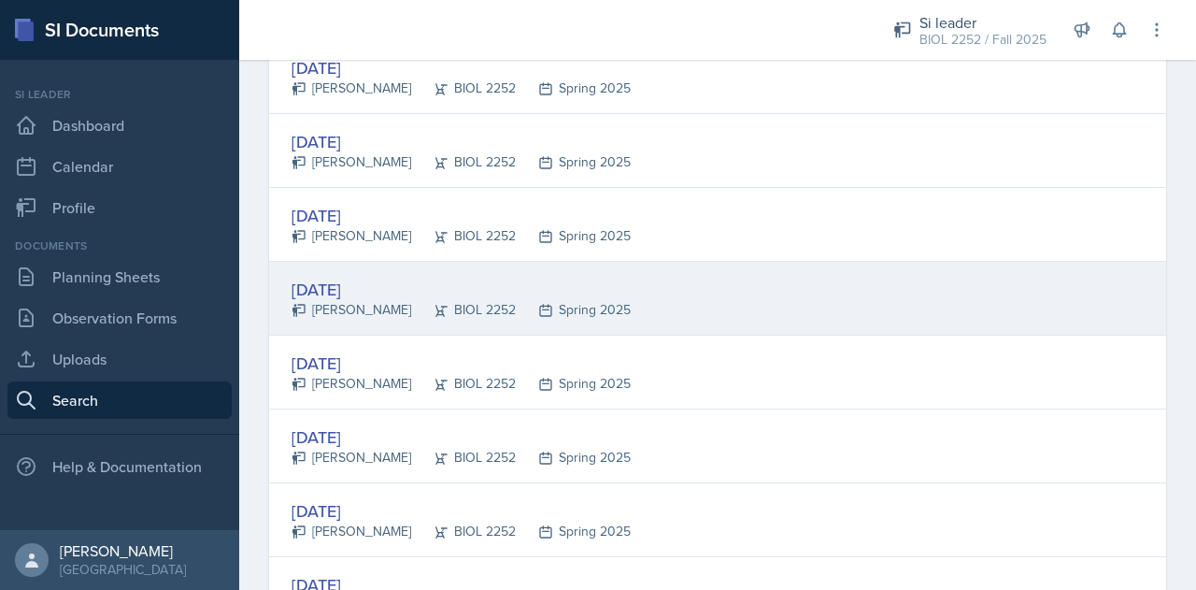
scroll to position [2030, 0]
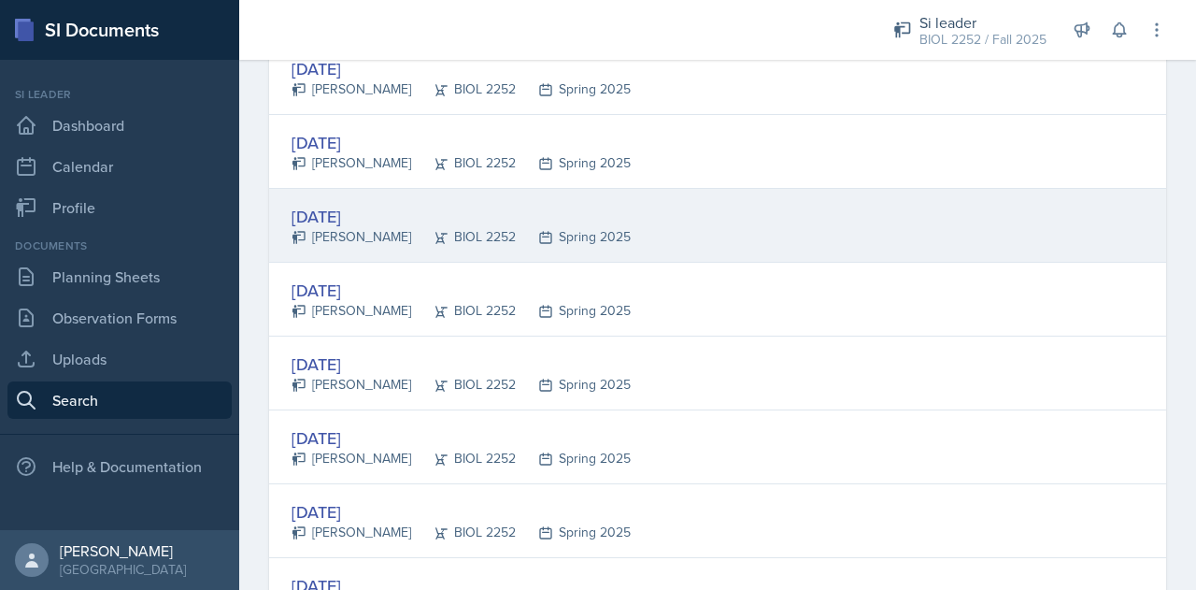
click at [839, 234] on div "[DATE] [PERSON_NAME] BIOL 2252 Spring 2025" at bounding box center [717, 226] width 897 height 74
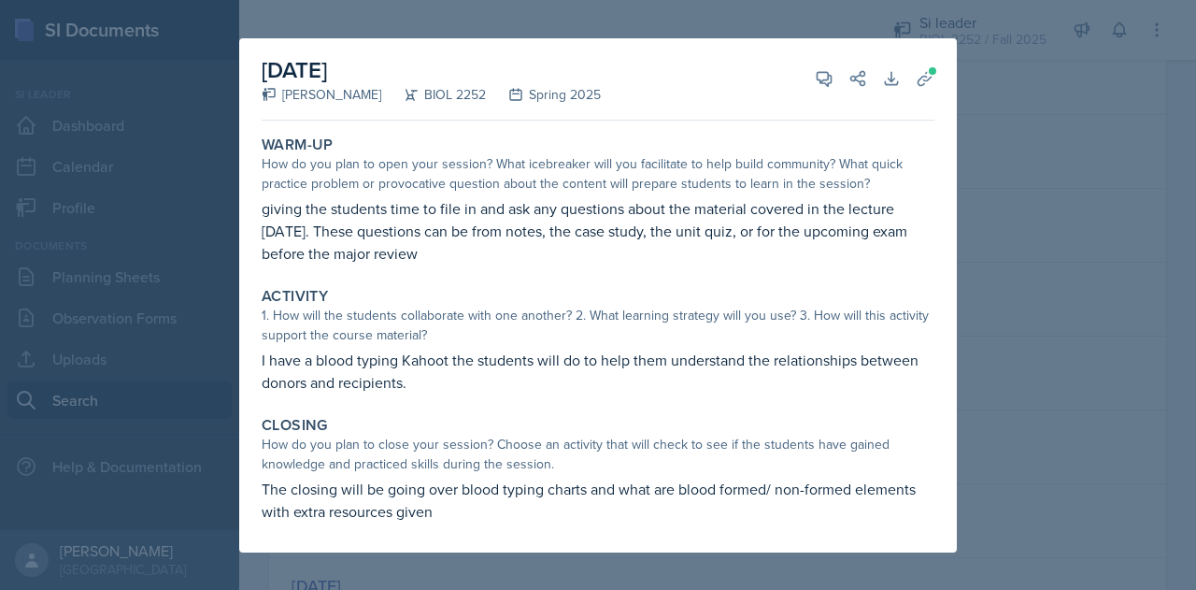
click at [1011, 382] on div at bounding box center [598, 295] width 1196 height 590
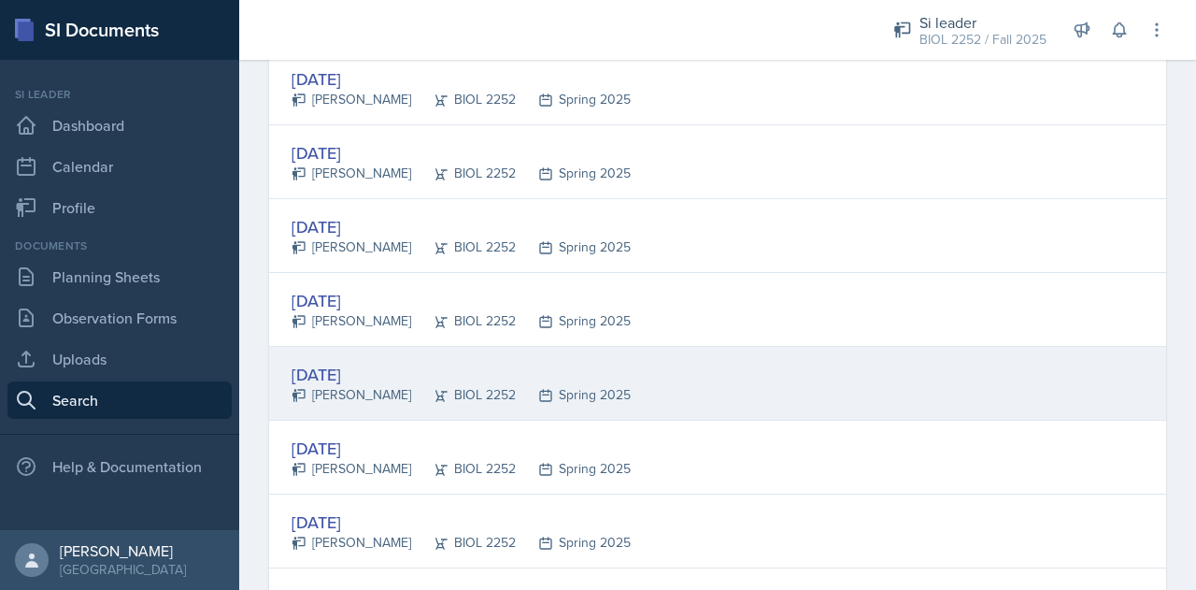
scroll to position [1944, 0]
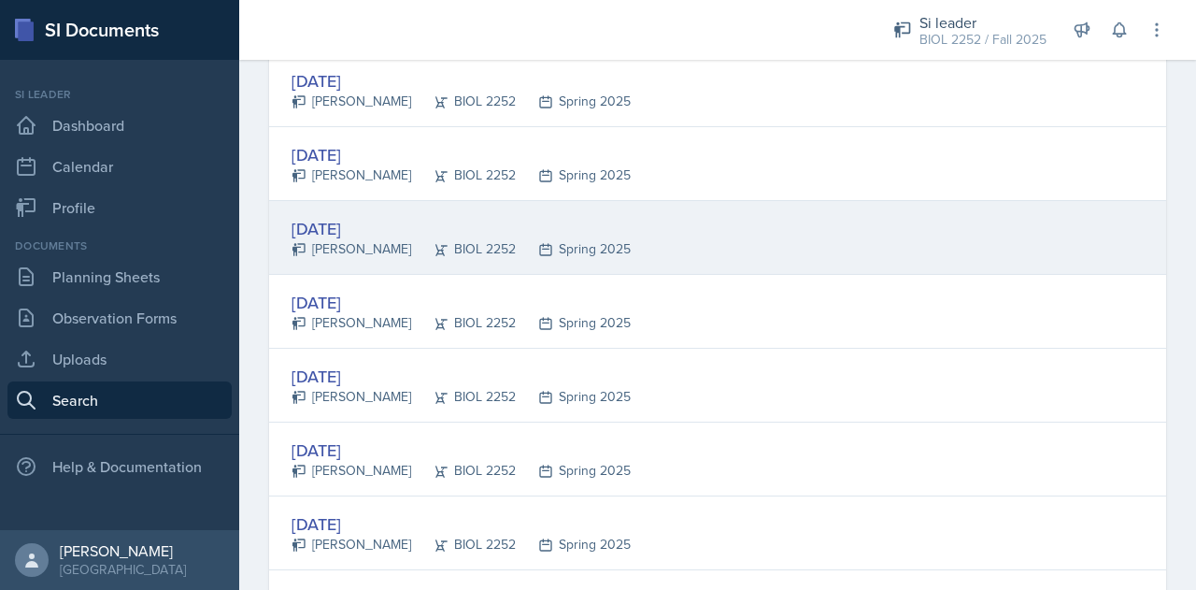
click at [846, 248] on div "[DATE] [PERSON_NAME] BIOL 2252 Spring 2025" at bounding box center [717, 238] width 897 height 74
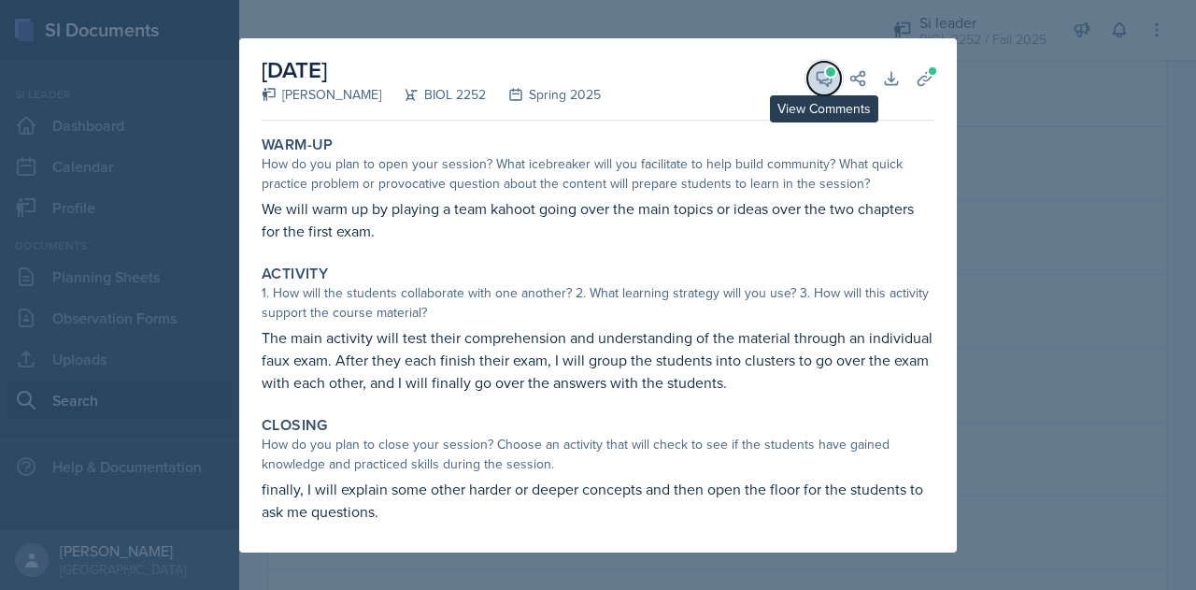
click at [815, 73] on icon at bounding box center [824, 78] width 19 height 19
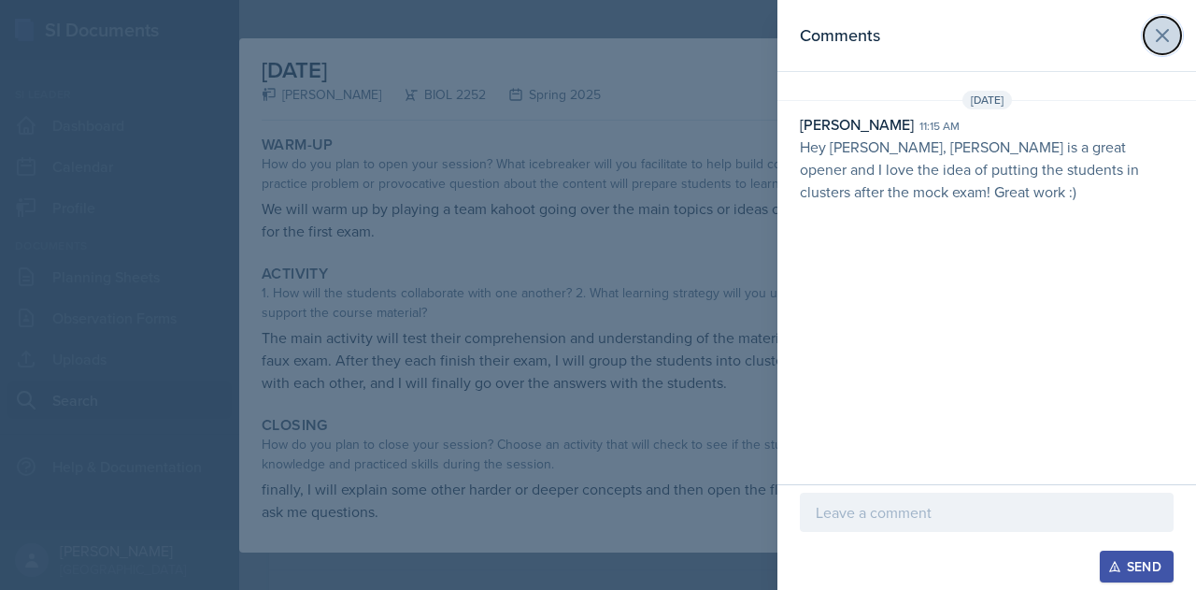
click at [1156, 43] on icon at bounding box center [1162, 35] width 22 height 22
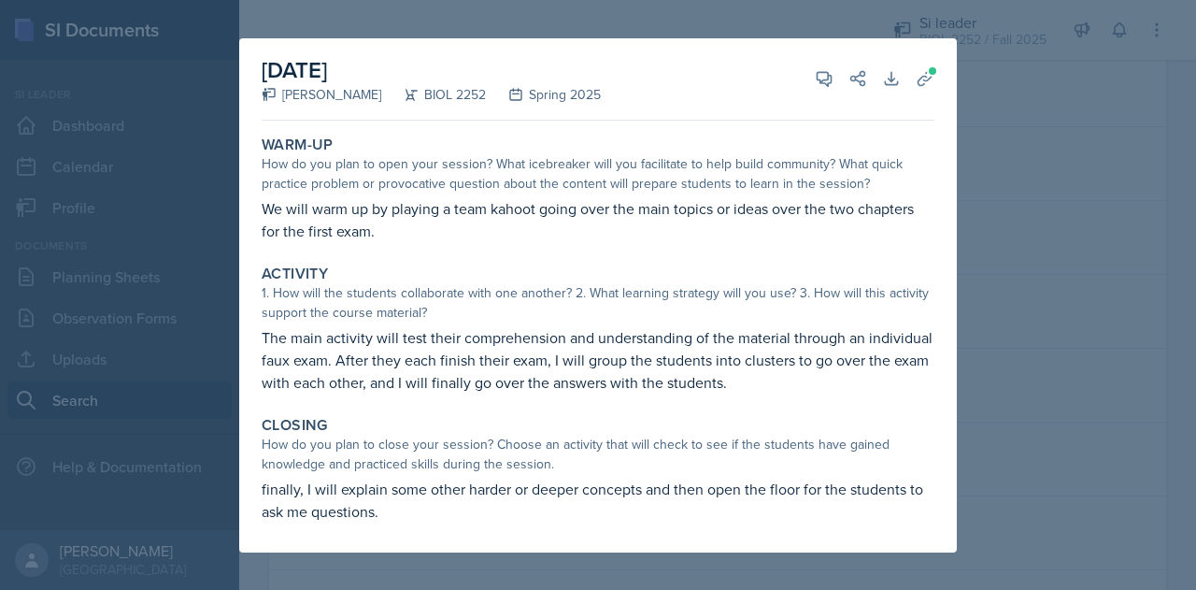
click at [1045, 179] on div at bounding box center [598, 295] width 1196 height 590
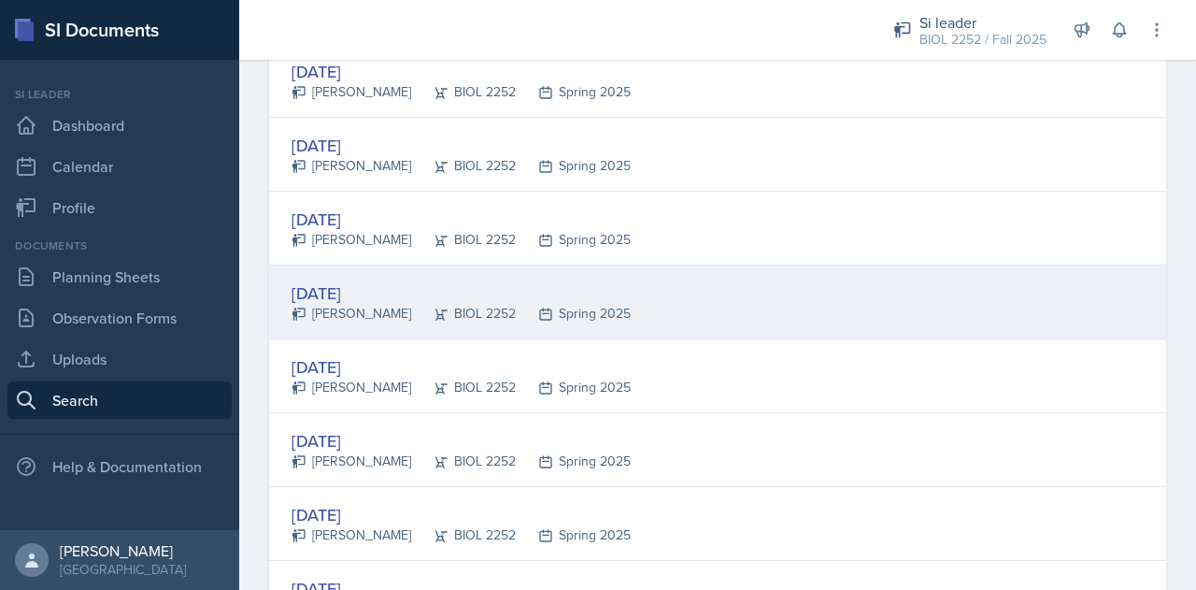
scroll to position [1878, 0]
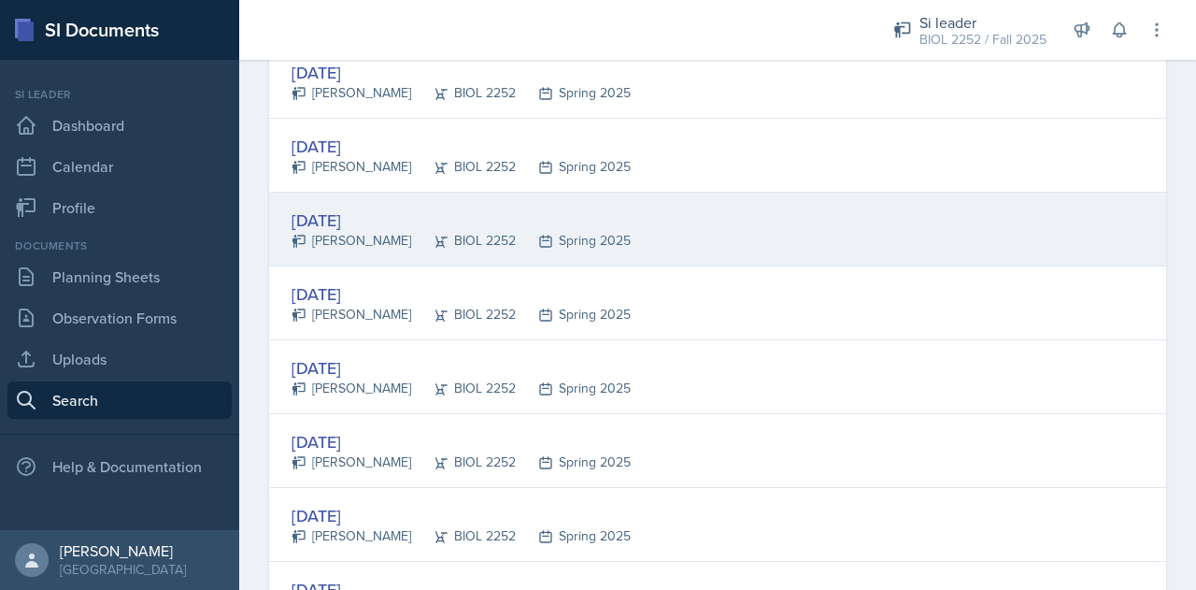
click at [778, 235] on div "[DATE] [PERSON_NAME] BIOL 2252 Spring 2025" at bounding box center [717, 230] width 897 height 74
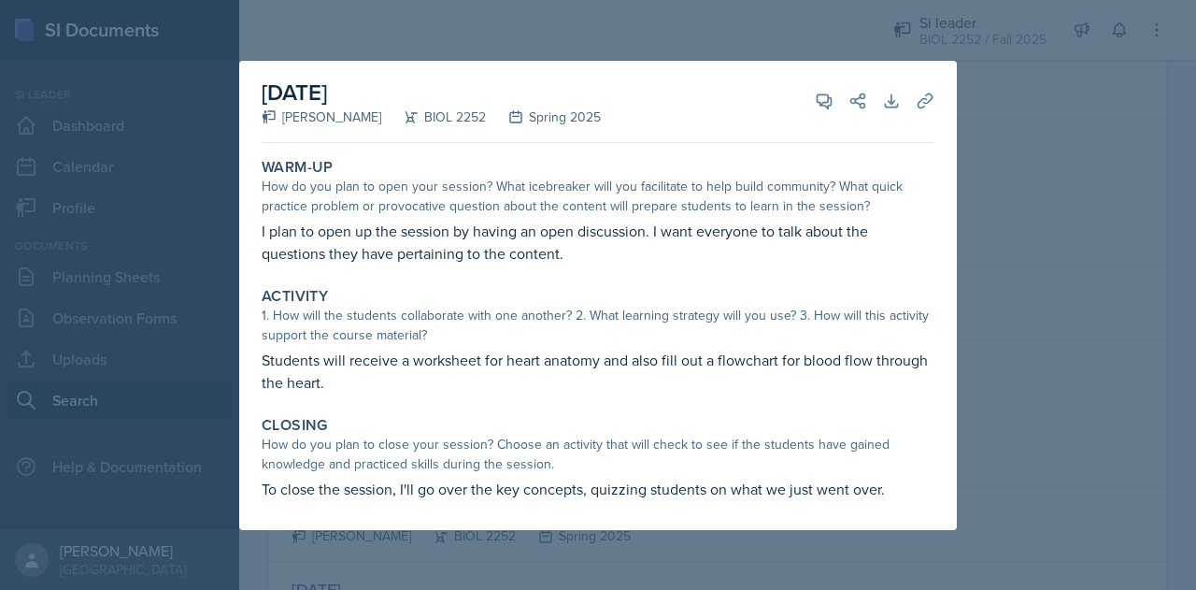
click at [1041, 261] on div at bounding box center [598, 295] width 1196 height 590
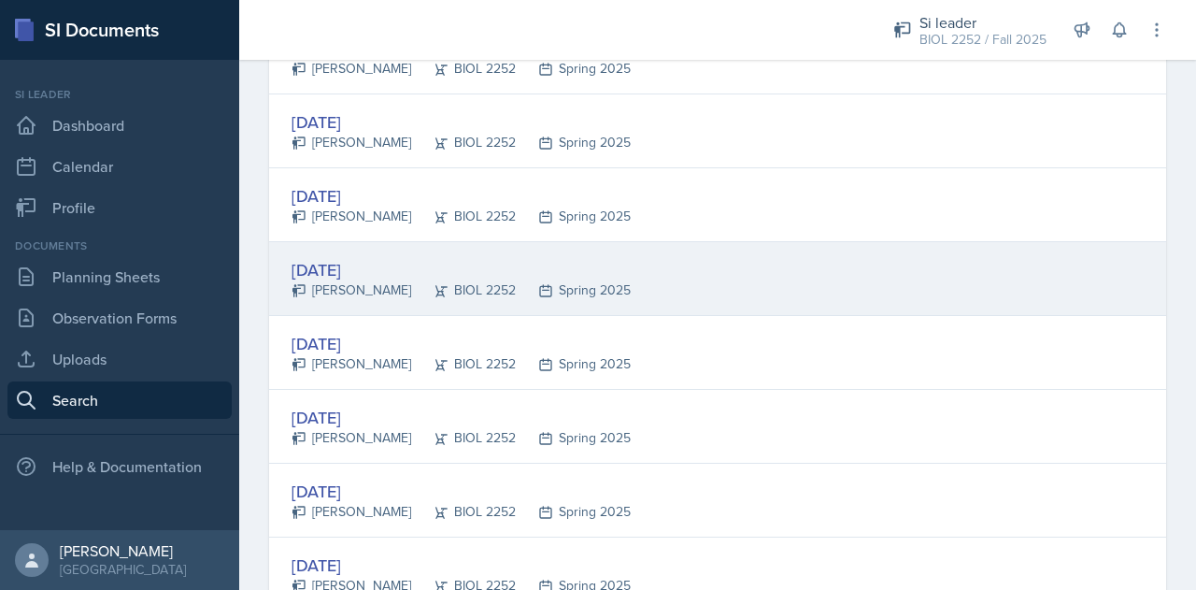
scroll to position [1828, 0]
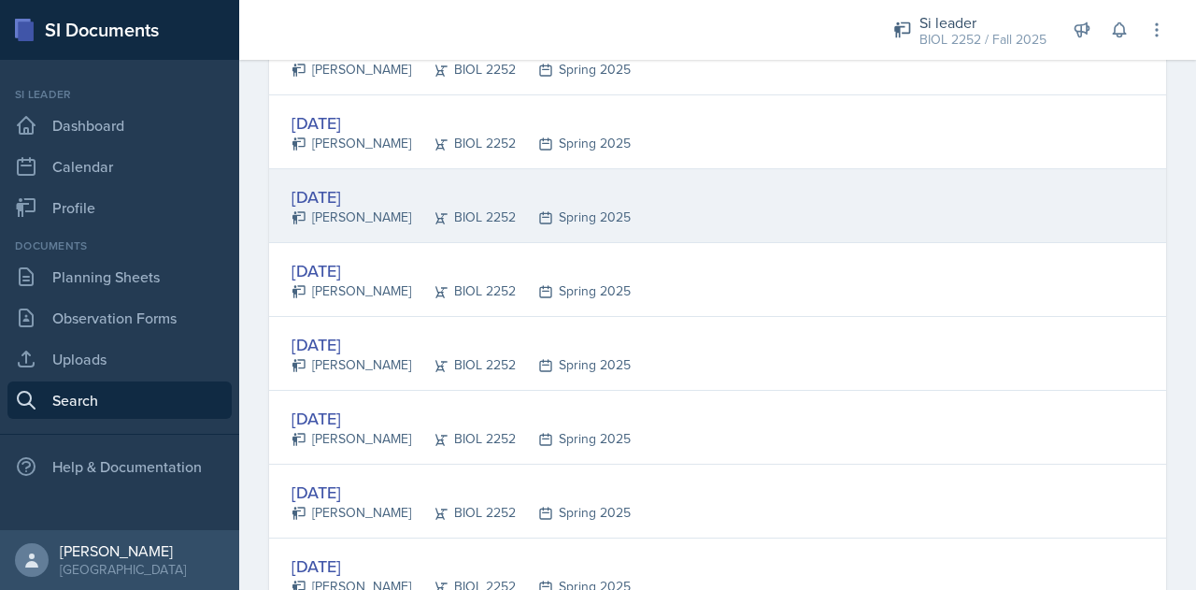
click at [920, 221] on div "[DATE] [PERSON_NAME] BIOL 2252 Spring 2025" at bounding box center [717, 206] width 897 height 74
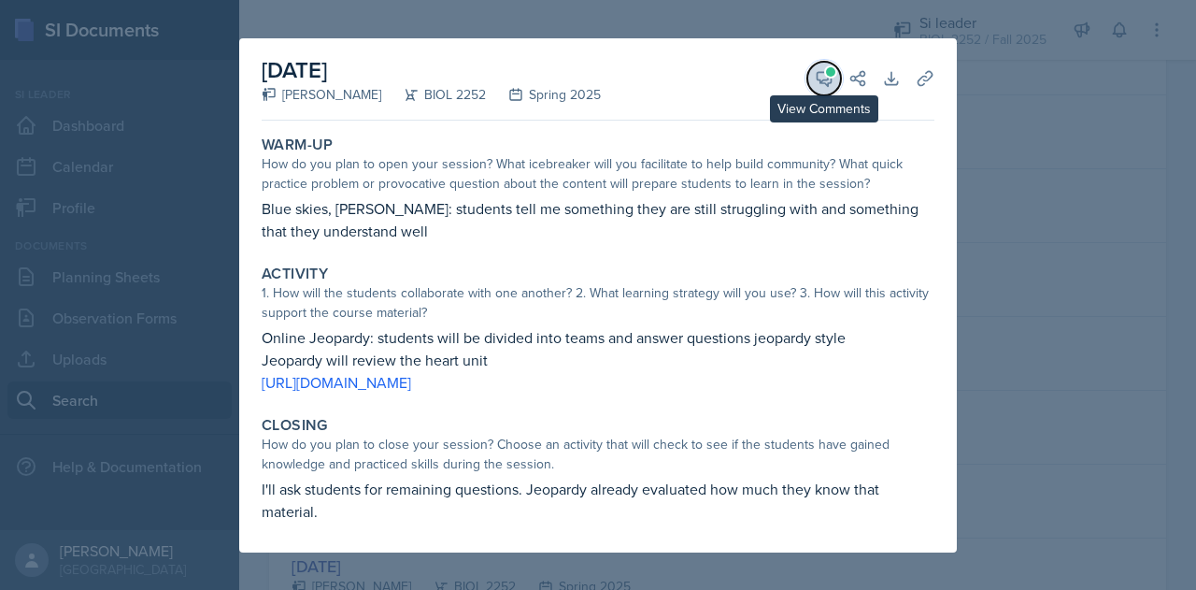
click at [818, 72] on icon at bounding box center [825, 79] width 14 height 14
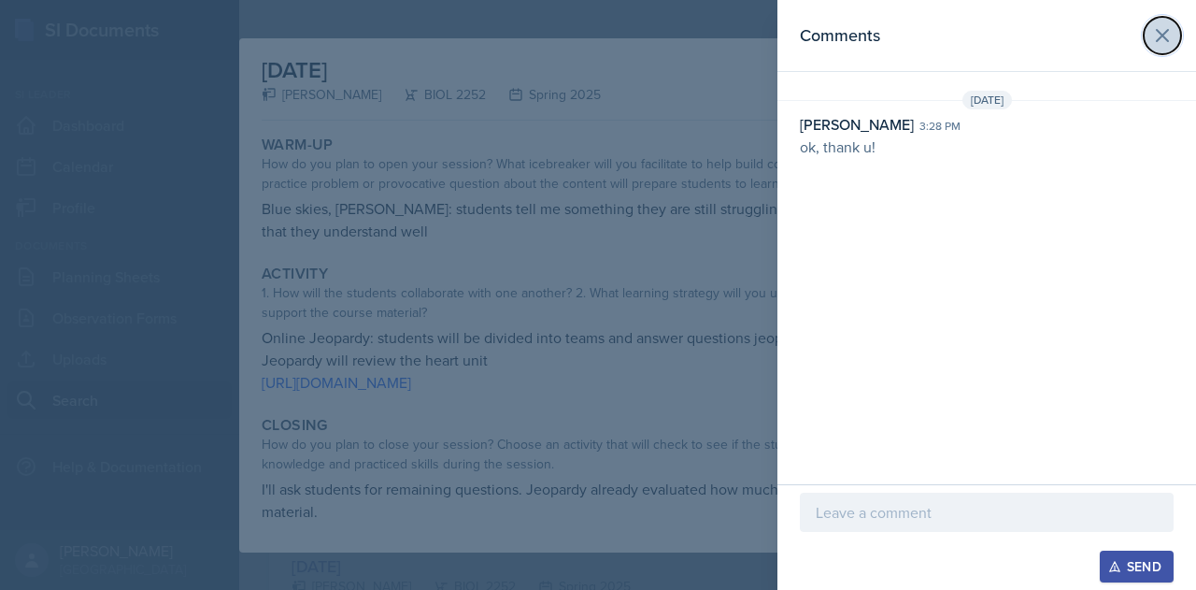
click at [1154, 44] on icon at bounding box center [1162, 35] width 22 height 22
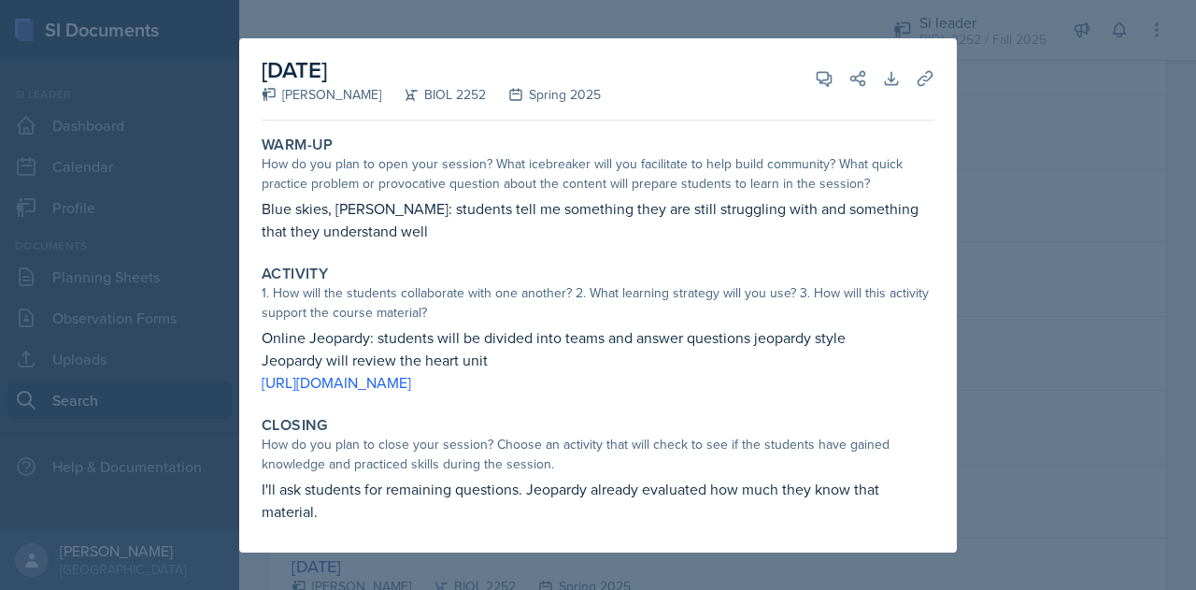
click at [1058, 235] on div at bounding box center [598, 295] width 1196 height 590
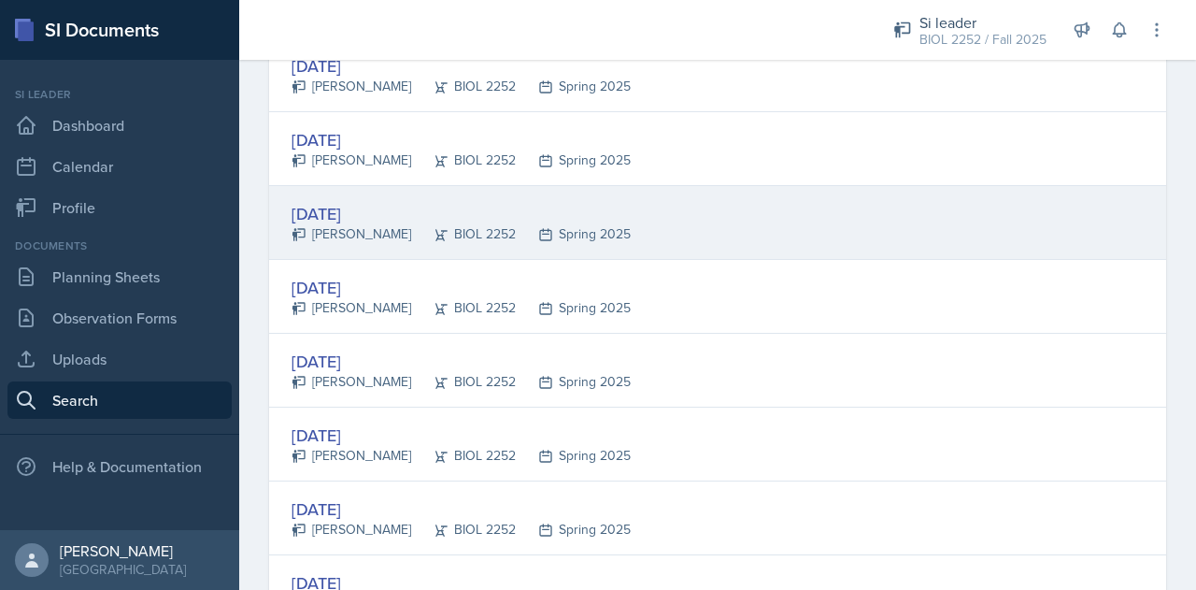
scroll to position [1804, 0]
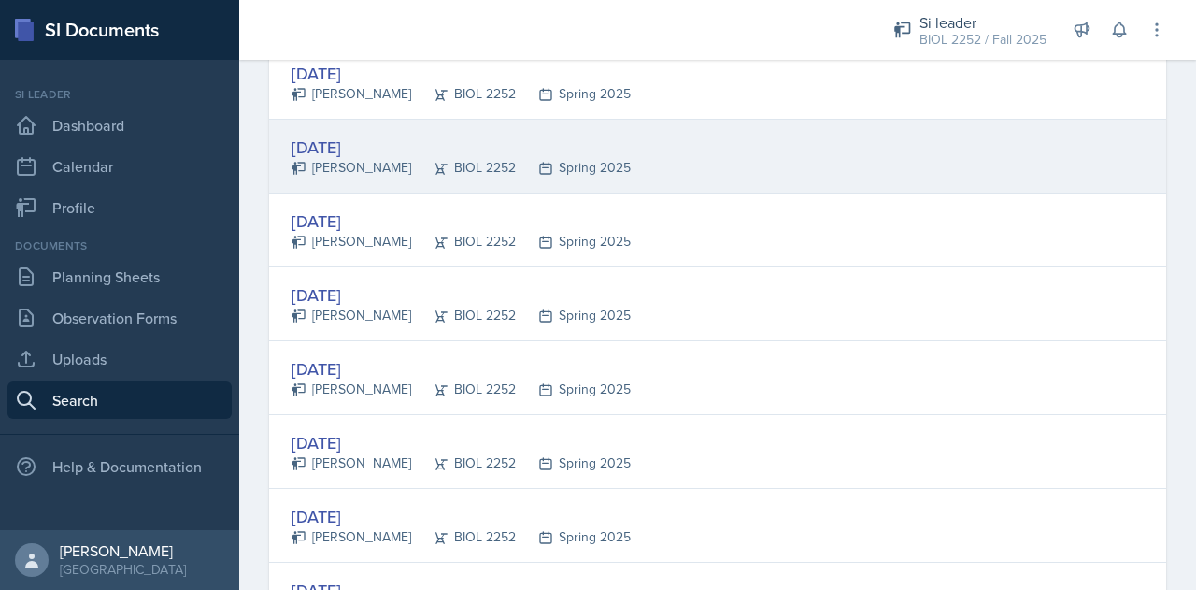
click at [767, 160] on div "[DATE] [PERSON_NAME] BIOL 2252 Spring 2025" at bounding box center [717, 157] width 897 height 74
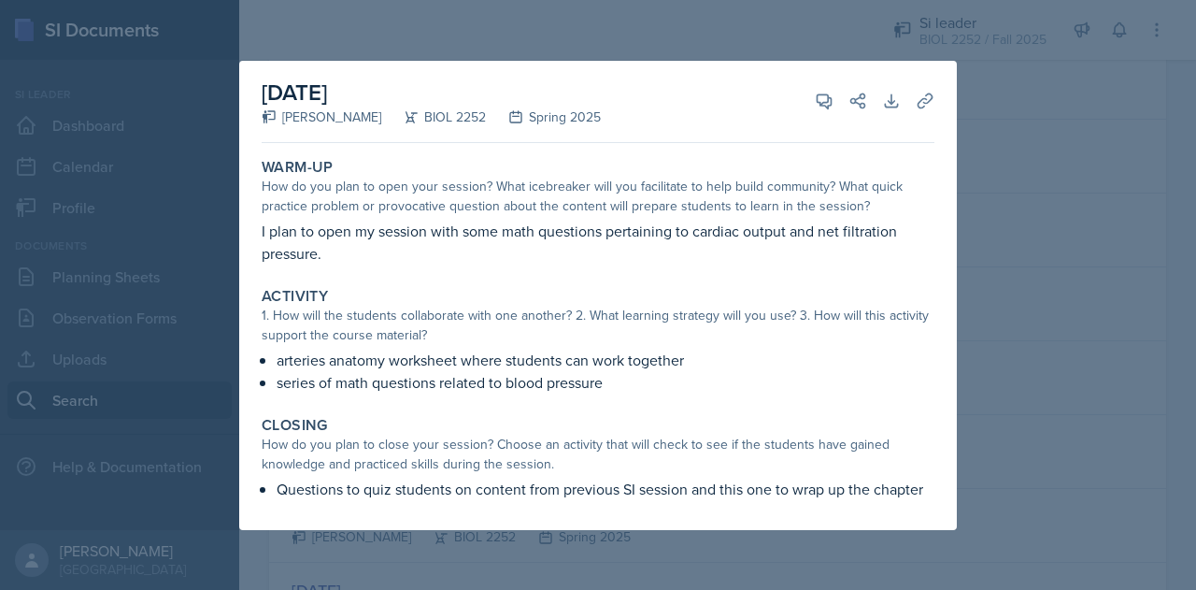
click at [1049, 273] on div at bounding box center [598, 295] width 1196 height 590
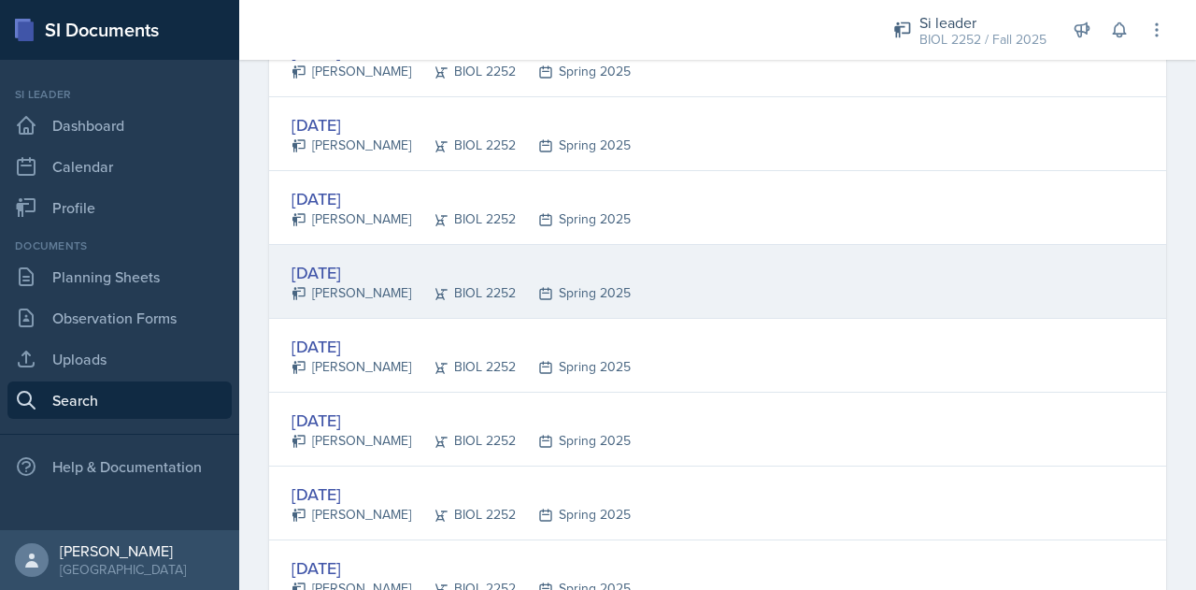
scroll to position [1738, 0]
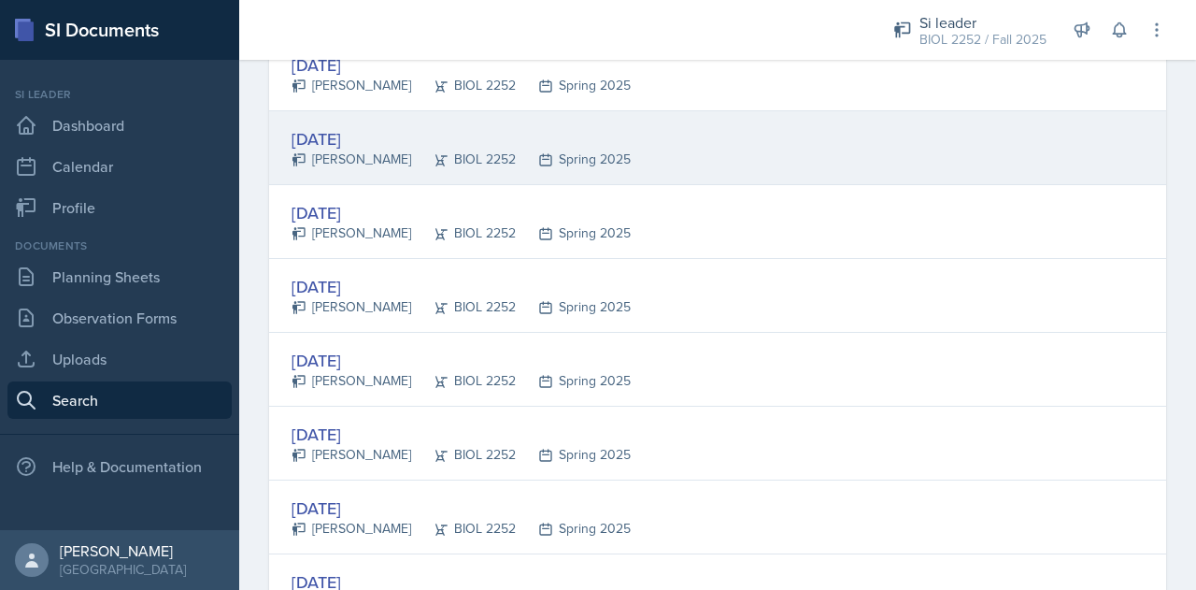
click at [861, 147] on div "[DATE] [PERSON_NAME] BIOL 2252 Spring 2025" at bounding box center [717, 148] width 897 height 74
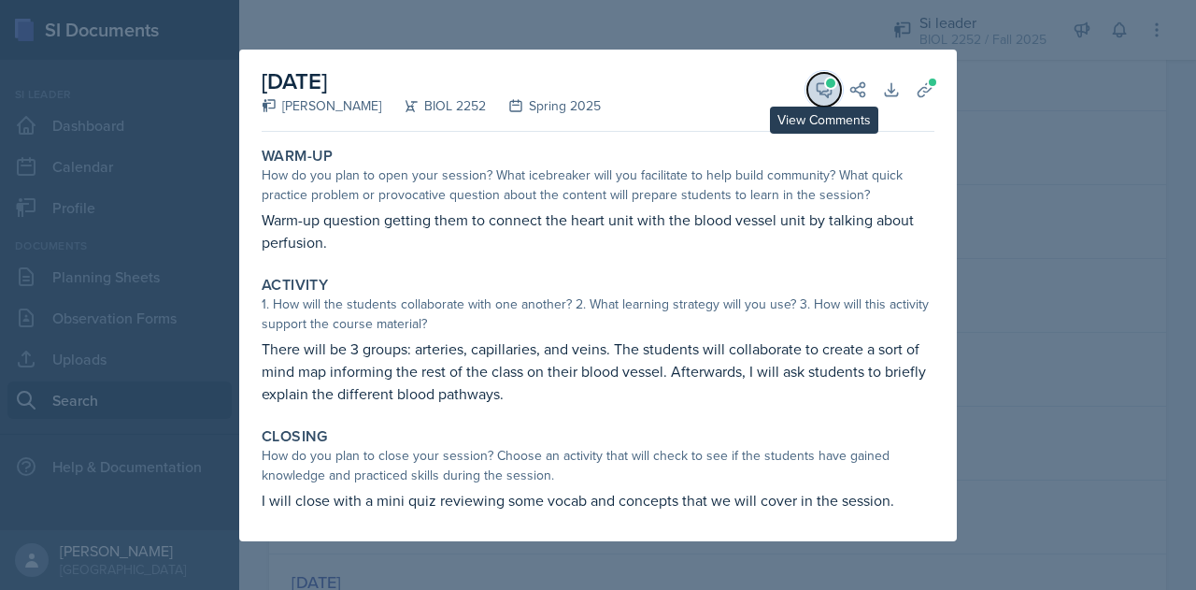
click at [820, 83] on icon at bounding box center [825, 90] width 14 height 14
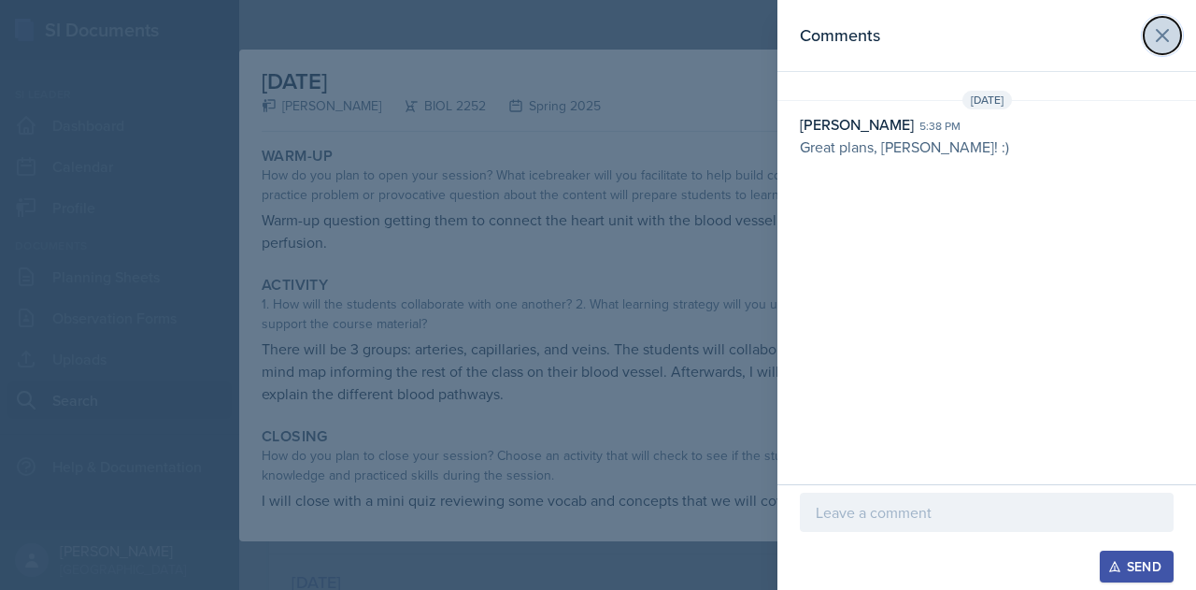
click at [1173, 36] on icon at bounding box center [1162, 35] width 22 height 22
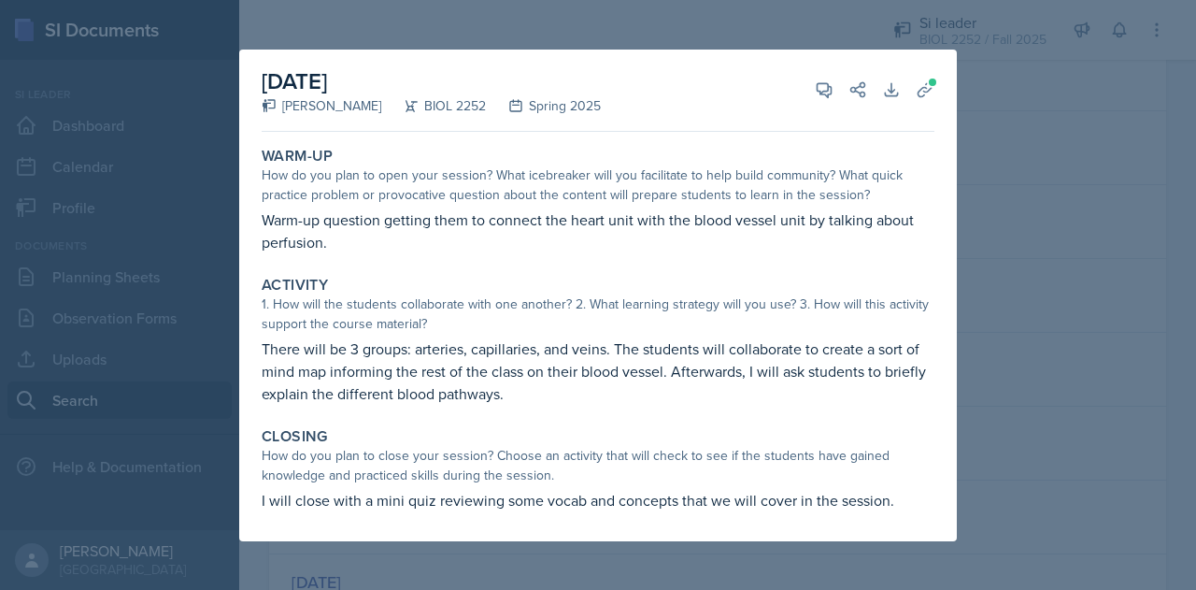
click at [1027, 287] on div at bounding box center [598, 295] width 1196 height 590
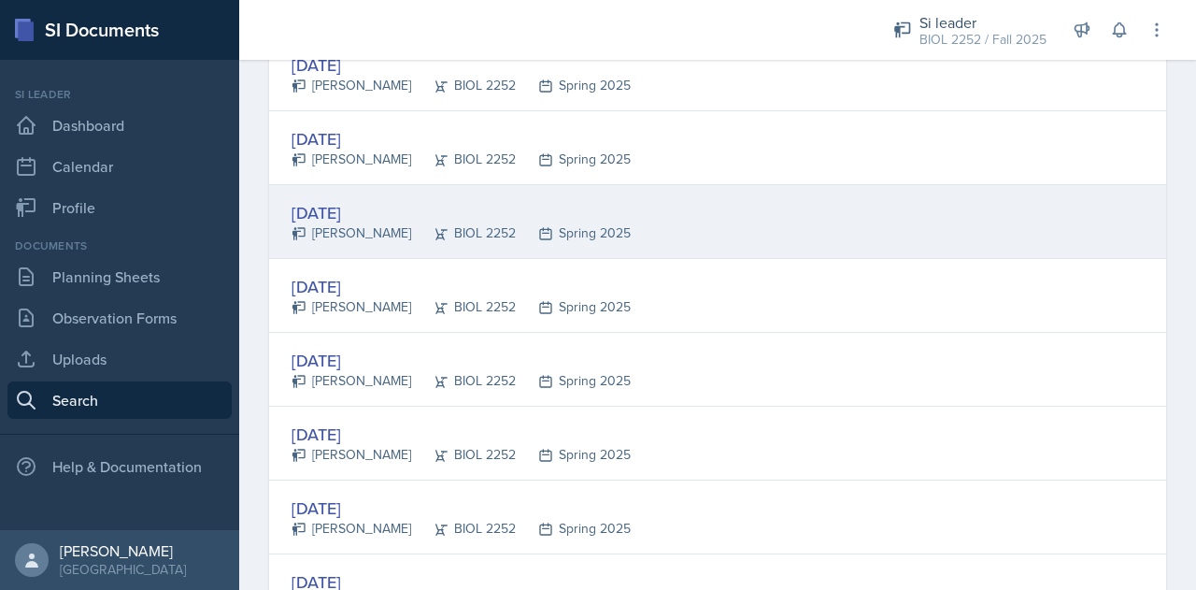
scroll to position [1669, 0]
